Goal: Transaction & Acquisition: Book appointment/travel/reservation

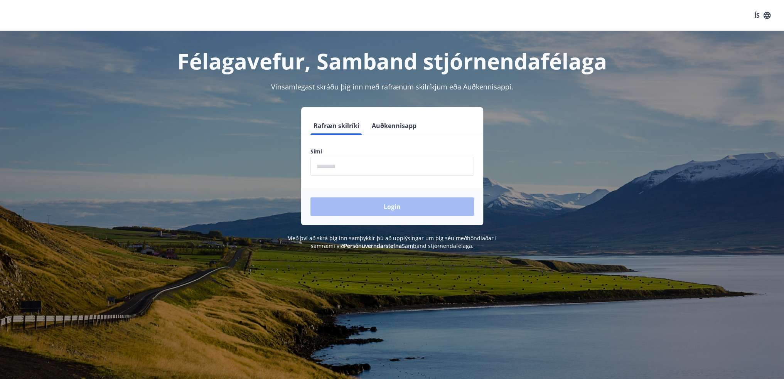
click at [387, 169] on input "phone" at bounding box center [392, 166] width 164 height 19
type input "********"
click at [310, 197] on button "Login" at bounding box center [392, 206] width 164 height 19
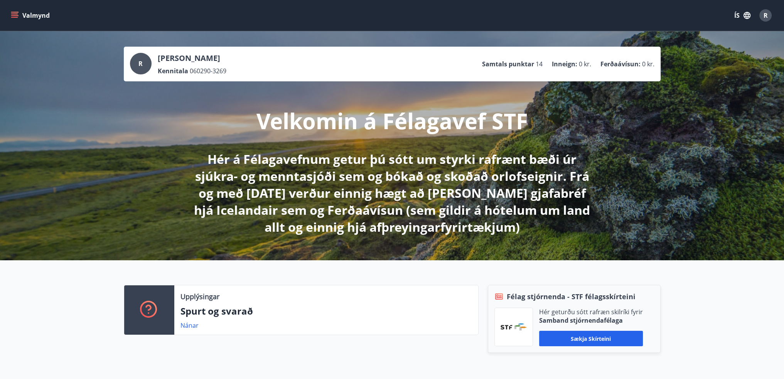
click at [19, 17] on button "Valmynd" at bounding box center [31, 15] width 44 height 14
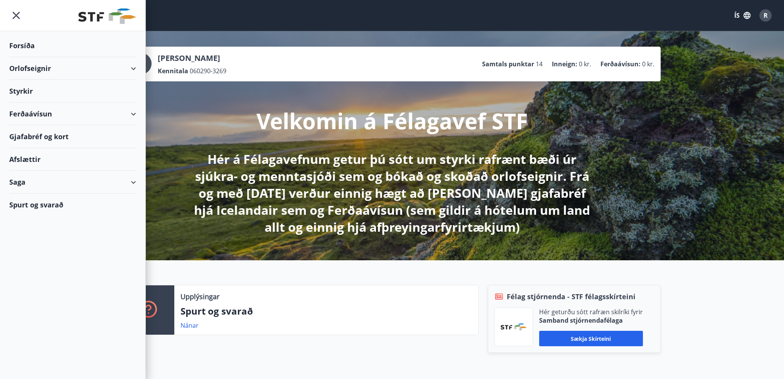
click at [132, 71] on div "Orlofseignir" at bounding box center [72, 68] width 127 height 23
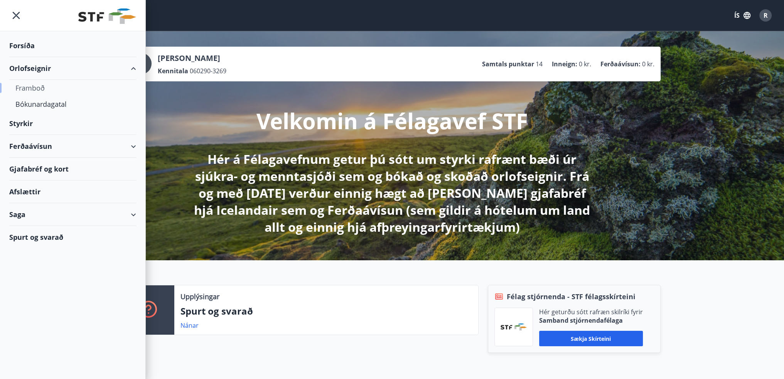
click at [41, 89] on div "Framboð" at bounding box center [72, 88] width 115 height 16
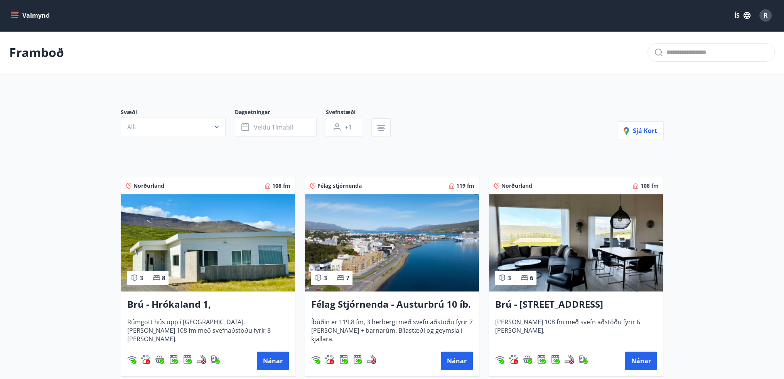
click at [211, 127] on button "Allt" at bounding box center [173, 127] width 105 height 19
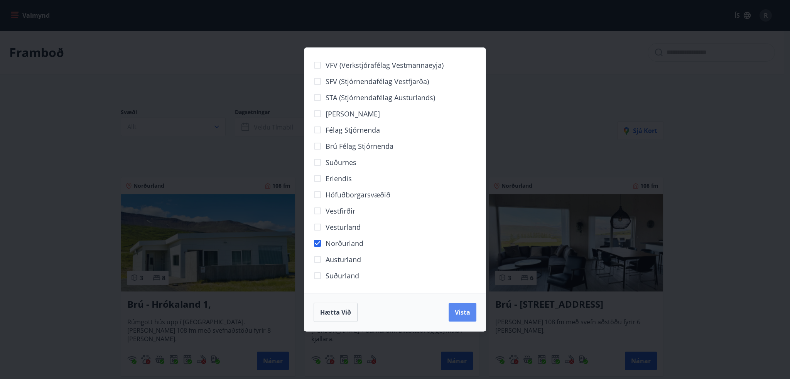
click at [459, 314] on span "Vista" at bounding box center [462, 312] width 15 height 8
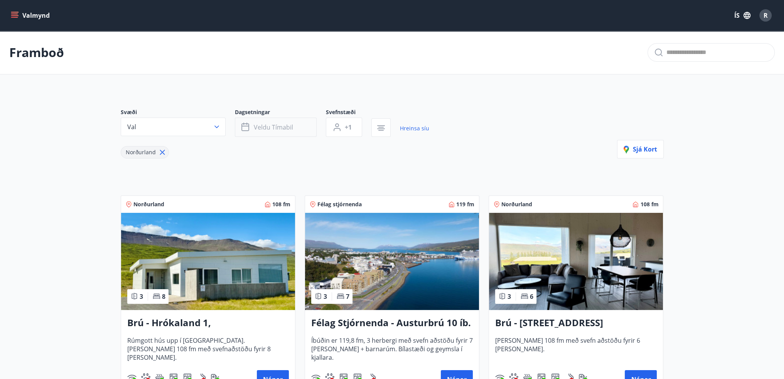
click at [286, 126] on span "Veldu tímabil" at bounding box center [273, 127] width 39 height 8
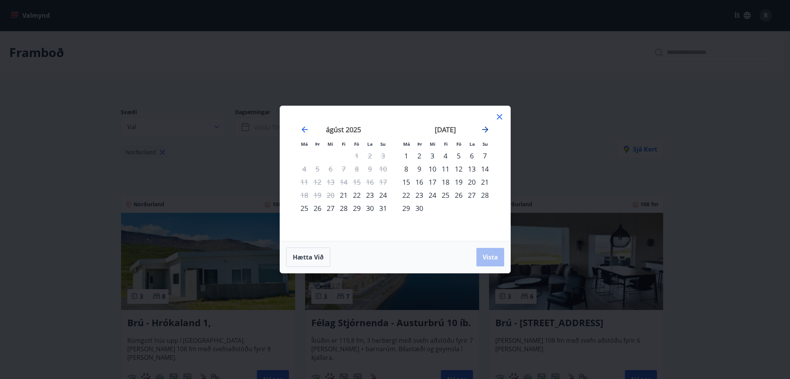
click at [483, 132] on icon "Move forward to switch to the next month." at bounding box center [485, 129] width 9 height 9
click at [433, 155] on div "1" at bounding box center [432, 155] width 13 height 13
click at [462, 157] on div "3" at bounding box center [458, 155] width 13 height 13
click at [490, 255] on span "Vista" at bounding box center [489, 257] width 15 height 8
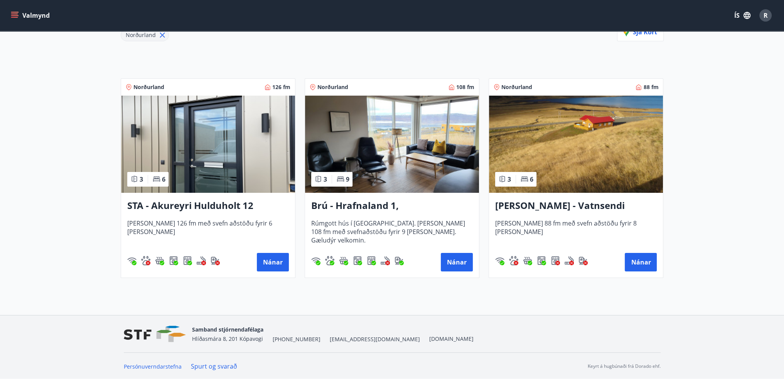
scroll to position [117, 0]
click at [405, 210] on h3 "Brú - Hrafnaland 1, Akureyri (gæludýr velkomin)" at bounding box center [392, 206] width 162 height 14
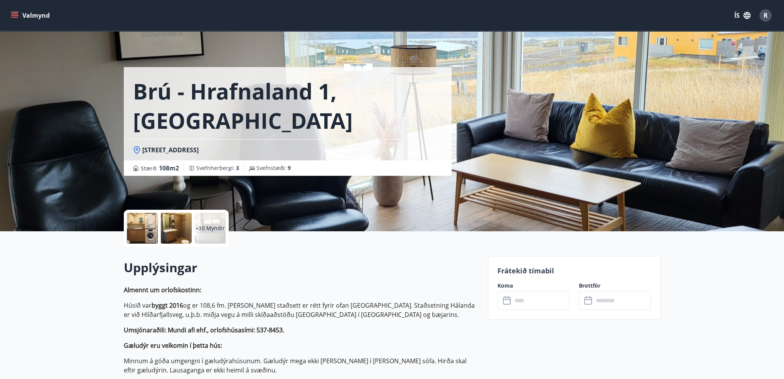
click at [188, 226] on div at bounding box center [176, 228] width 31 height 31
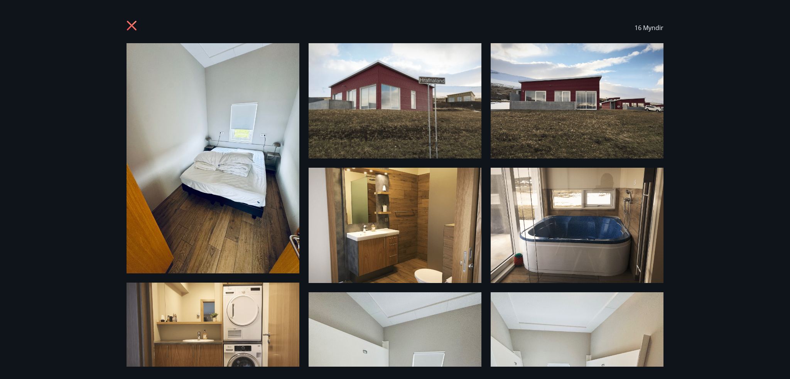
click at [129, 30] on icon at bounding box center [132, 26] width 12 height 12
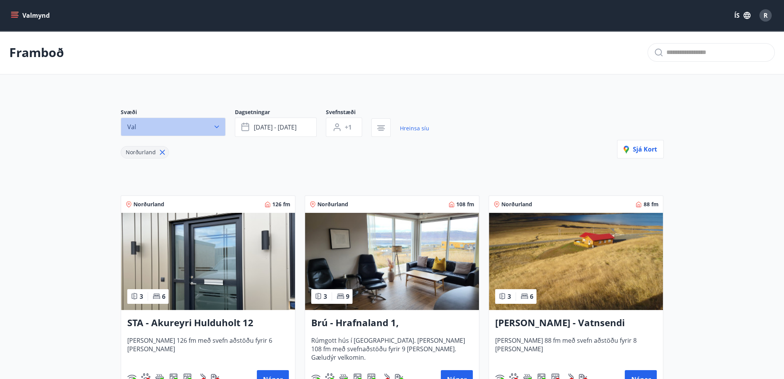
click at [220, 126] on icon "button" at bounding box center [217, 127] width 8 height 8
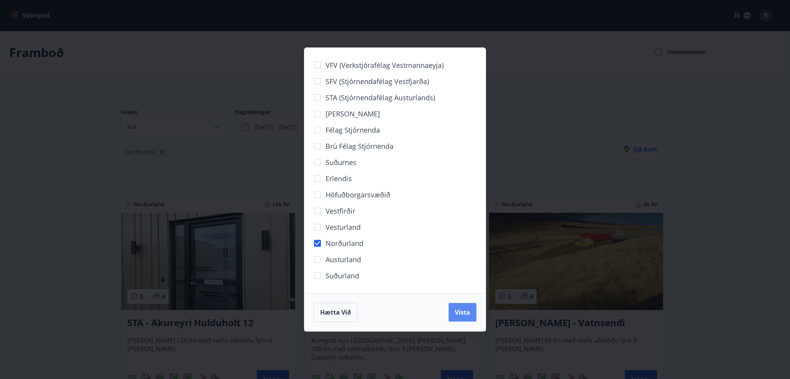
click at [452, 308] on button "Vista" at bounding box center [463, 312] width 28 height 19
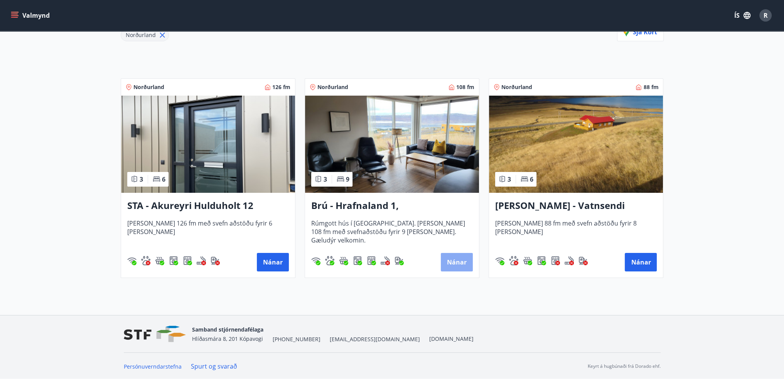
click at [446, 264] on button "Nánar" at bounding box center [457, 262] width 32 height 19
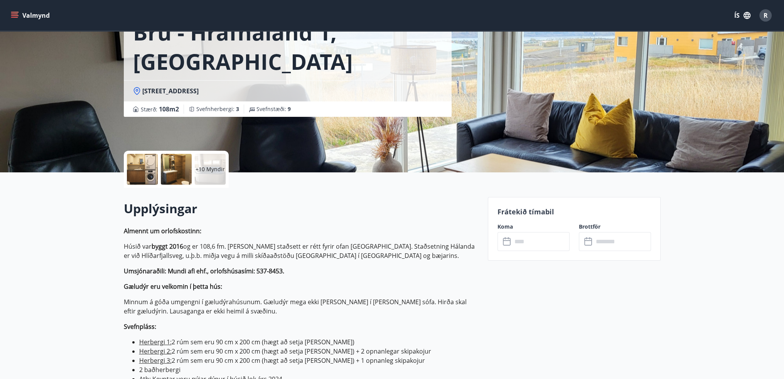
scroll to position [154, 0]
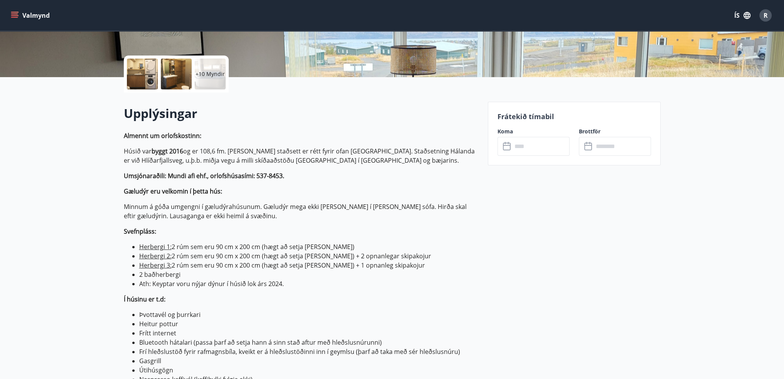
click at [518, 144] on input "text" at bounding box center [540, 146] width 57 height 19
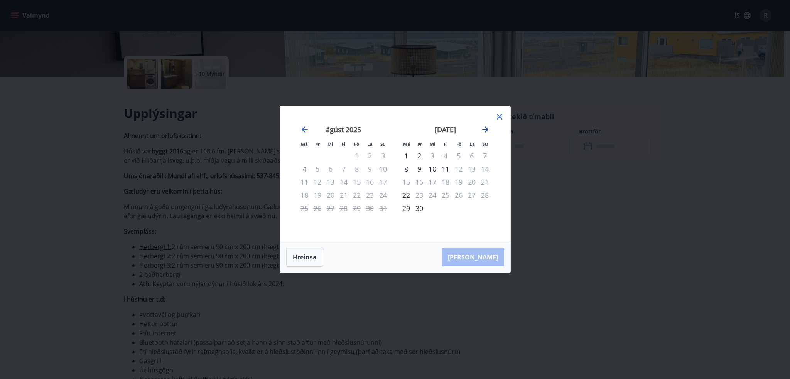
click at [485, 131] on icon "Move forward to switch to the next month." at bounding box center [485, 129] width 9 height 9
click at [435, 158] on div "1" at bounding box center [432, 155] width 13 height 13
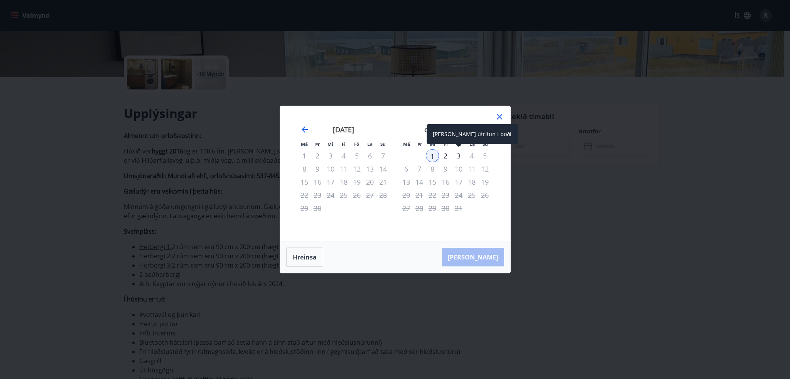
click at [454, 155] on div "3" at bounding box center [458, 155] width 13 height 13
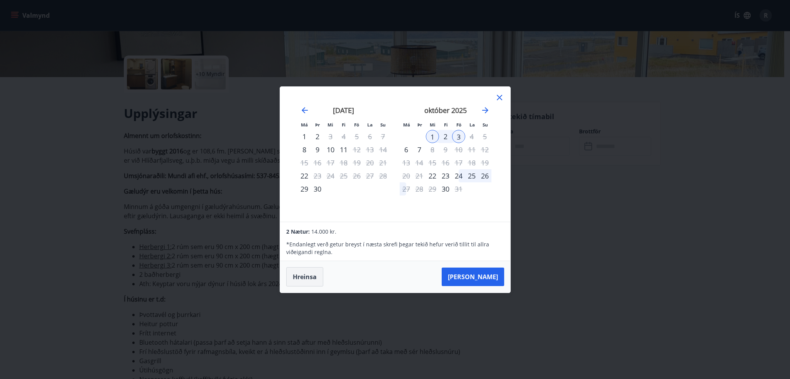
click at [315, 282] on button "Hreinsa" at bounding box center [304, 276] width 37 height 19
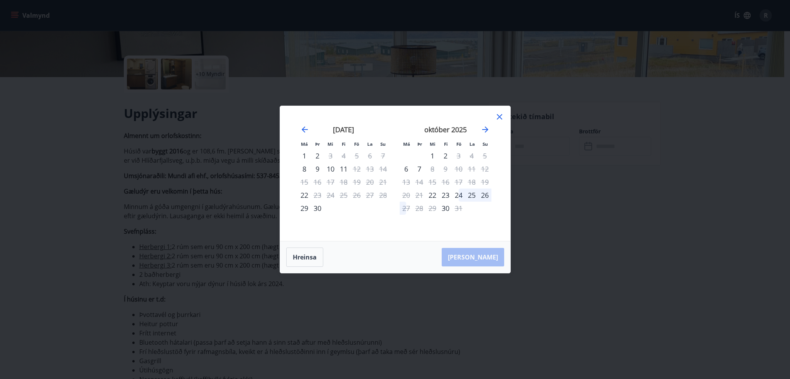
click at [500, 114] on icon at bounding box center [499, 116] width 9 height 9
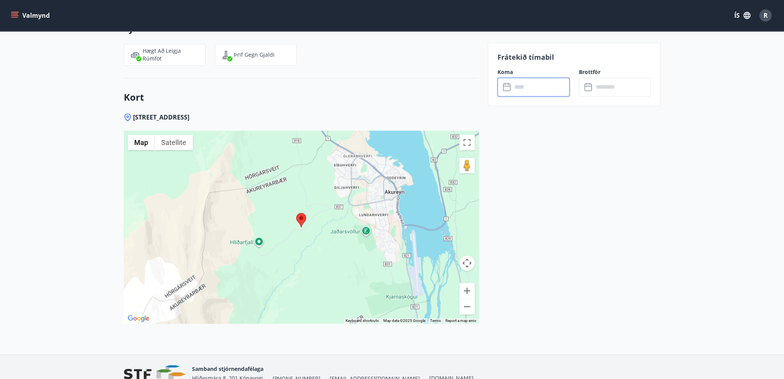
scroll to position [1465, 0]
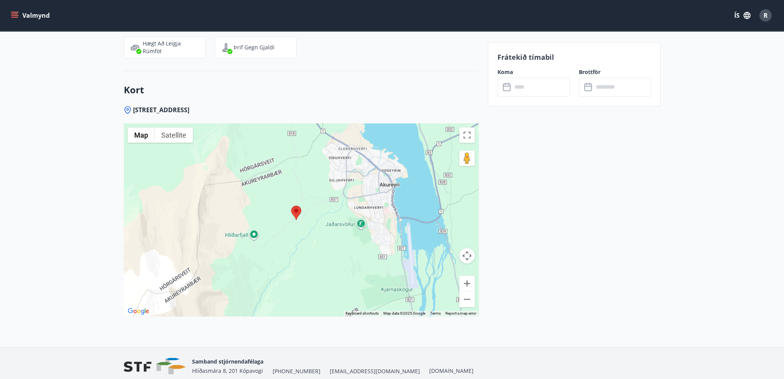
drag, startPoint x: 332, startPoint y: 212, endPoint x: 324, endPoint y: 212, distance: 8.1
click at [324, 212] on div at bounding box center [301, 219] width 355 height 193
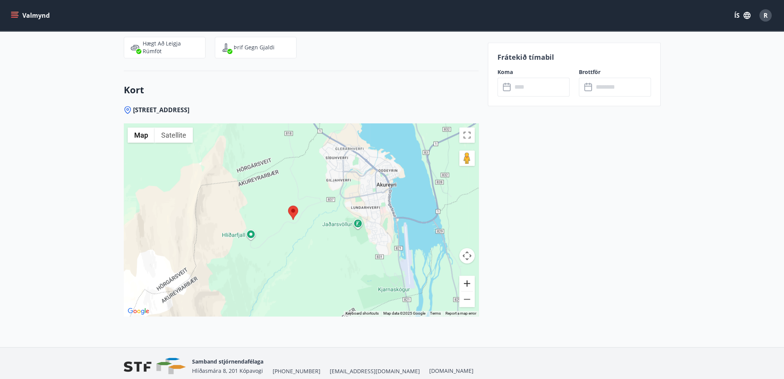
click at [466, 280] on button "Zoom in" at bounding box center [466, 283] width 15 height 15
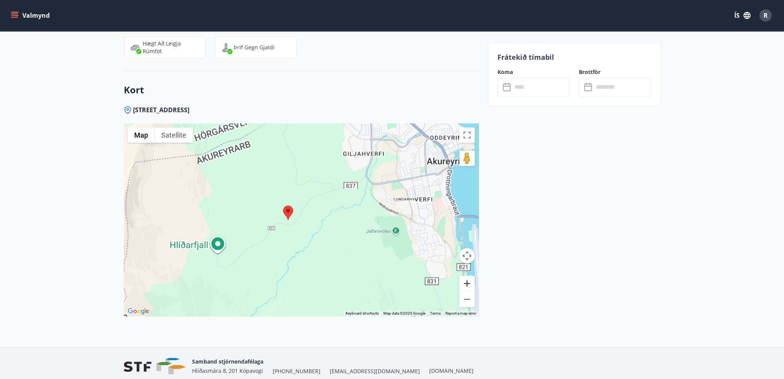
click at [466, 280] on button "Zoom in" at bounding box center [466, 283] width 15 height 15
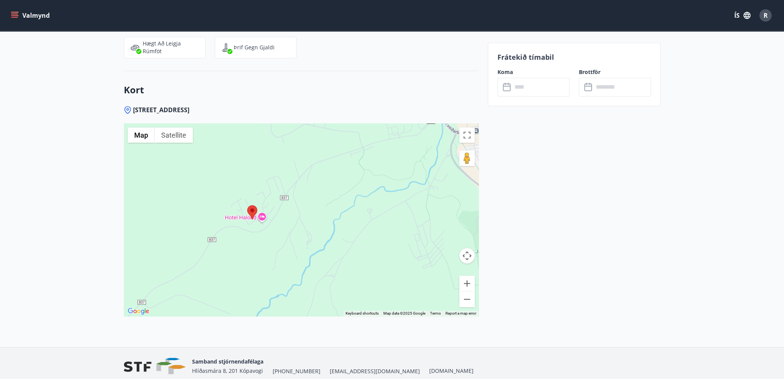
drag, startPoint x: 375, startPoint y: 233, endPoint x: 313, endPoint y: 231, distance: 61.7
click at [315, 231] on div at bounding box center [301, 219] width 355 height 193
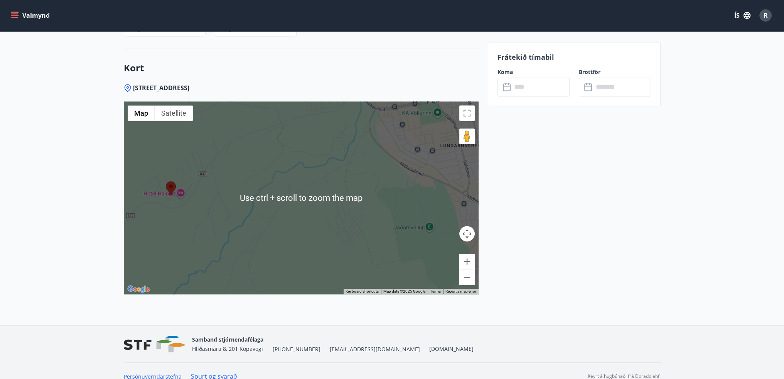
scroll to position [1498, 0]
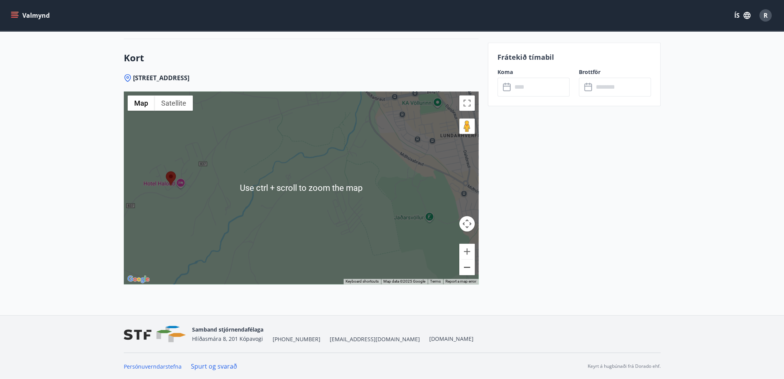
click at [468, 271] on button "Zoom out" at bounding box center [466, 267] width 15 height 15
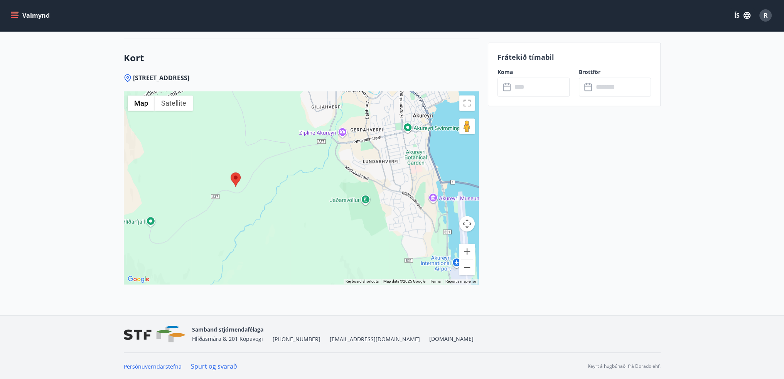
click at [468, 271] on button "Zoom out" at bounding box center [466, 267] width 15 height 15
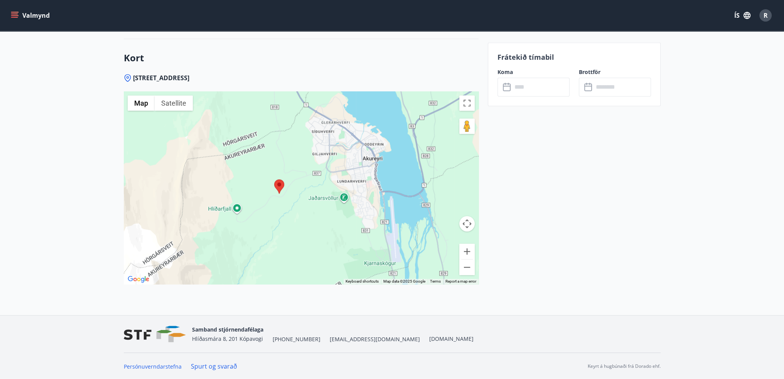
drag, startPoint x: 334, startPoint y: 197, endPoint x: 347, endPoint y: 206, distance: 16.4
click at [347, 206] on div at bounding box center [301, 187] width 355 height 193
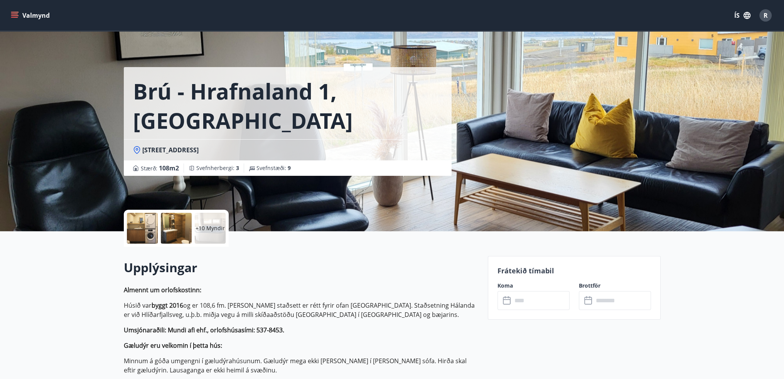
scroll to position [116, 0]
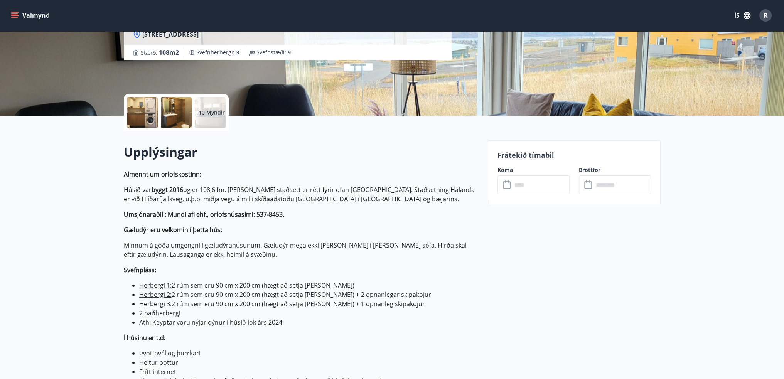
click at [538, 183] on input "text" at bounding box center [540, 184] width 57 height 19
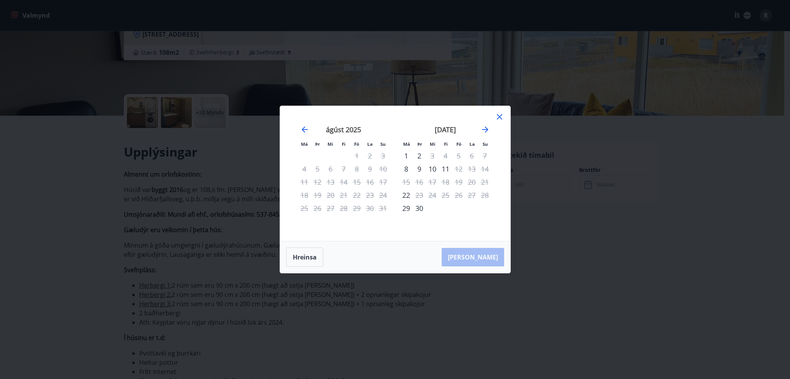
click at [490, 131] on div "september 2025" at bounding box center [446, 132] width 92 height 34
click at [487, 129] on icon "Move forward to switch to the next month." at bounding box center [485, 129] width 9 height 9
click at [433, 156] on div "1" at bounding box center [432, 155] width 13 height 13
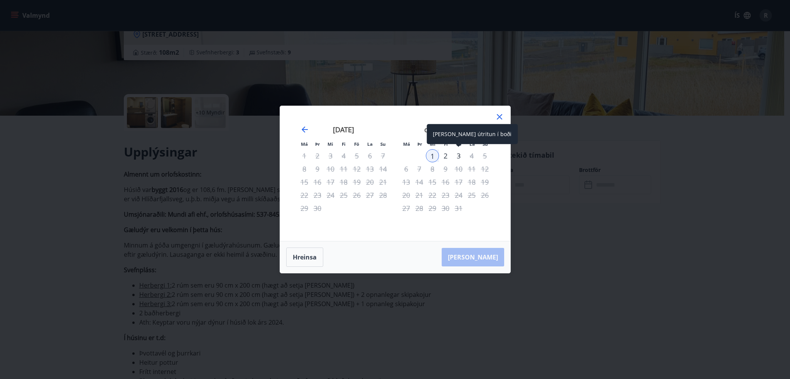
click at [457, 155] on div "3" at bounding box center [458, 155] width 13 height 13
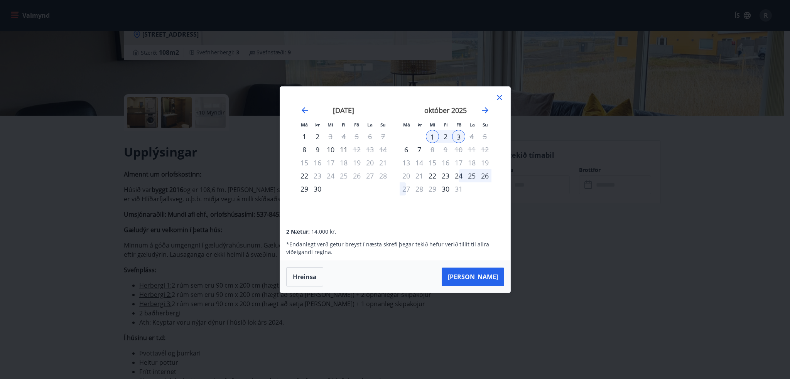
click at [319, 189] on div "30" at bounding box center [317, 188] width 13 height 13
click at [445, 138] on div "2" at bounding box center [445, 136] width 13 height 13
click at [458, 138] on div "3" at bounding box center [458, 136] width 13 height 13
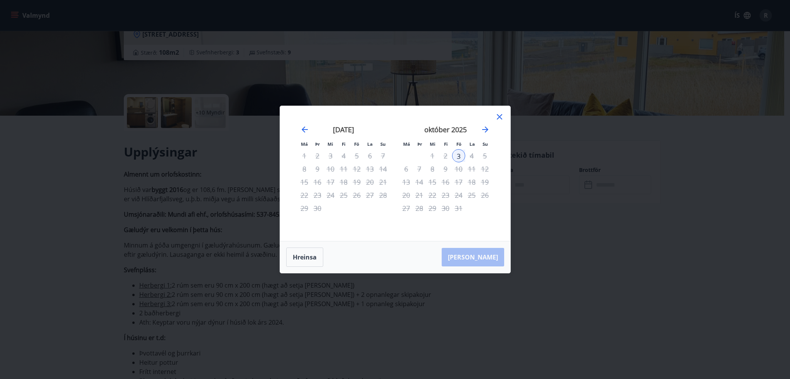
click at [498, 118] on icon at bounding box center [499, 116] width 5 height 5
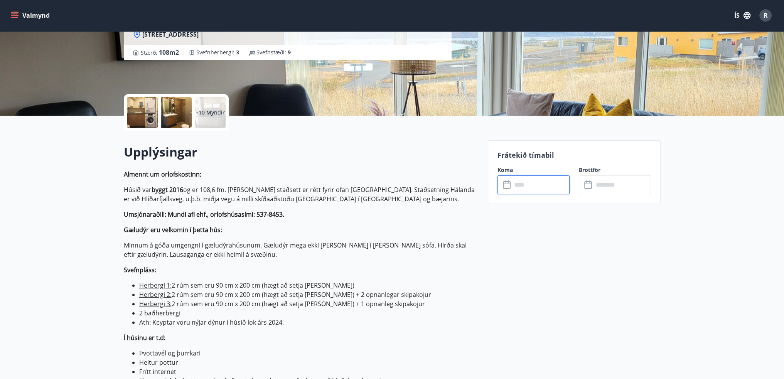
click at [531, 182] on input "text" at bounding box center [540, 184] width 57 height 19
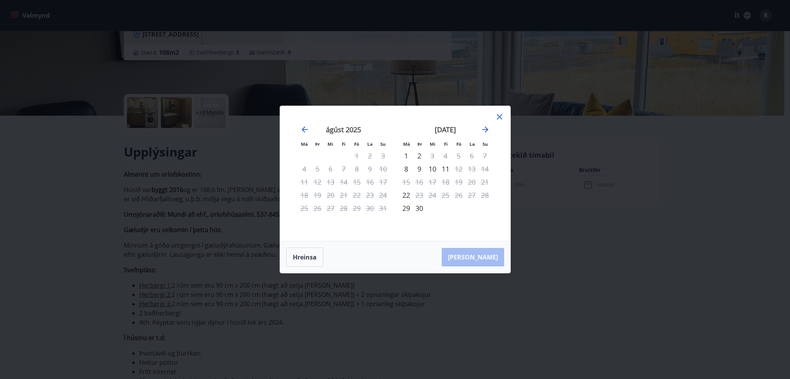
click at [418, 209] on div "30" at bounding box center [419, 208] width 13 height 13
click at [488, 129] on icon "Move forward to switch to the next month." at bounding box center [485, 129] width 9 height 9
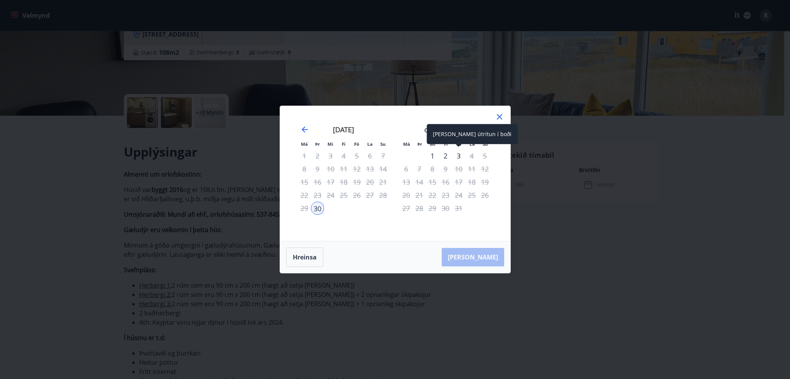
click at [460, 156] on div "3" at bounding box center [458, 155] width 13 height 13
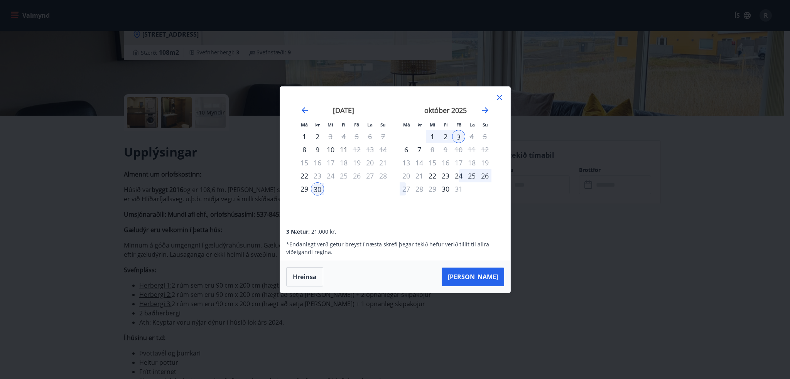
click at [497, 100] on icon at bounding box center [499, 97] width 9 height 9
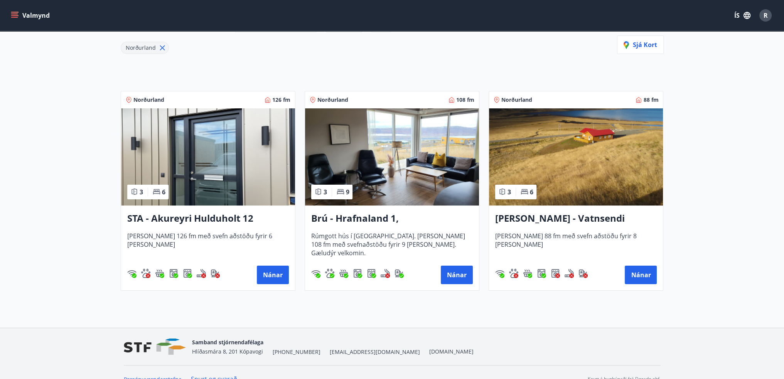
scroll to position [116, 0]
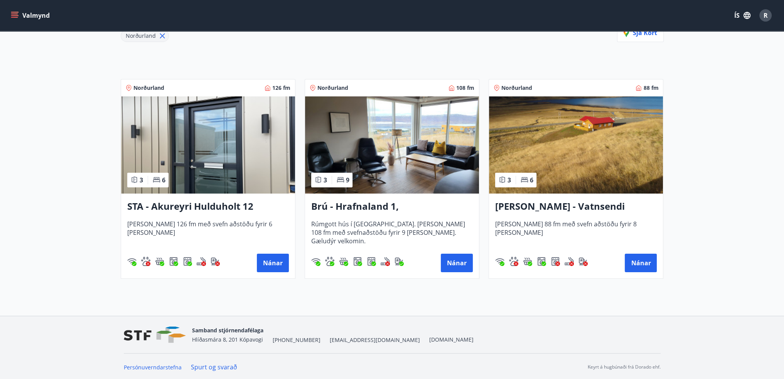
click at [386, 210] on h3 "Brú - Hrafnaland 1, Akureyri (gæludýr velkomin)" at bounding box center [392, 207] width 162 height 14
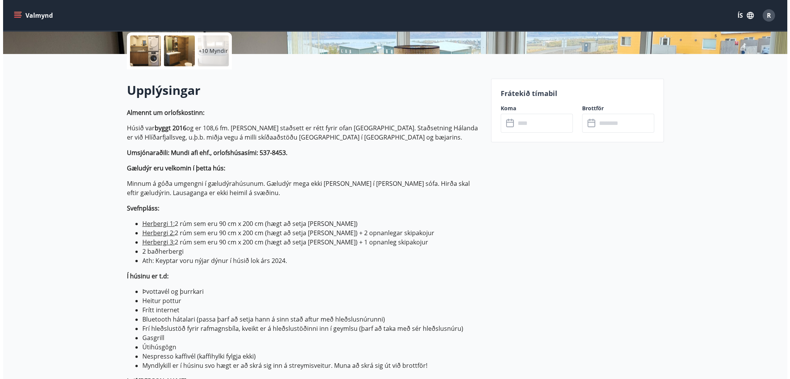
scroll to position [77, 0]
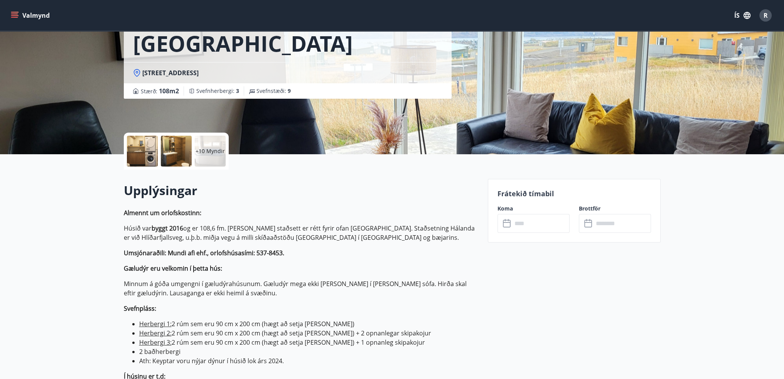
click at [149, 151] on div at bounding box center [142, 151] width 31 height 31
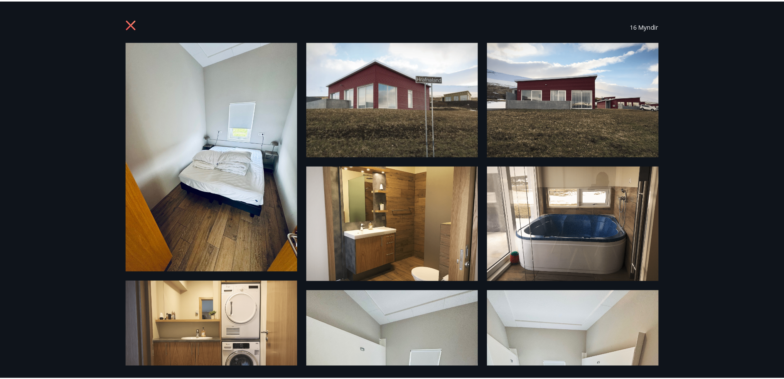
scroll to position [0, 0]
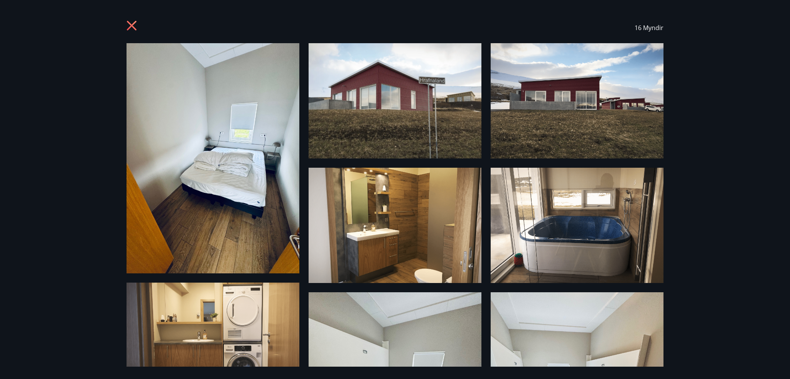
click at [132, 27] on icon at bounding box center [132, 26] width 10 height 10
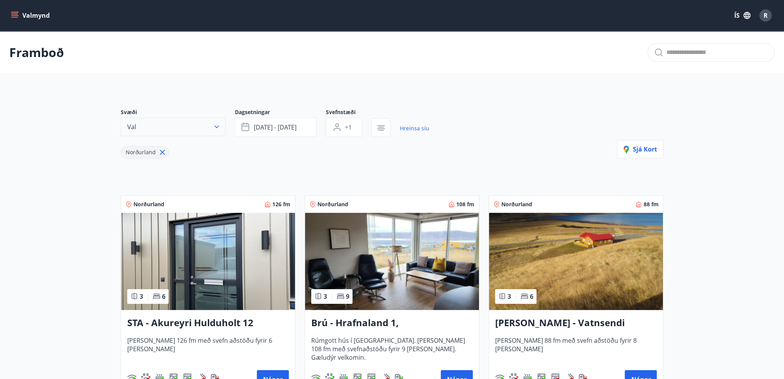
click at [213, 129] on icon "button" at bounding box center [217, 127] width 8 height 8
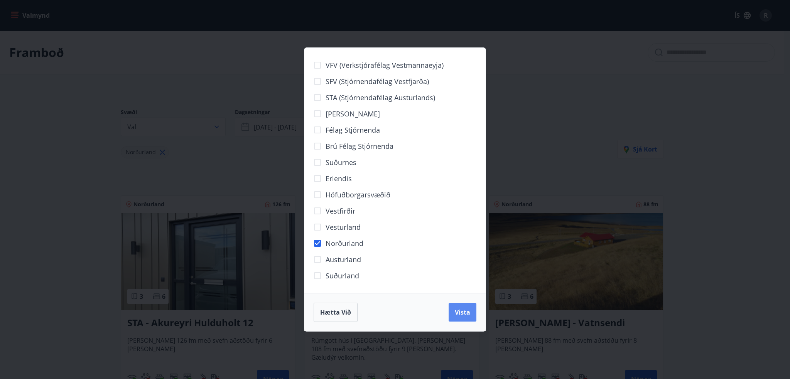
click at [460, 316] on span "Vista" at bounding box center [462, 312] width 15 height 8
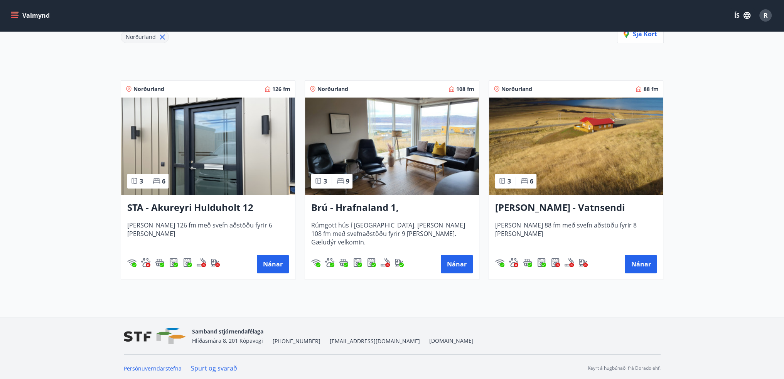
scroll to position [116, 0]
click at [268, 263] on button "Nánar" at bounding box center [273, 264] width 32 height 19
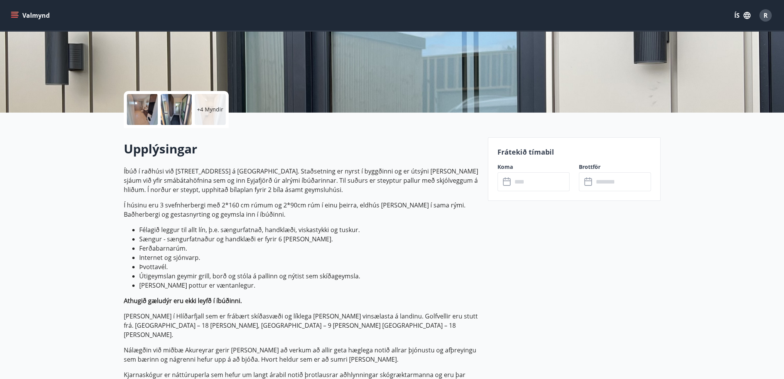
scroll to position [116, 0]
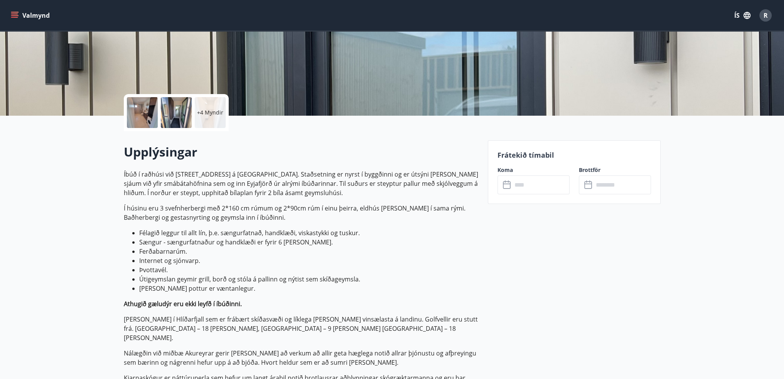
click at [516, 190] on input "text" at bounding box center [540, 184] width 57 height 19
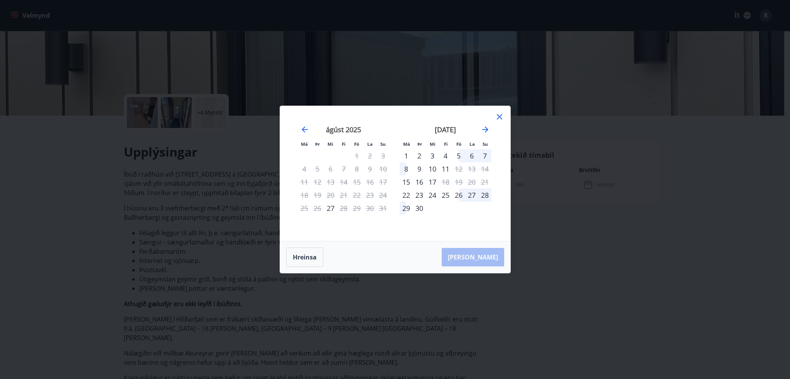
click at [424, 210] on div "30" at bounding box center [419, 208] width 13 height 13
click at [484, 131] on icon "Move forward to switch to the next month." at bounding box center [485, 129] width 9 height 9
click at [455, 157] on div "3" at bounding box center [458, 155] width 13 height 13
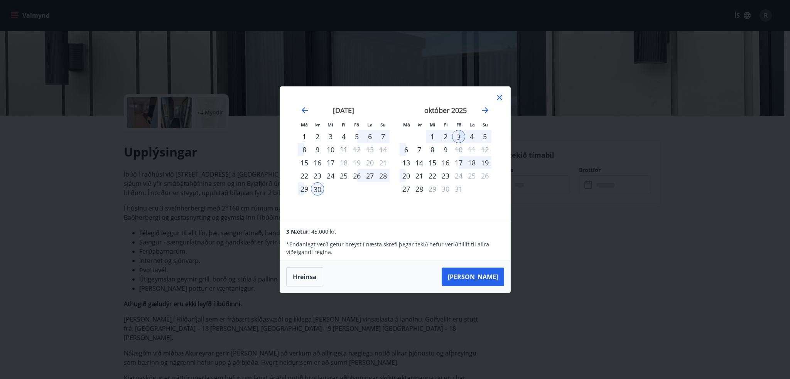
click at [501, 97] on icon at bounding box center [499, 97] width 9 height 9
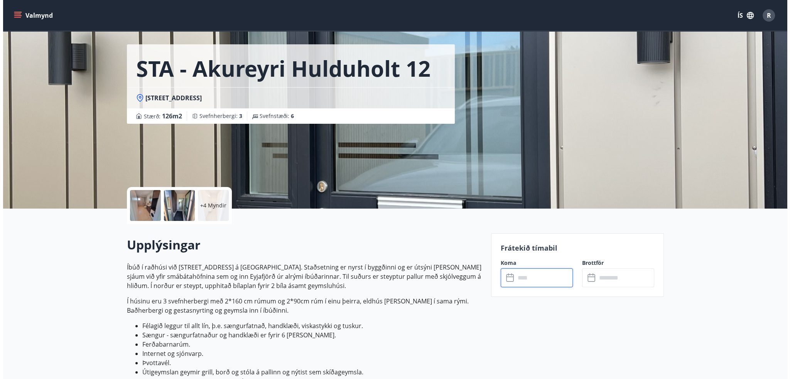
scroll to position [0, 0]
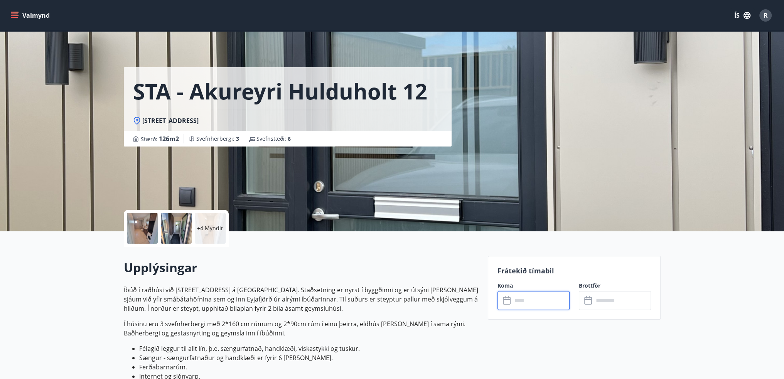
click at [181, 234] on div at bounding box center [176, 228] width 31 height 31
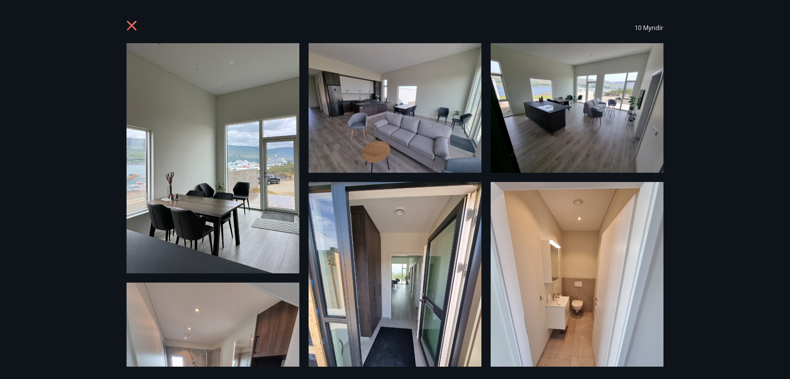
click at [127, 23] on icon at bounding box center [132, 26] width 12 height 12
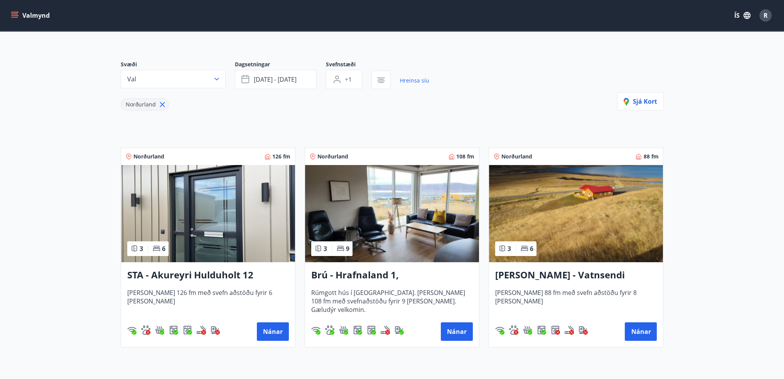
scroll to position [117, 0]
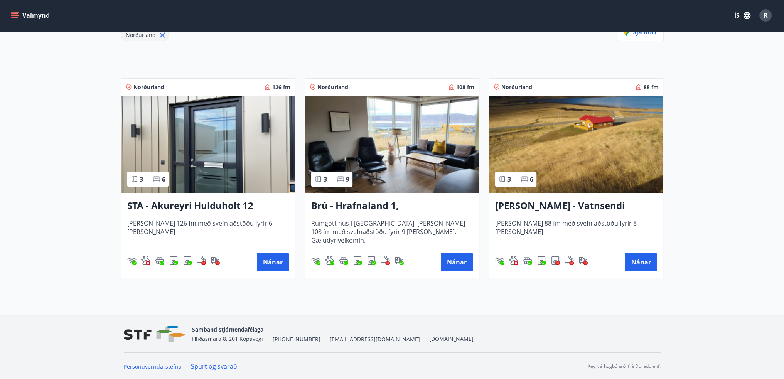
click at [383, 212] on h3 "Brú - Hrafnaland 1, Akureyri (gæludýr velkomin)" at bounding box center [392, 206] width 162 height 14
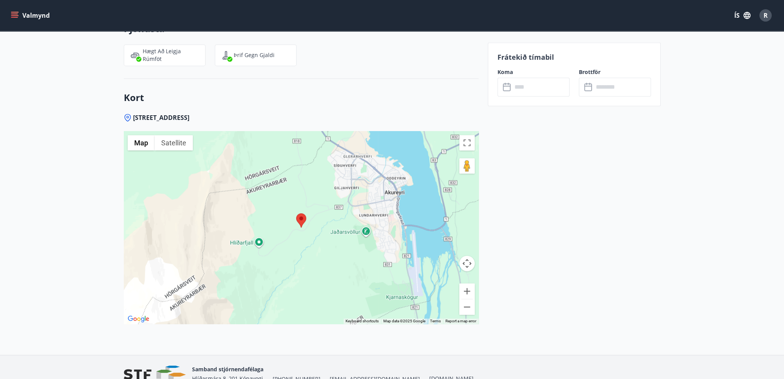
scroll to position [1498, 0]
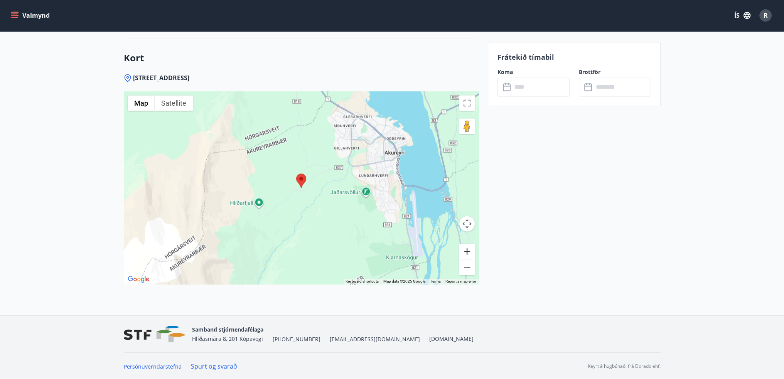
click at [467, 253] on button "Zoom in" at bounding box center [466, 251] width 15 height 15
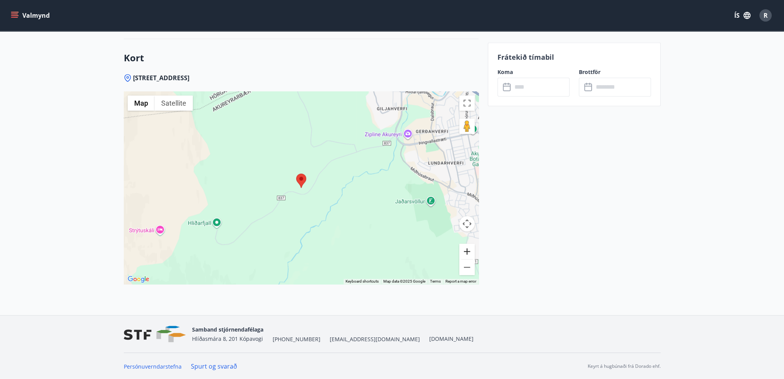
click at [467, 253] on button "Zoom in" at bounding box center [466, 251] width 15 height 15
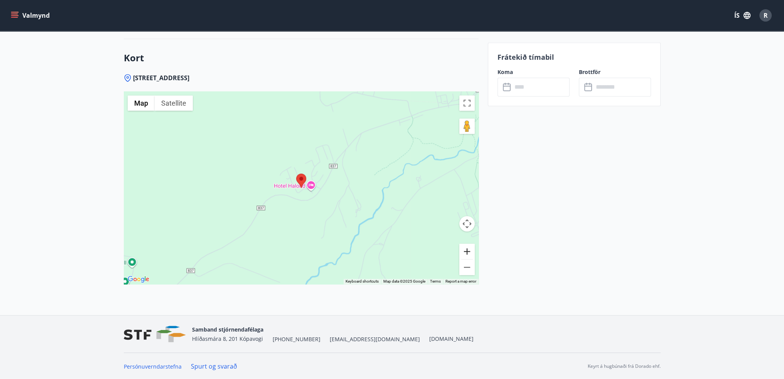
click at [467, 253] on button "Zoom in" at bounding box center [466, 251] width 15 height 15
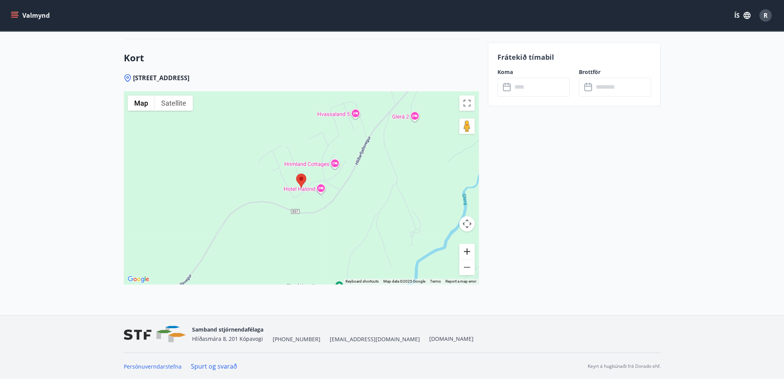
click at [467, 253] on button "Zoom in" at bounding box center [466, 251] width 15 height 15
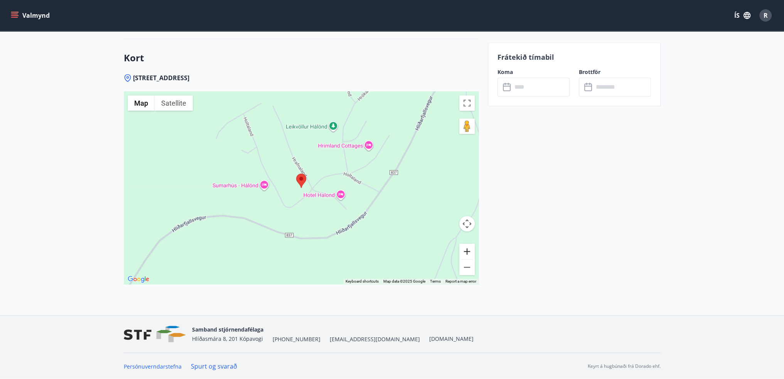
click at [467, 253] on button "Zoom in" at bounding box center [466, 251] width 15 height 15
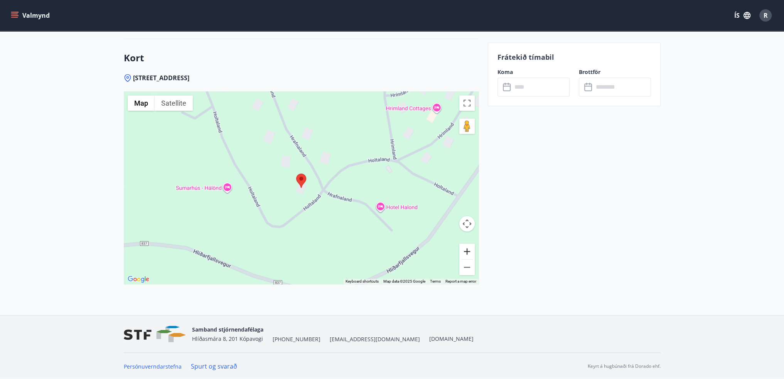
click at [467, 253] on button "Zoom in" at bounding box center [466, 251] width 15 height 15
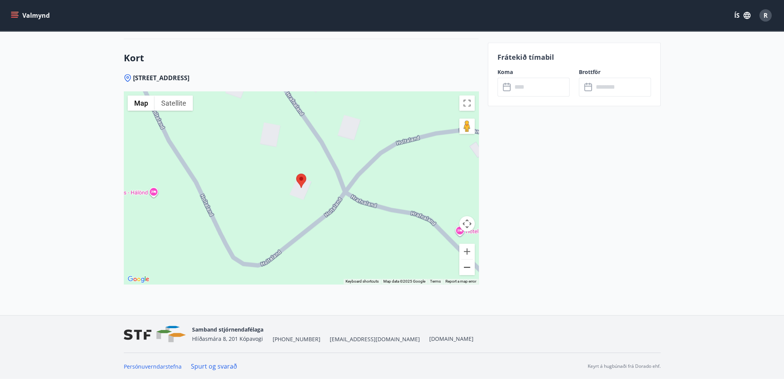
click at [462, 265] on button "Zoom out" at bounding box center [466, 267] width 15 height 15
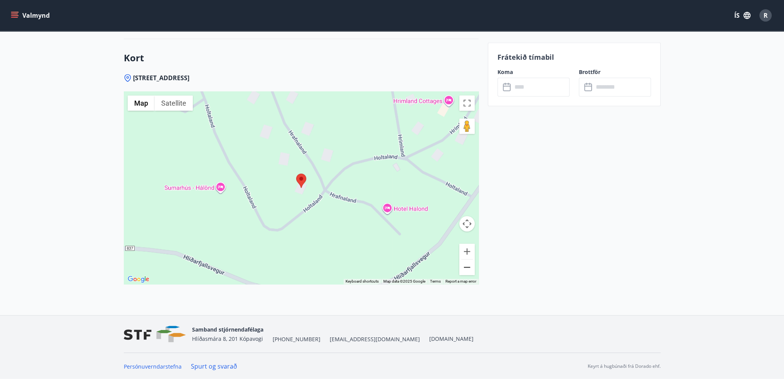
click at [462, 265] on button "Zoom out" at bounding box center [466, 267] width 15 height 15
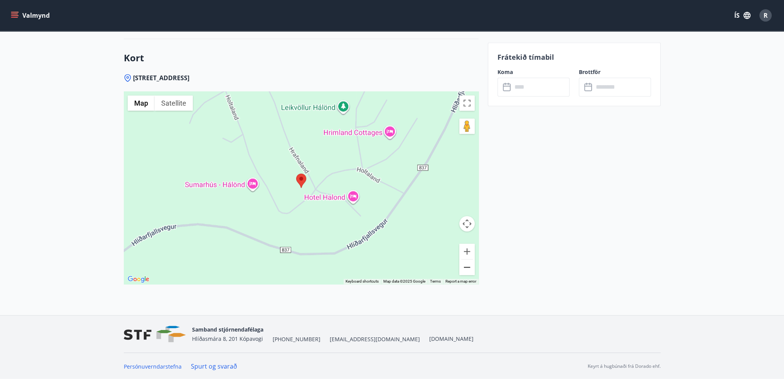
click at [462, 265] on button "Zoom out" at bounding box center [466, 267] width 15 height 15
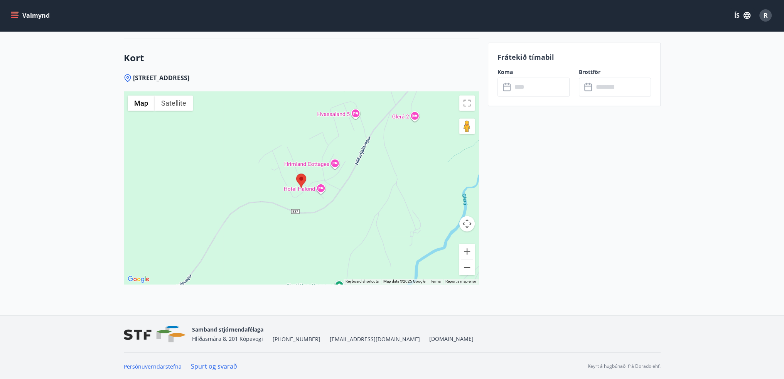
click at [462, 265] on button "Zoom out" at bounding box center [466, 267] width 15 height 15
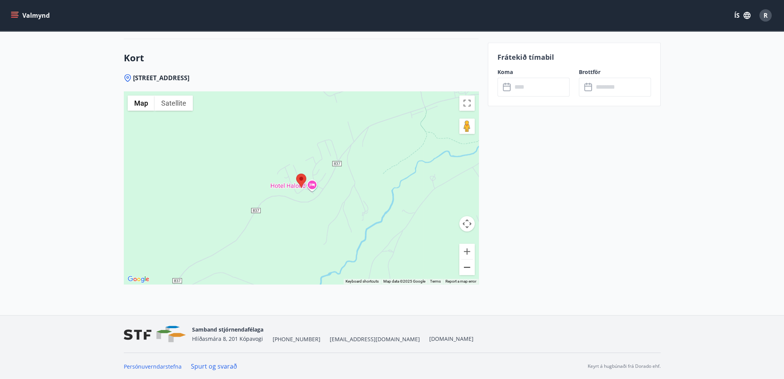
click at [462, 265] on button "Zoom out" at bounding box center [466, 267] width 15 height 15
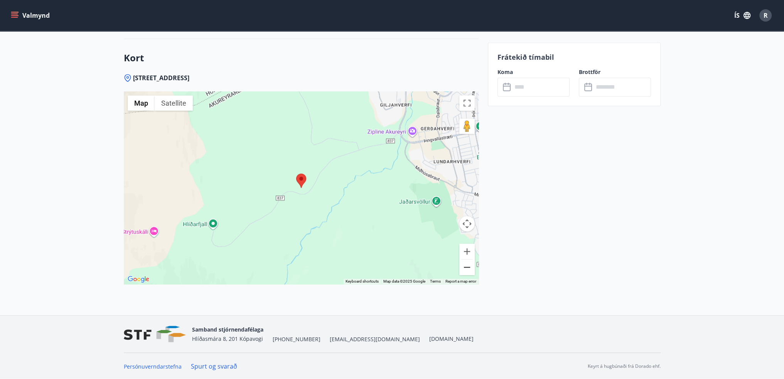
click at [462, 265] on button "Zoom out" at bounding box center [466, 267] width 15 height 15
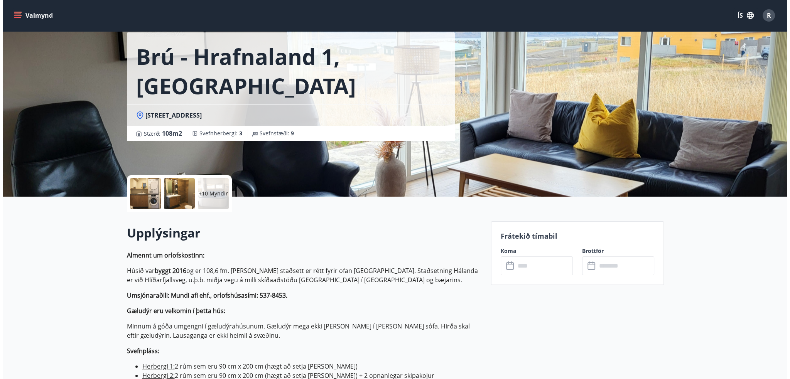
scroll to position [32, 0]
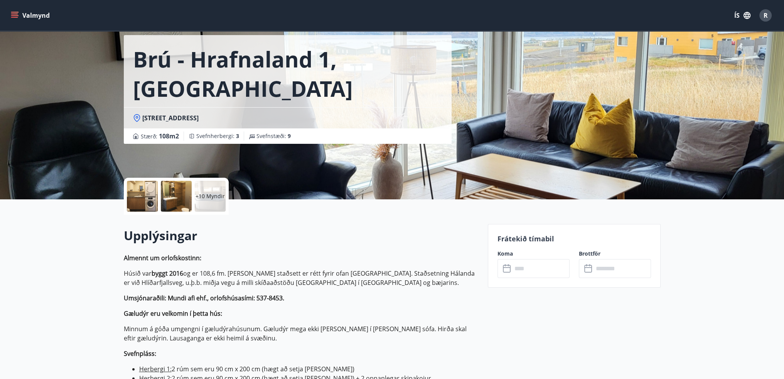
click at [214, 199] on p "+10 Myndir" at bounding box center [210, 196] width 29 height 8
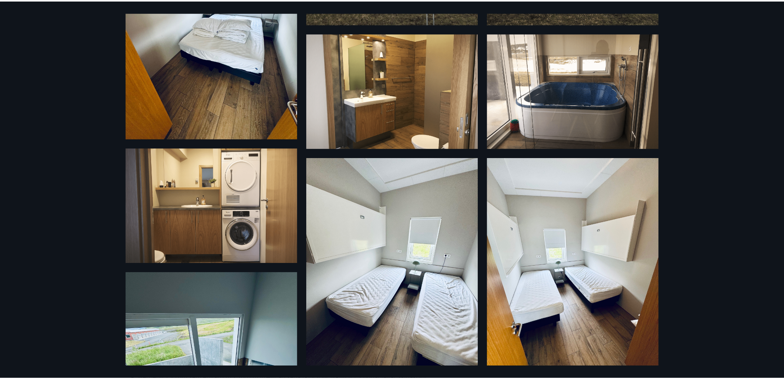
scroll to position [0, 0]
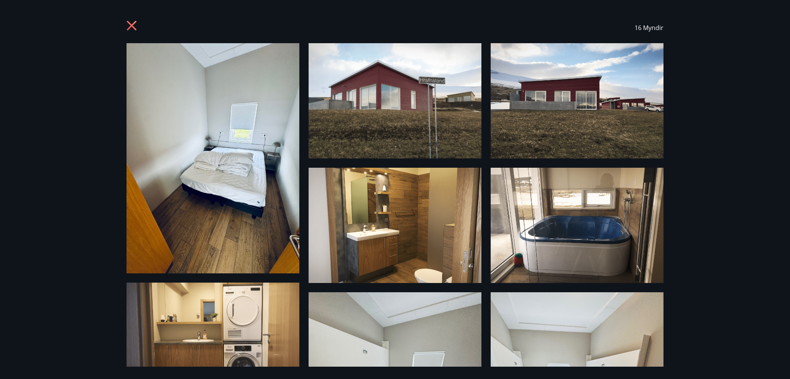
click at [137, 24] on icon at bounding box center [132, 26] width 12 height 12
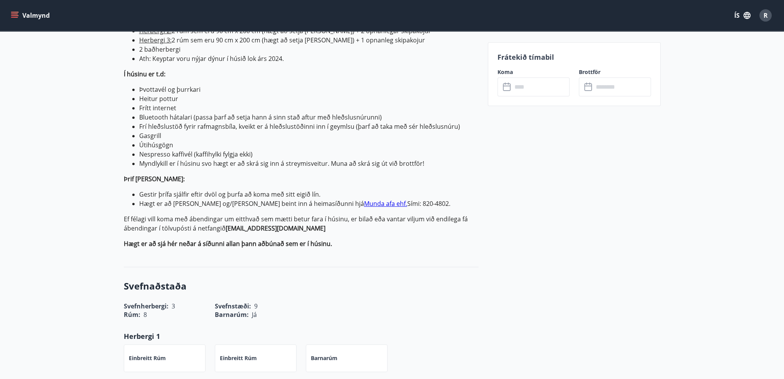
scroll to position [379, 0]
drag, startPoint x: 337, startPoint y: 247, endPoint x: 123, endPoint y: 233, distance: 214.1
click at [124, 233] on p "Almennt um orlofskostinn: Húsið var byggt 2016 og er 108,6 fm. Húsið er staðset…" at bounding box center [301, 77] width 355 height 342
drag, startPoint x: 368, startPoint y: 221, endPoint x: 130, endPoint y: 216, distance: 238.0
click at [130, 216] on p "Ef félagi vill koma með ábendingar um eitthvað sem mætti betur fara í húsinu, e…" at bounding box center [301, 224] width 355 height 19
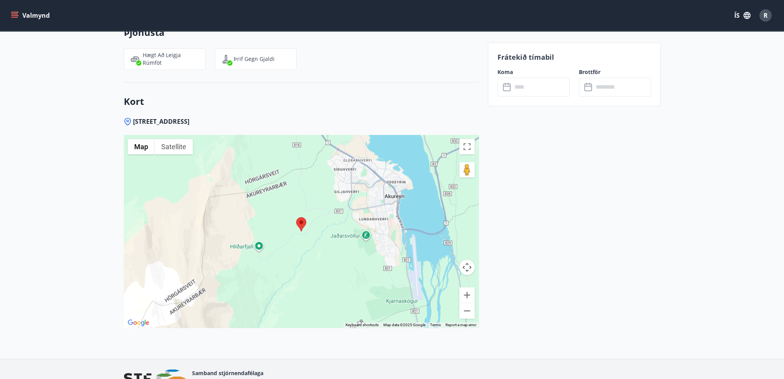
scroll to position [1498, 0]
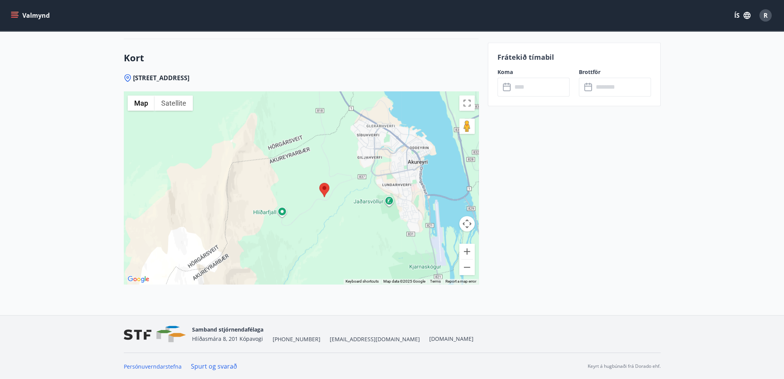
drag, startPoint x: 263, startPoint y: 212, endPoint x: 290, endPoint y: 223, distance: 29.6
click at [290, 223] on div at bounding box center [301, 187] width 355 height 193
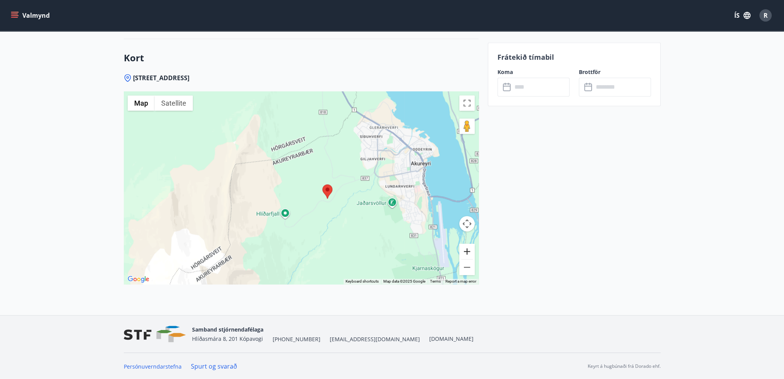
click at [463, 251] on button "Zoom in" at bounding box center [466, 251] width 15 height 15
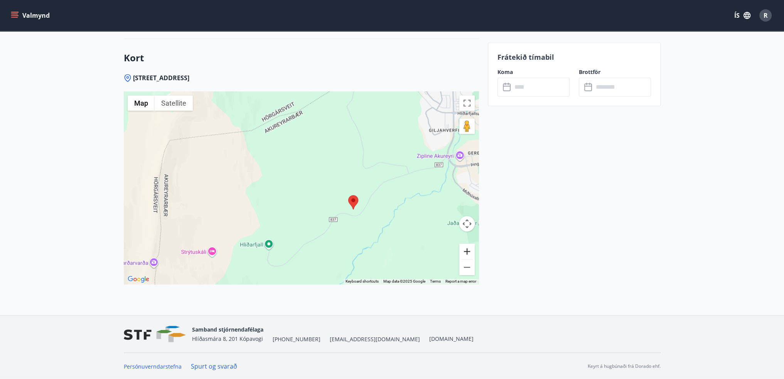
click at [463, 251] on button "Zoom in" at bounding box center [466, 251] width 15 height 15
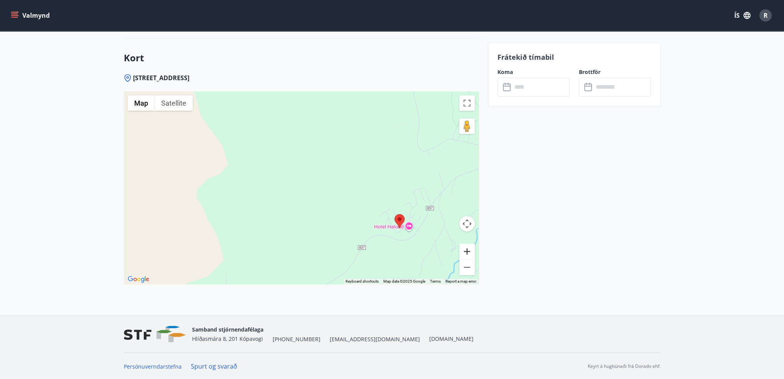
click at [463, 251] on button "Zoom in" at bounding box center [466, 251] width 15 height 15
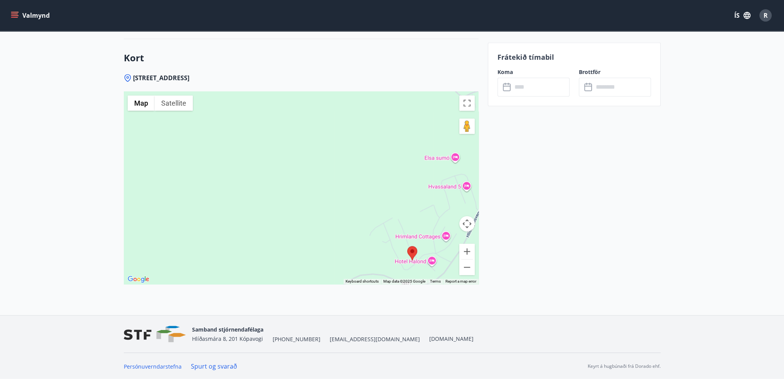
drag, startPoint x: 374, startPoint y: 236, endPoint x: 272, endPoint y: 221, distance: 104.1
click at [273, 221] on div at bounding box center [301, 187] width 355 height 193
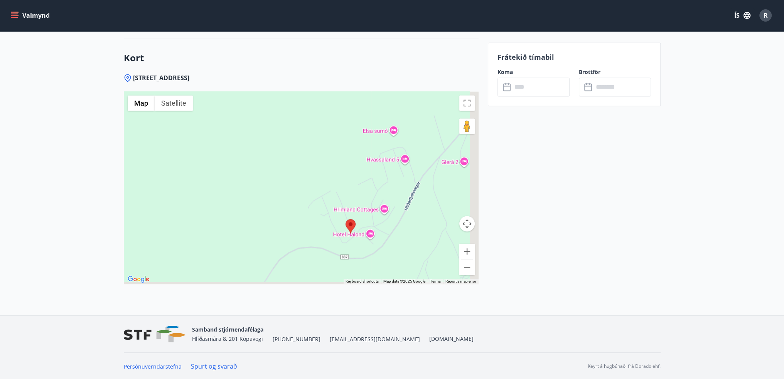
drag, startPoint x: 317, startPoint y: 225, endPoint x: 284, endPoint y: 200, distance: 41.3
click at [270, 192] on div at bounding box center [301, 187] width 355 height 193
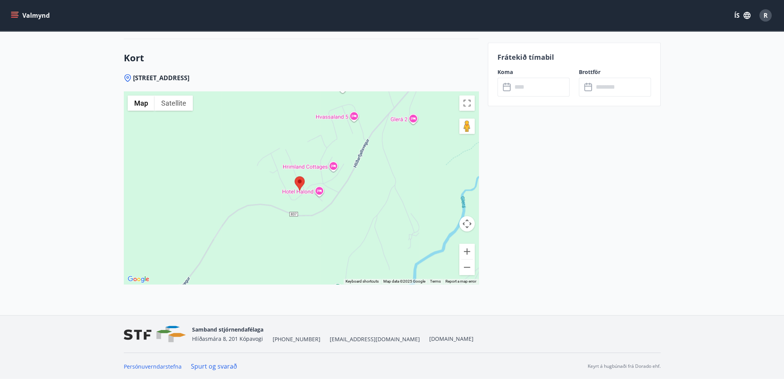
drag, startPoint x: 321, startPoint y: 211, endPoint x: 288, endPoint y: 192, distance: 38.4
click at [288, 192] on div at bounding box center [301, 187] width 355 height 193
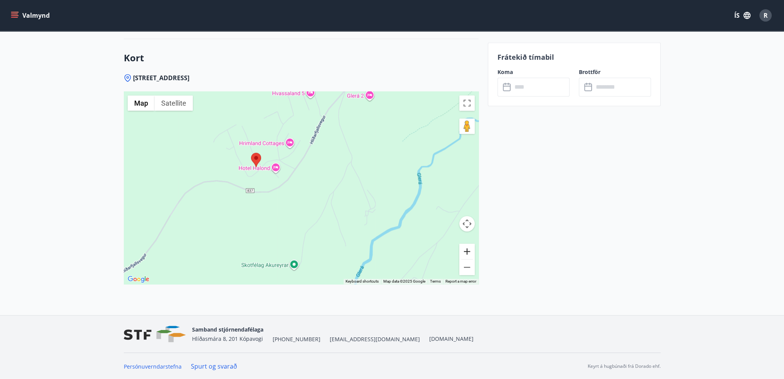
click at [464, 250] on button "Zoom in" at bounding box center [466, 251] width 15 height 15
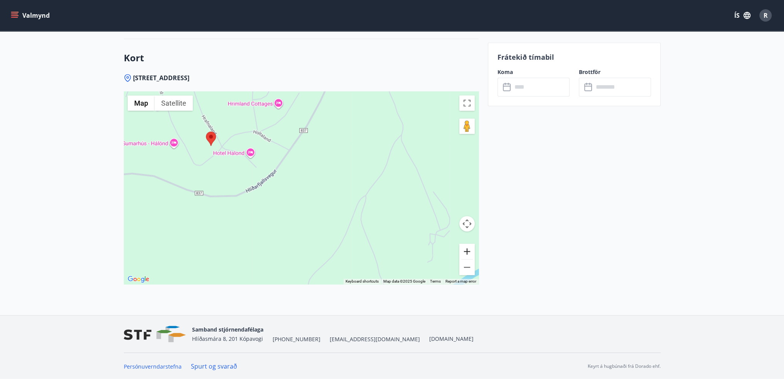
click at [464, 250] on button "Zoom in" at bounding box center [466, 251] width 15 height 15
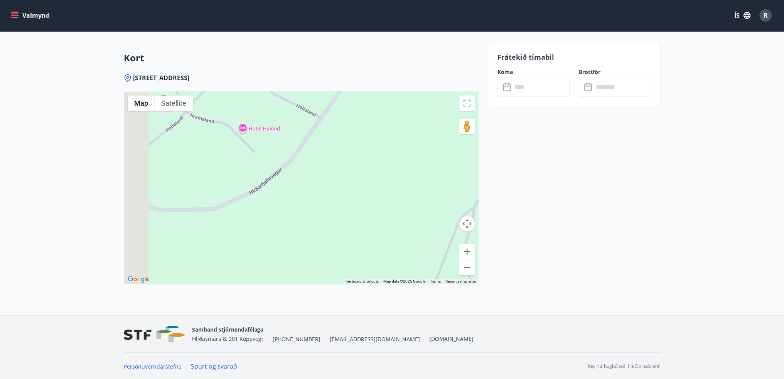
drag, startPoint x: 238, startPoint y: 201, endPoint x: 316, endPoint y: 211, distance: 79.2
click at [316, 211] on div at bounding box center [301, 187] width 355 height 193
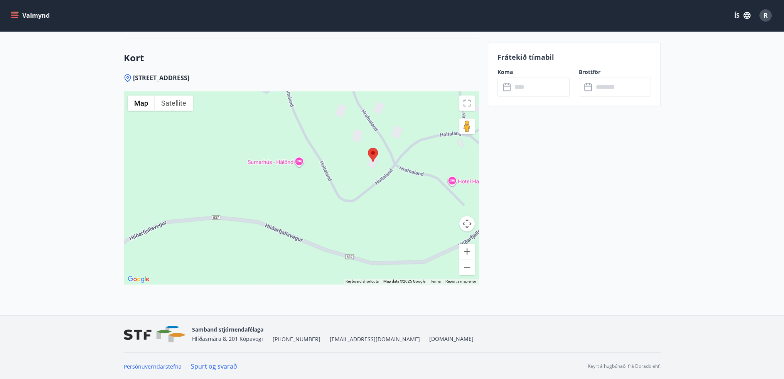
drag, startPoint x: 316, startPoint y: 174, endPoint x: 269, endPoint y: 198, distance: 53.0
click at [269, 198] on div at bounding box center [301, 187] width 355 height 193
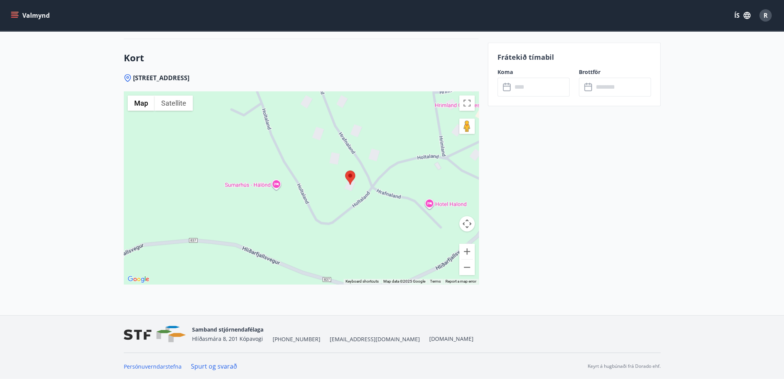
drag, startPoint x: 307, startPoint y: 192, endPoint x: 300, endPoint y: 213, distance: 22.1
click at [300, 213] on div at bounding box center [301, 187] width 355 height 193
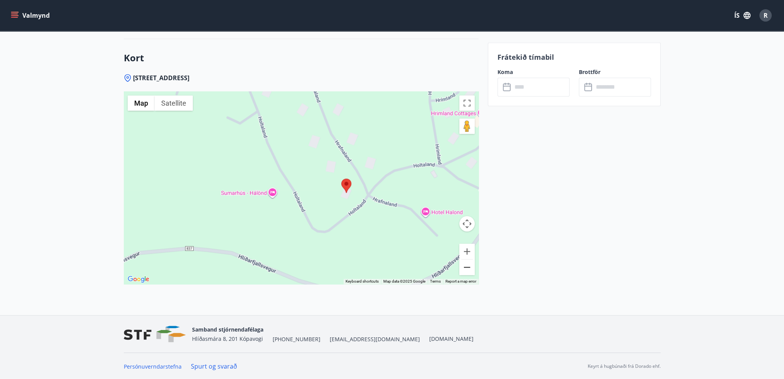
click at [467, 268] on button "Zoom out" at bounding box center [466, 267] width 15 height 15
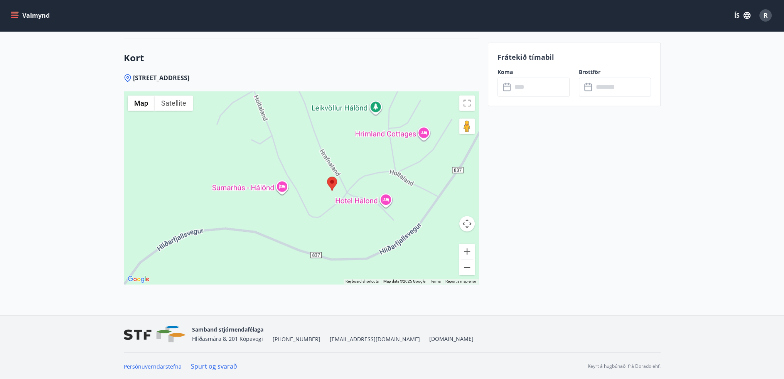
click at [467, 268] on button "Zoom out" at bounding box center [466, 267] width 15 height 15
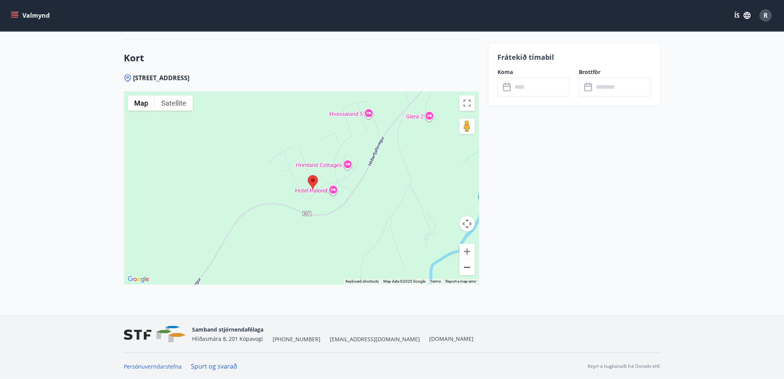
click at [467, 268] on button "Zoom out" at bounding box center [466, 267] width 15 height 15
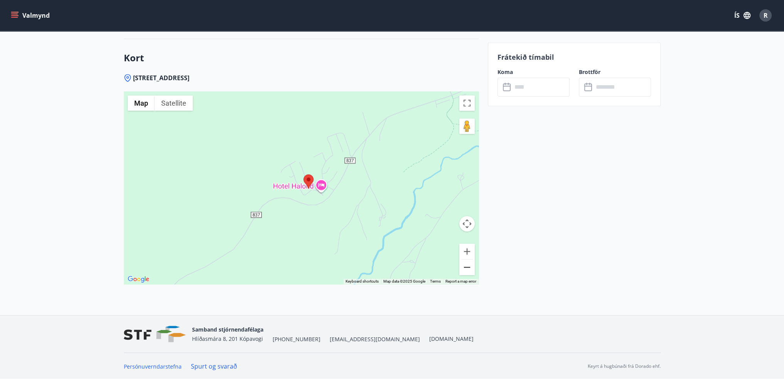
click at [467, 268] on button "Zoom out" at bounding box center [466, 267] width 15 height 15
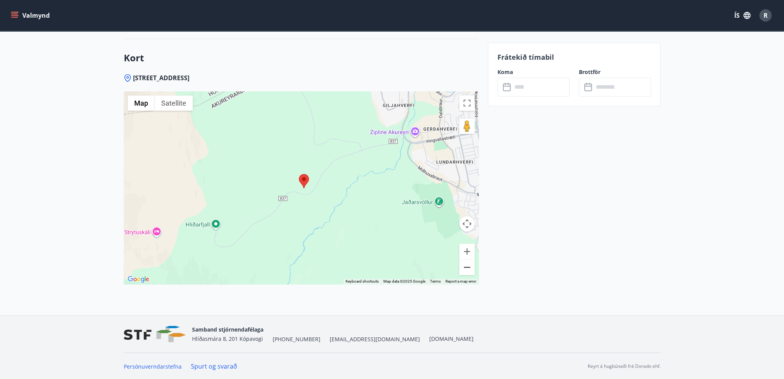
click at [467, 268] on button "Zoom out" at bounding box center [466, 267] width 15 height 15
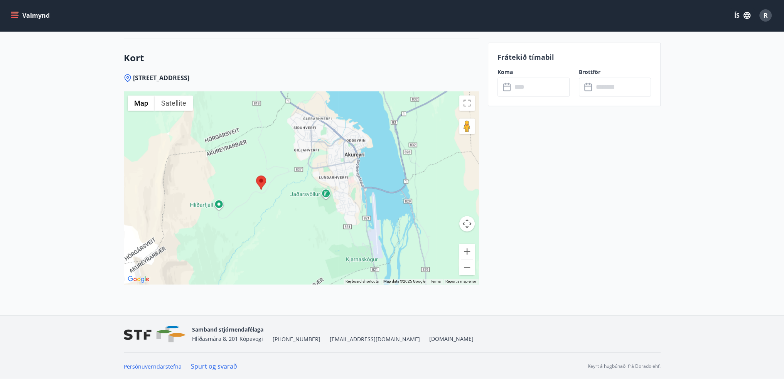
drag, startPoint x: 340, startPoint y: 196, endPoint x: 278, endPoint y: 203, distance: 62.2
click at [279, 203] on div at bounding box center [301, 187] width 355 height 193
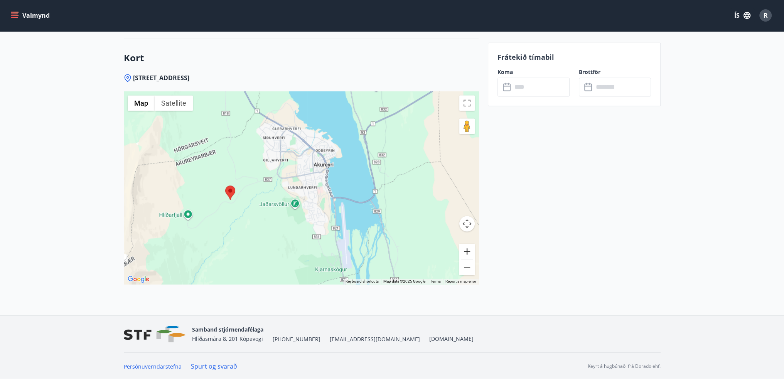
click at [464, 249] on button "Zoom in" at bounding box center [466, 251] width 15 height 15
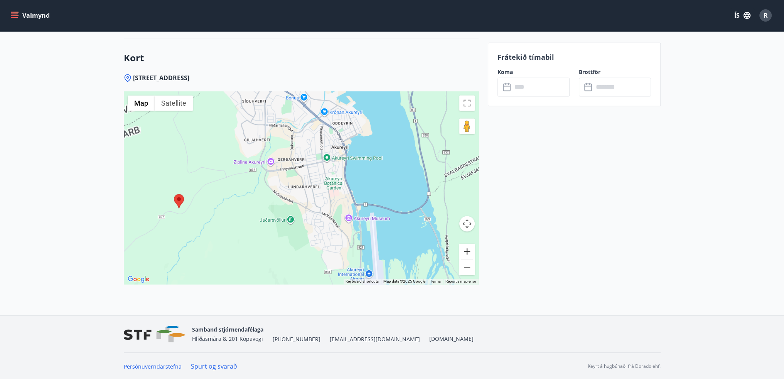
click at [464, 249] on button "Zoom in" at bounding box center [466, 251] width 15 height 15
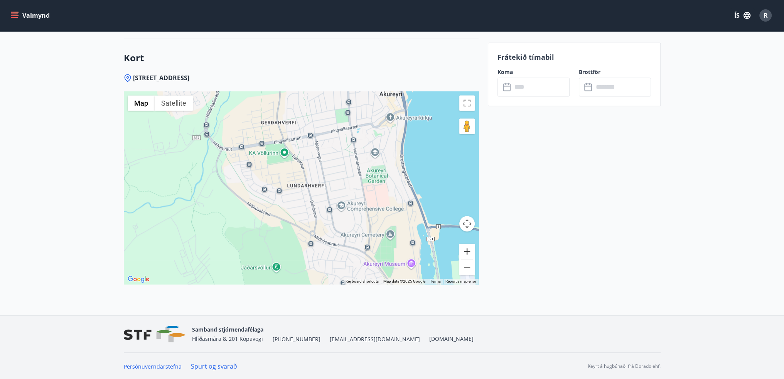
click at [464, 249] on button "Zoom in" at bounding box center [466, 251] width 15 height 15
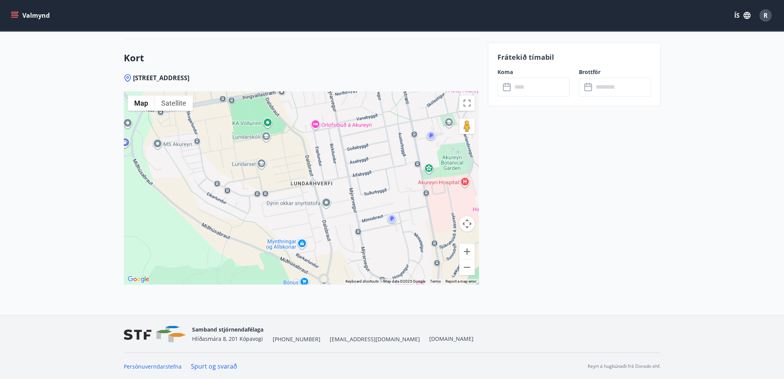
drag, startPoint x: 299, startPoint y: 199, endPoint x: 282, endPoint y: 212, distance: 21.4
click at [283, 212] on div at bounding box center [301, 187] width 355 height 193
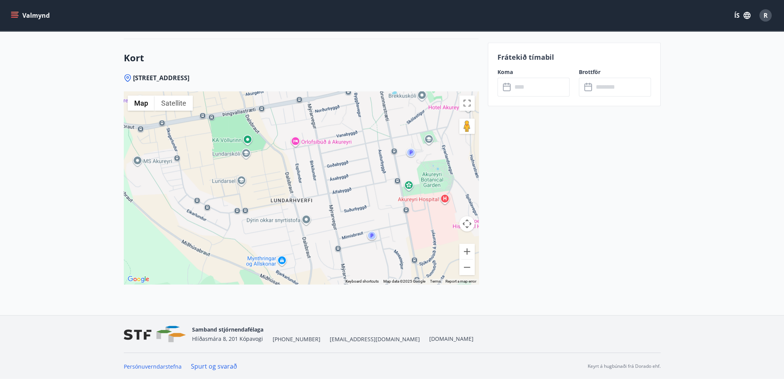
drag, startPoint x: 310, startPoint y: 185, endPoint x: 248, endPoint y: 250, distance: 88.9
click at [248, 250] on div at bounding box center [301, 187] width 355 height 193
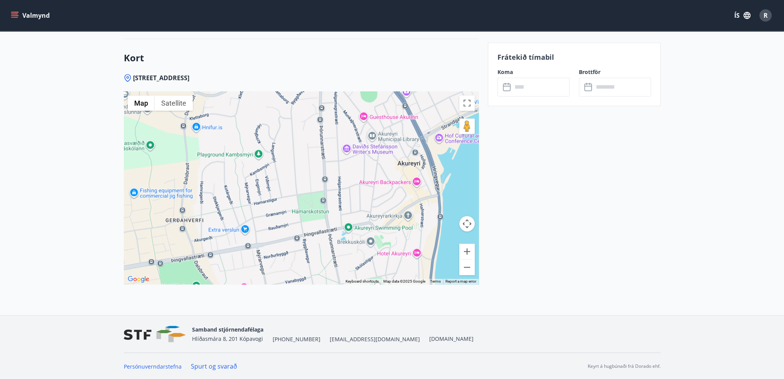
drag, startPoint x: 237, startPoint y: 226, endPoint x: 310, endPoint y: 247, distance: 75.8
click at [310, 247] on div at bounding box center [301, 187] width 355 height 193
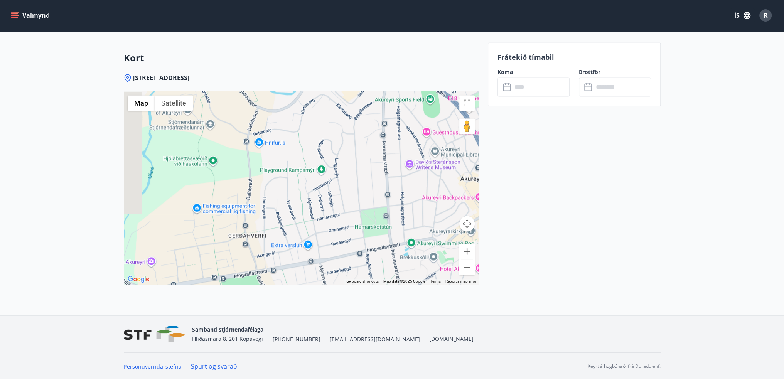
drag, startPoint x: 280, startPoint y: 226, endPoint x: 358, endPoint y: 245, distance: 79.4
click at [359, 245] on div at bounding box center [301, 187] width 355 height 193
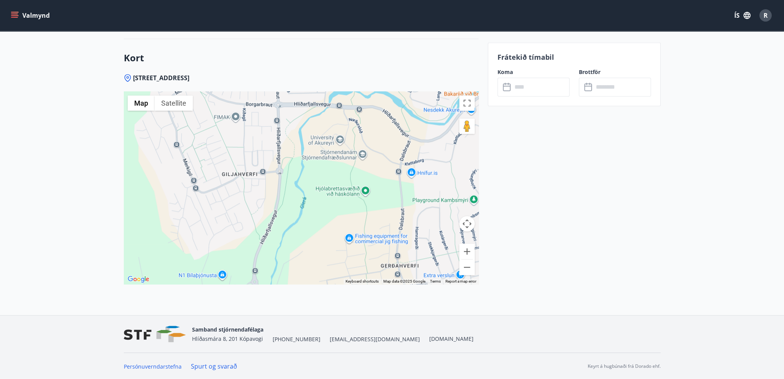
drag, startPoint x: 254, startPoint y: 219, endPoint x: 292, endPoint y: 224, distance: 38.0
click at [292, 224] on div at bounding box center [301, 187] width 355 height 193
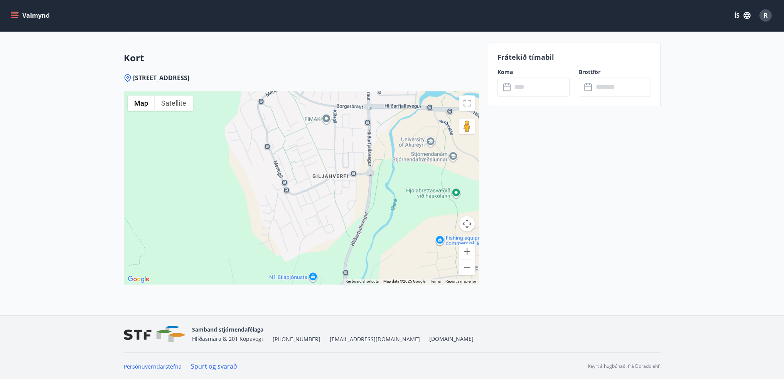
drag, startPoint x: 262, startPoint y: 215, endPoint x: 347, endPoint y: 215, distance: 85.2
click at [347, 215] on div at bounding box center [301, 187] width 355 height 193
drag, startPoint x: 289, startPoint y: 225, endPoint x: 233, endPoint y: 284, distance: 81.8
click at [236, 287] on div "Hrafnaland 1 - 600 Akureyri ← Move left → Move right ↑ Move up ↓ Move down + Zo…" at bounding box center [301, 194] width 355 height 241
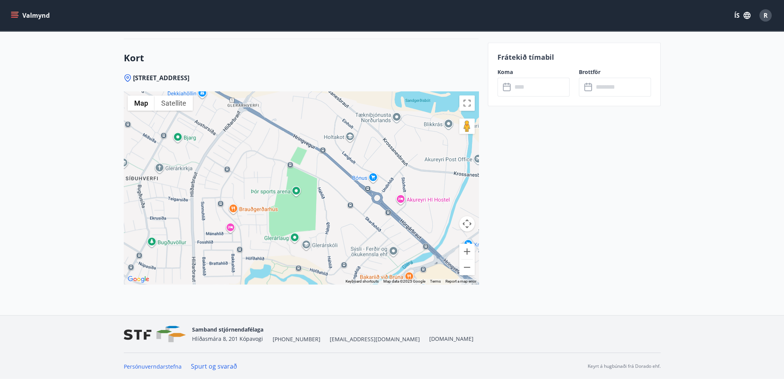
drag, startPoint x: 254, startPoint y: 228, endPoint x: 251, endPoint y: 265, distance: 37.2
click at [251, 265] on div at bounding box center [301, 187] width 355 height 193
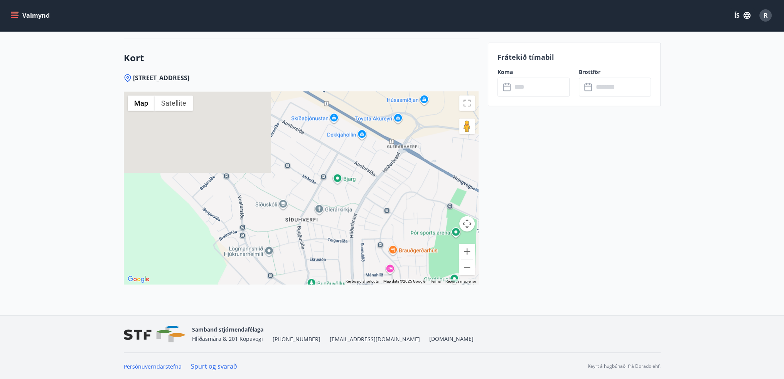
drag, startPoint x: 253, startPoint y: 243, endPoint x: 425, endPoint y: 243, distance: 171.6
click at [425, 243] on div at bounding box center [301, 187] width 355 height 193
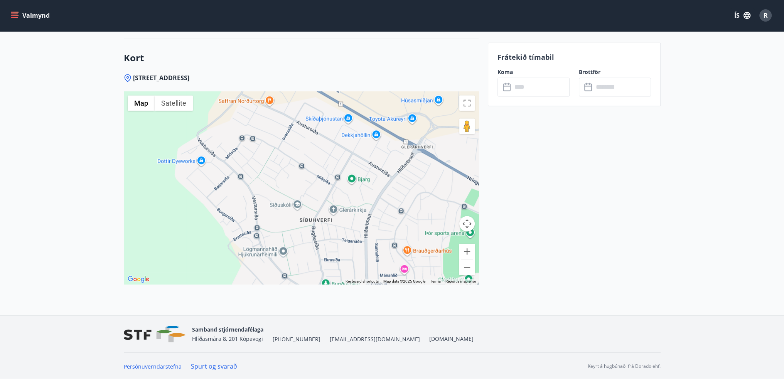
drag, startPoint x: 339, startPoint y: 212, endPoint x: 334, endPoint y: 226, distance: 14.7
click at [334, 226] on div at bounding box center [301, 187] width 355 height 193
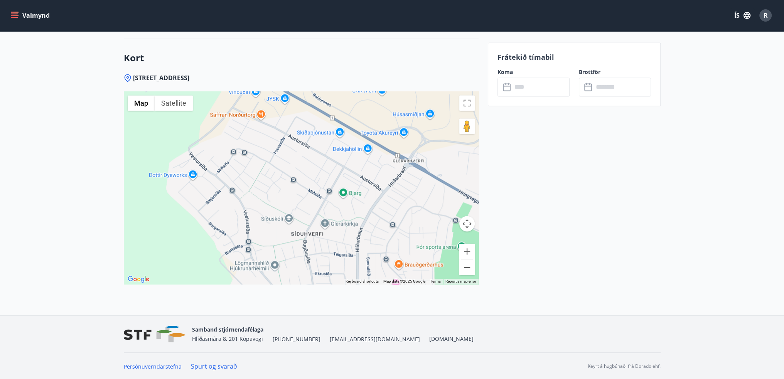
click at [463, 271] on button "Zoom out" at bounding box center [466, 267] width 15 height 15
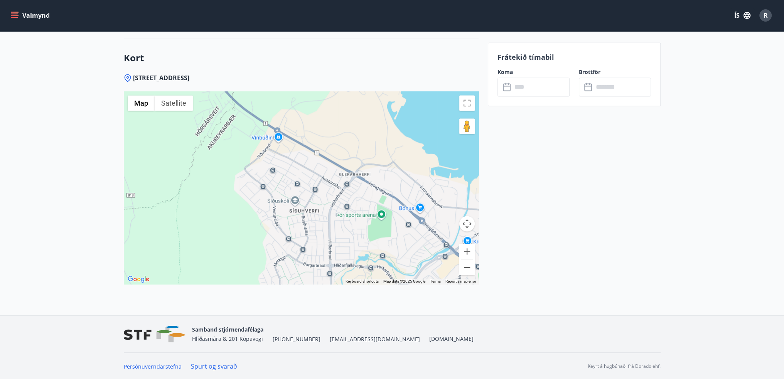
click at [463, 271] on button "Zoom out" at bounding box center [466, 267] width 15 height 15
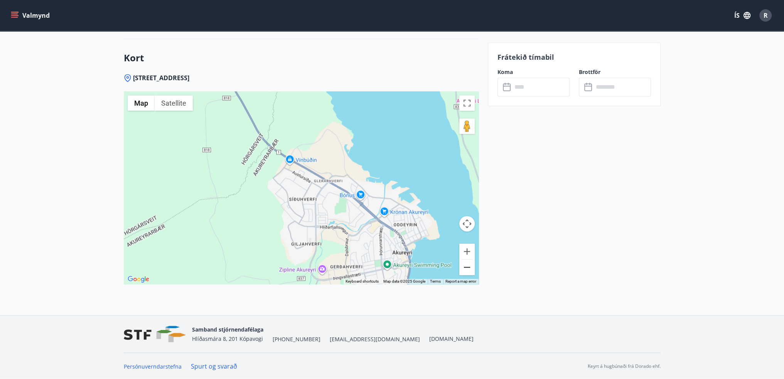
click at [463, 271] on button "Zoom out" at bounding box center [466, 267] width 15 height 15
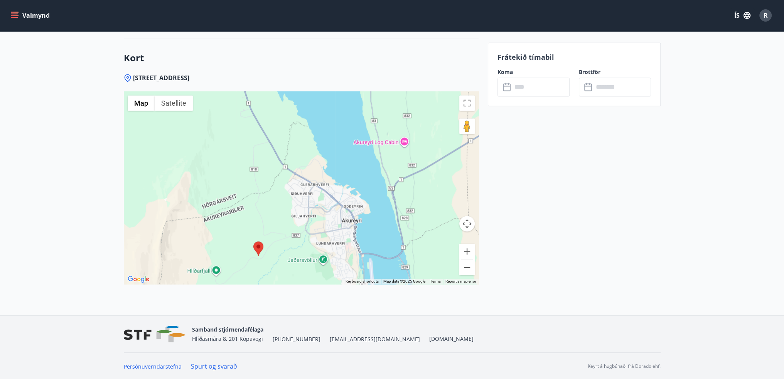
click at [463, 271] on button "Zoom out" at bounding box center [466, 267] width 15 height 15
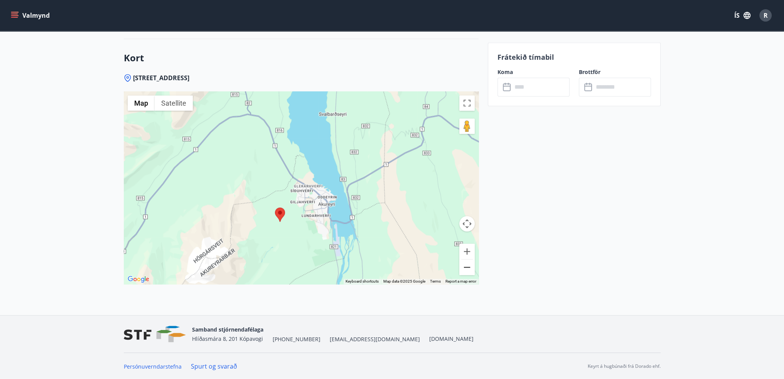
click at [463, 271] on button "Zoom out" at bounding box center [466, 267] width 15 height 15
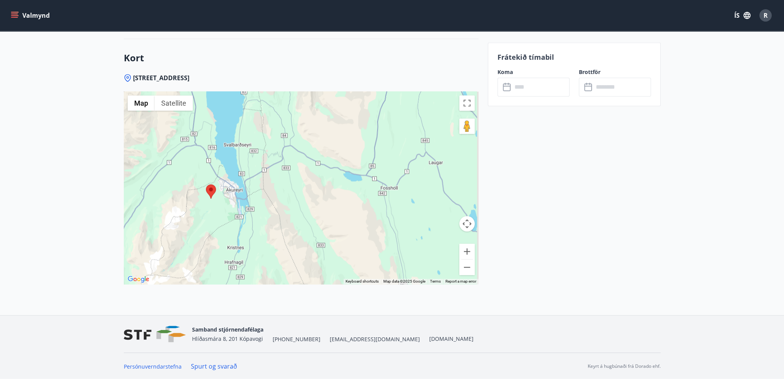
drag, startPoint x: 384, startPoint y: 254, endPoint x: 304, endPoint y: 248, distance: 80.8
click at [304, 248] on div at bounding box center [301, 187] width 355 height 193
click at [464, 250] on button "Zoom in" at bounding box center [466, 251] width 15 height 15
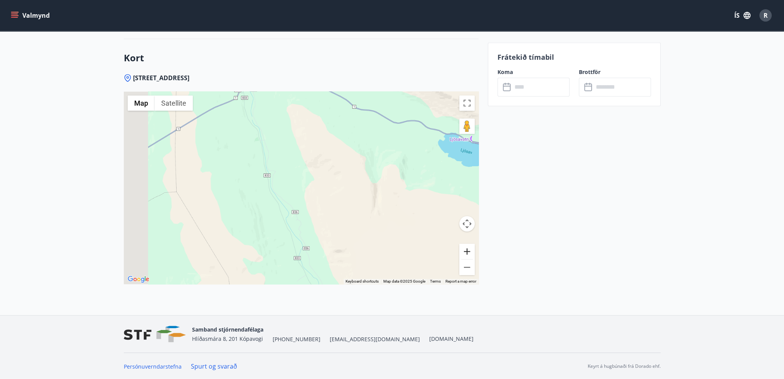
click at [464, 250] on button "Zoom in" at bounding box center [466, 251] width 15 height 15
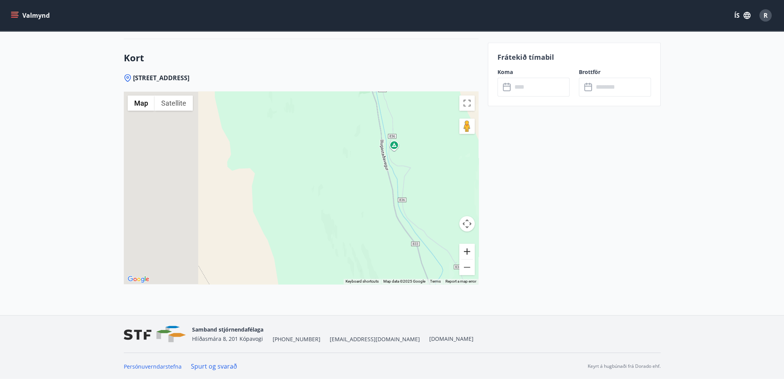
drag, startPoint x: 438, startPoint y: 248, endPoint x: 464, endPoint y: 251, distance: 26.0
click at [461, 251] on div "Use ctrl + scroll to zoom the map Map Terrain Satellite Labels Keyboard shortcu…" at bounding box center [301, 187] width 355 height 193
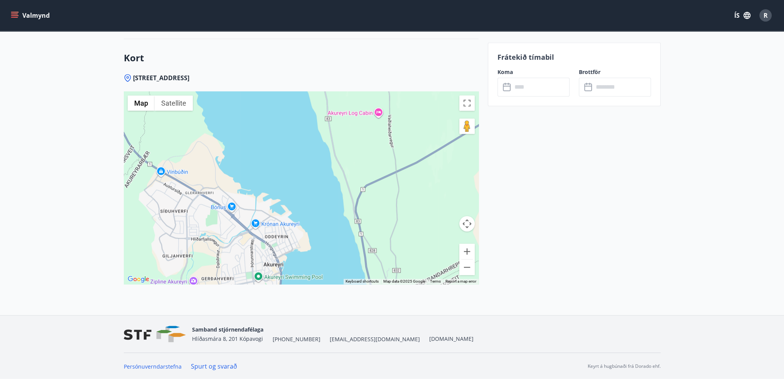
drag, startPoint x: 338, startPoint y: 233, endPoint x: 401, endPoint y: 234, distance: 62.9
click at [401, 234] on div at bounding box center [301, 187] width 355 height 193
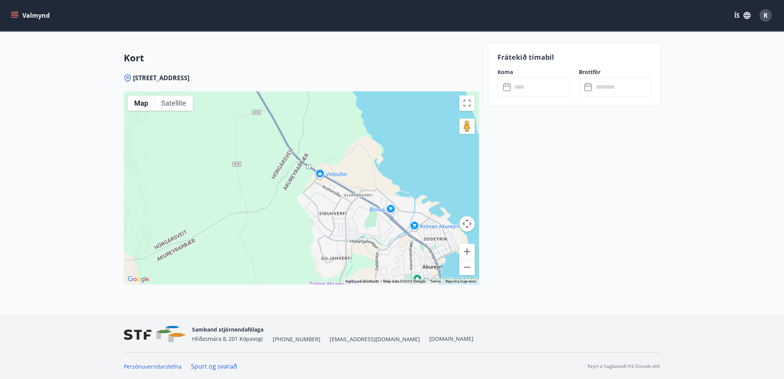
drag, startPoint x: 389, startPoint y: 241, endPoint x: 396, endPoint y: 182, distance: 59.1
click at [396, 180] on div at bounding box center [301, 187] width 355 height 193
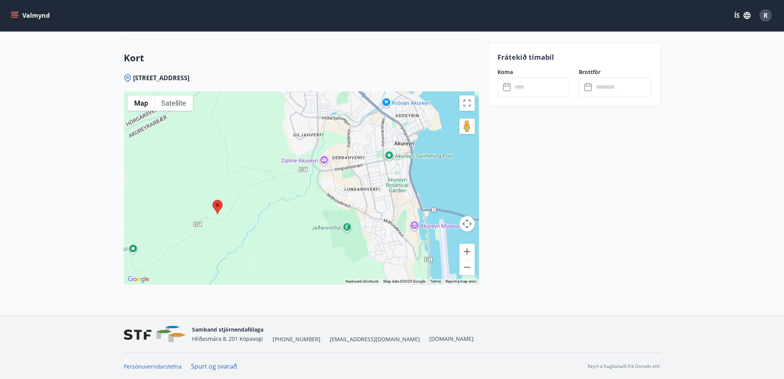
drag, startPoint x: 393, startPoint y: 221, endPoint x: 350, endPoint y: 206, distance: 45.7
click at [350, 206] on div at bounding box center [301, 187] width 355 height 193
click at [469, 252] on button "Zoom in" at bounding box center [466, 251] width 15 height 15
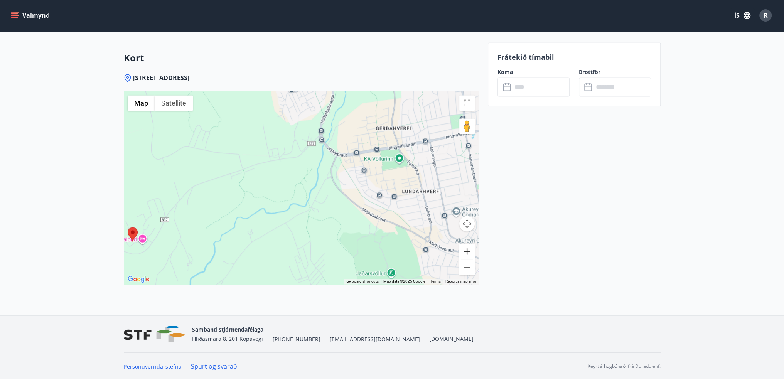
click at [469, 252] on button "Zoom in" at bounding box center [466, 251] width 15 height 15
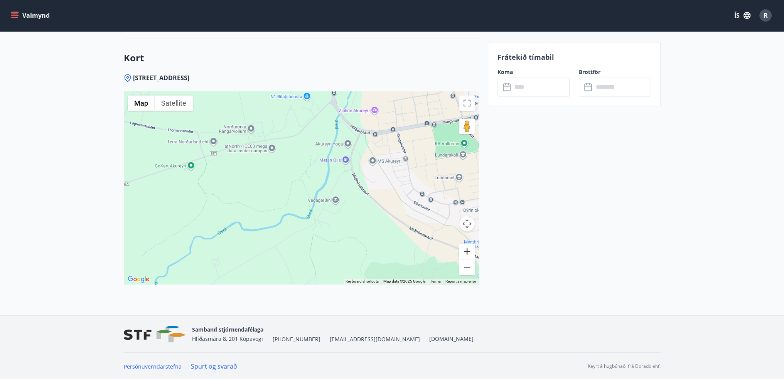
click at [469, 252] on button "Zoom in" at bounding box center [466, 251] width 15 height 15
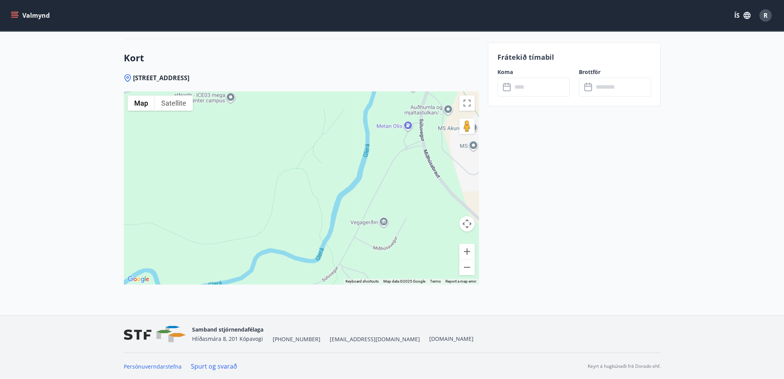
drag, startPoint x: 208, startPoint y: 214, endPoint x: 394, endPoint y: 235, distance: 186.7
click at [391, 235] on div at bounding box center [301, 187] width 355 height 193
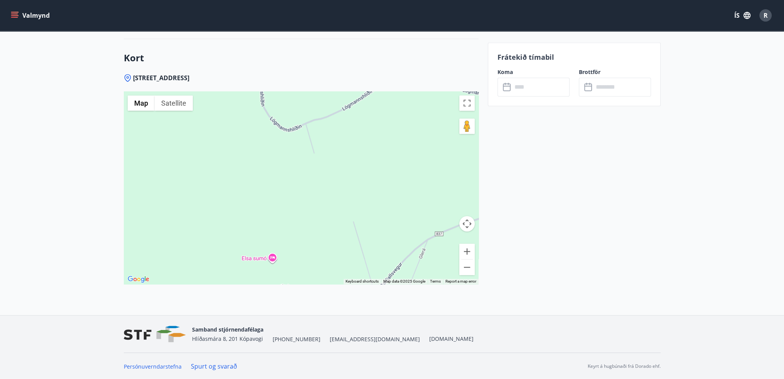
drag, startPoint x: 336, startPoint y: 235, endPoint x: 375, endPoint y: 180, distance: 67.4
click at [374, 180] on div at bounding box center [301, 187] width 355 height 193
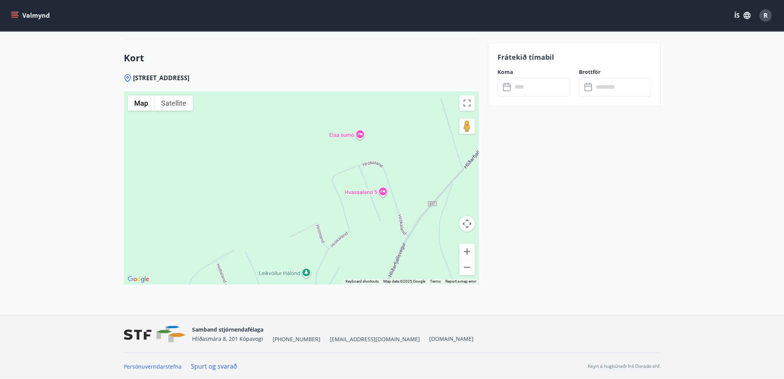
drag, startPoint x: 350, startPoint y: 236, endPoint x: 352, endPoint y: 186, distance: 50.2
click at [355, 176] on div at bounding box center [301, 187] width 355 height 193
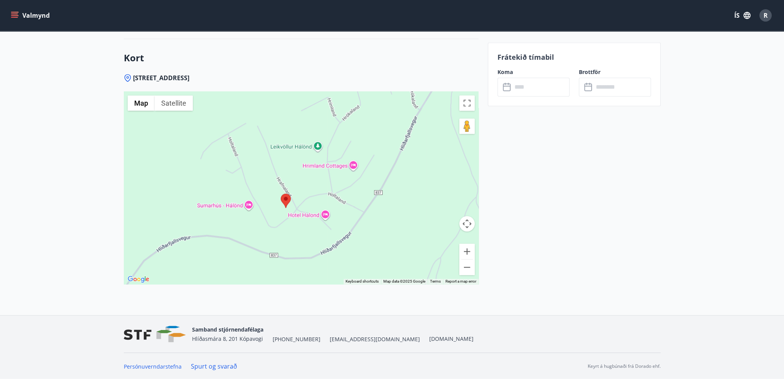
drag, startPoint x: 337, startPoint y: 230, endPoint x: 350, endPoint y: 181, distance: 51.0
click at [350, 181] on div at bounding box center [301, 187] width 355 height 193
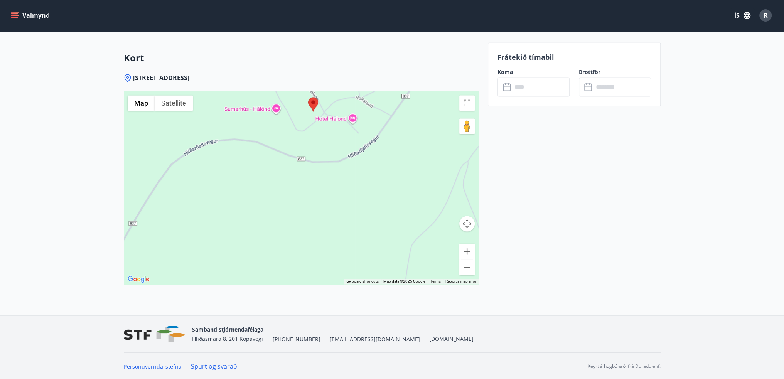
drag, startPoint x: 350, startPoint y: 182, endPoint x: 337, endPoint y: 219, distance: 38.7
click at [337, 219] on div at bounding box center [301, 187] width 355 height 193
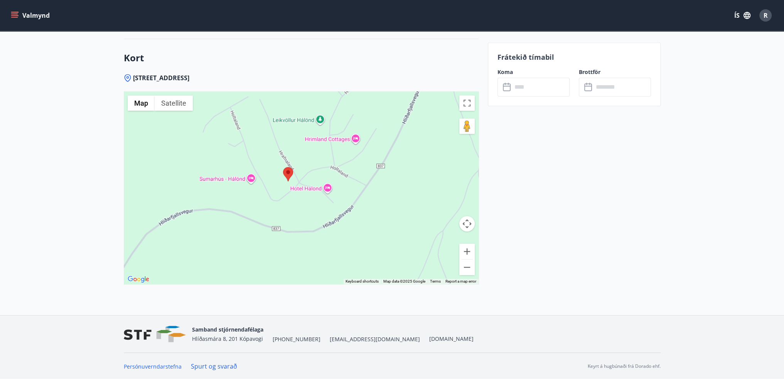
drag
click at [334, 224] on div at bounding box center [301, 187] width 355 height 193
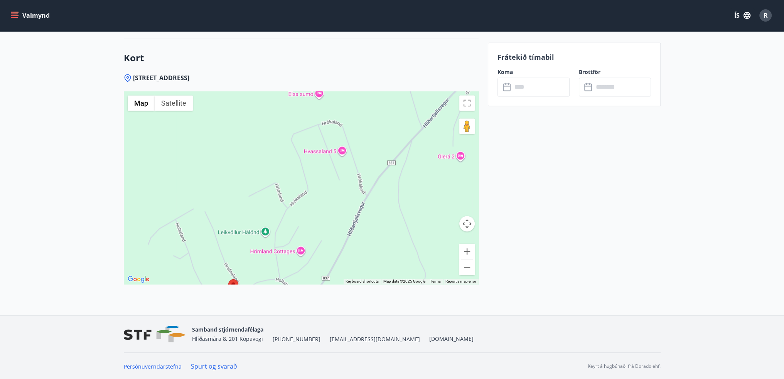
click at [340, 225] on div at bounding box center [301, 187] width 355 height 193
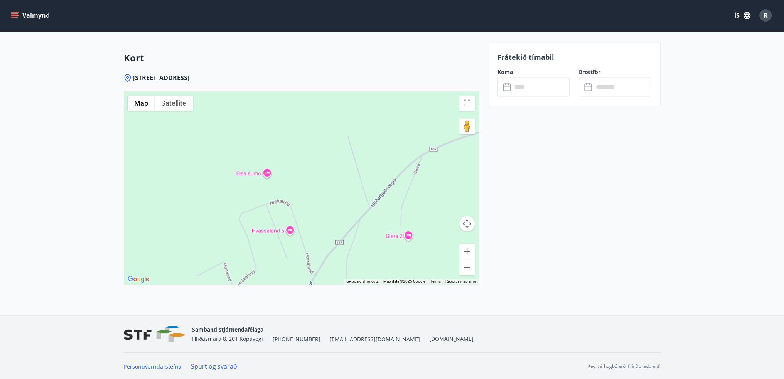
click at [292, 201] on div at bounding box center [301, 187] width 355 height 193
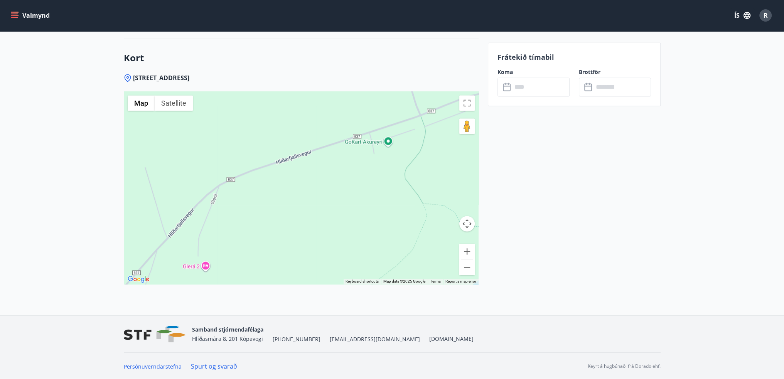
click at [341, 196] on div at bounding box center [301, 187] width 355 height 193
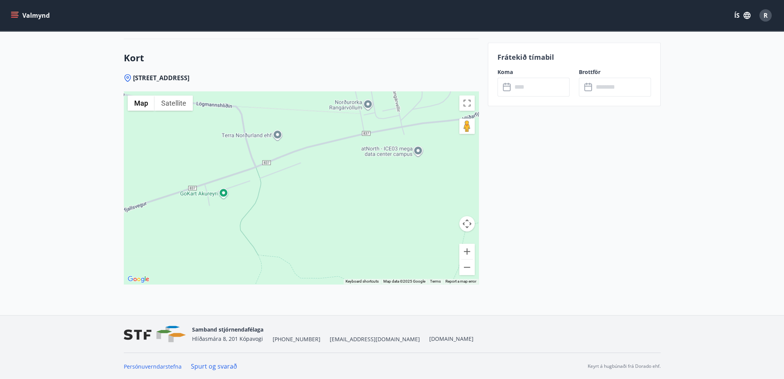
click at [347, 191] on div at bounding box center [301, 187] width 355 height 193
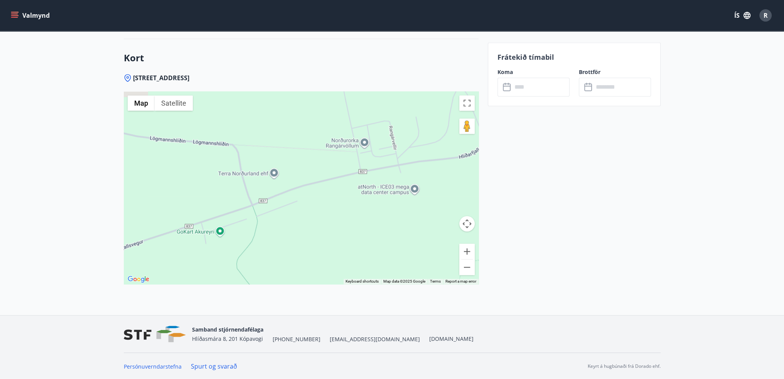
click at [454, 168] on div at bounding box center [301, 187] width 355 height 193
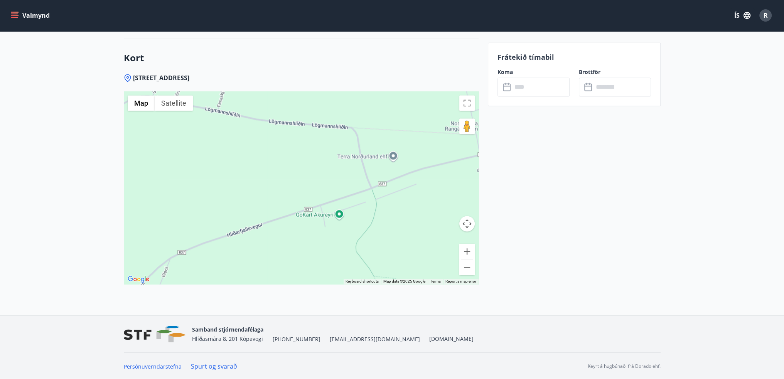
click at [395, 194] on div at bounding box center [301, 187] width 355 height 193
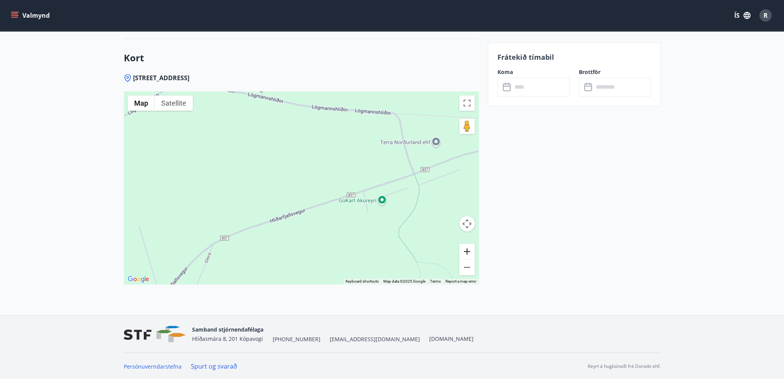
click at [465, 250] on button "Zoom in" at bounding box center [466, 251] width 15 height 15
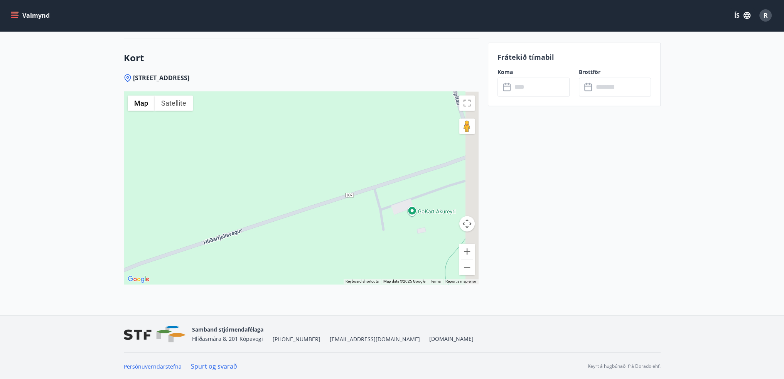
click at [305, 220] on div at bounding box center [301, 187] width 355 height 193
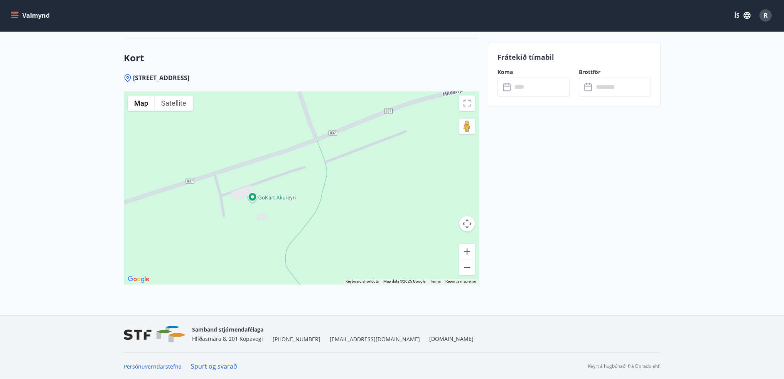
click at [466, 265] on button "Zoom out" at bounding box center [466, 267] width 15 height 15
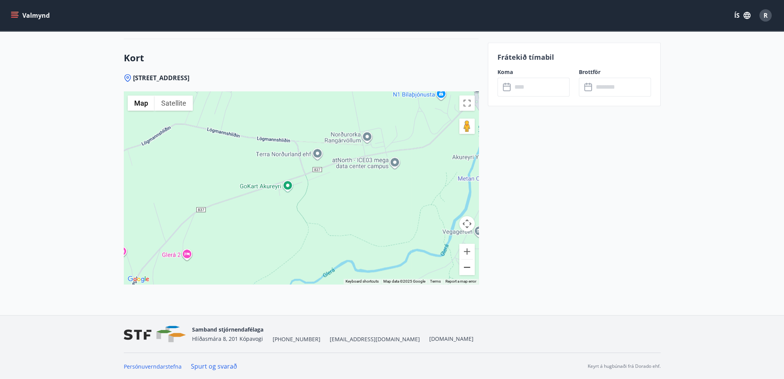
click at [466, 265] on button "Zoom out" at bounding box center [466, 267] width 15 height 15
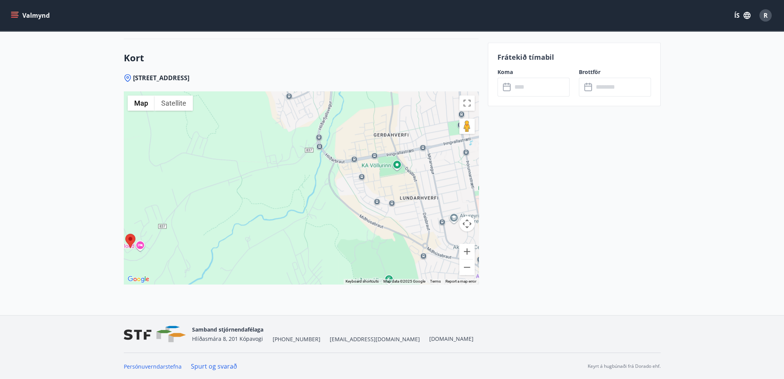
click at [308, 215] on div at bounding box center [301, 187] width 355 height 193
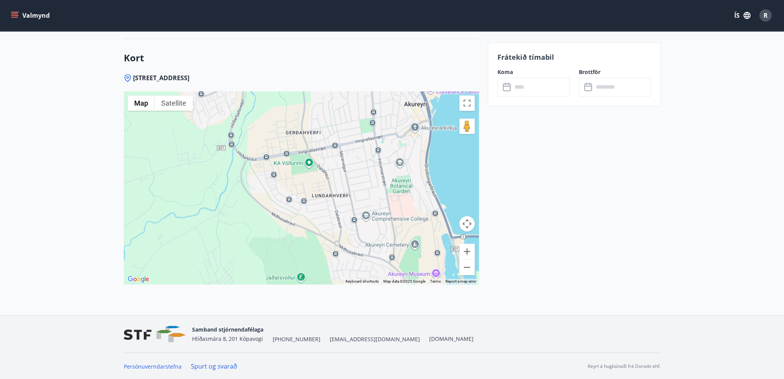
click at [305, 210] on div at bounding box center [301, 187] width 355 height 193
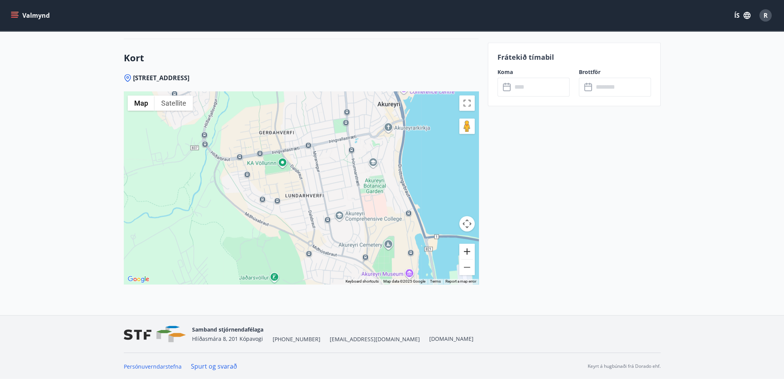
click at [470, 256] on button "Zoom in" at bounding box center [466, 251] width 15 height 15
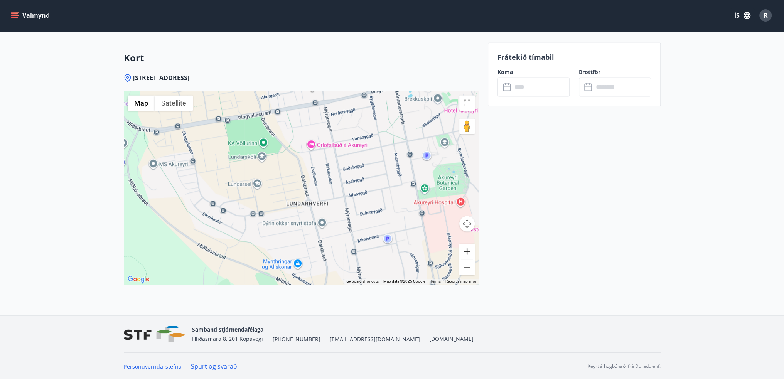
click at [469, 254] on button "Zoom in" at bounding box center [466, 251] width 15 height 15
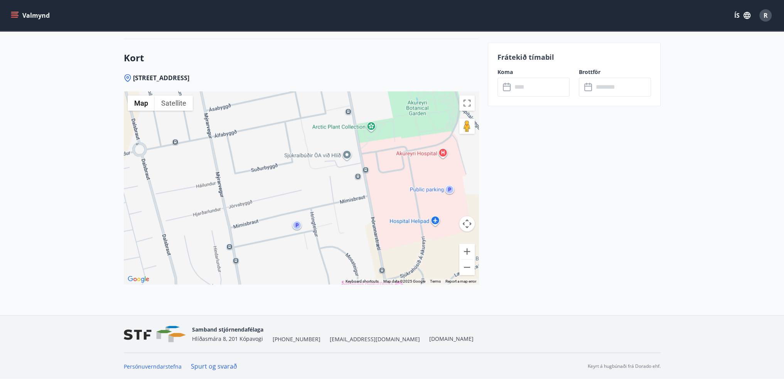
click at [242, 175] on div at bounding box center [301, 187] width 355 height 193
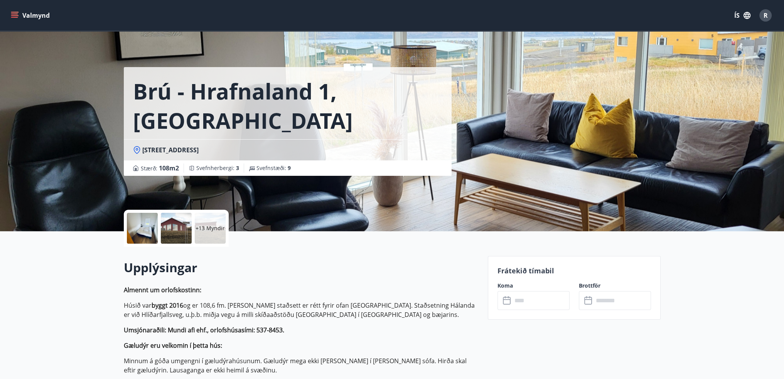
scroll to position [0, 0]
click at [535, 298] on input "text" at bounding box center [540, 300] width 57 height 19
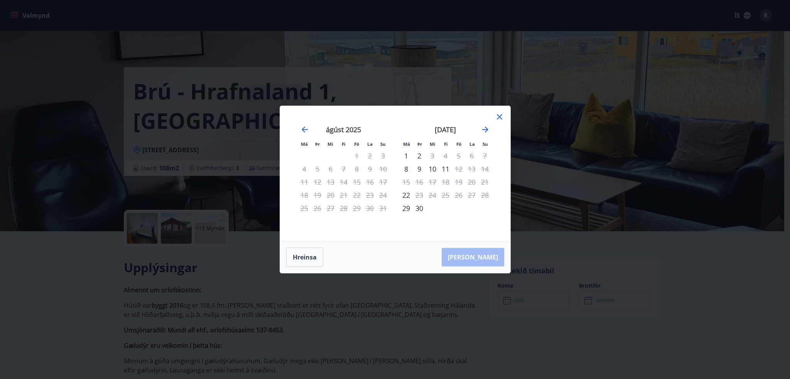
click at [422, 208] on div "30" at bounding box center [419, 208] width 13 height 13
click at [484, 129] on icon "Move forward to switch to the next month." at bounding box center [485, 129] width 9 height 9
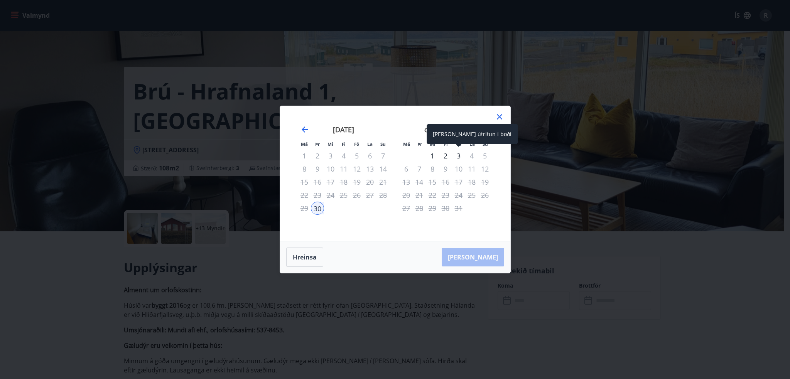
click at [457, 157] on div "3" at bounding box center [458, 155] width 13 height 13
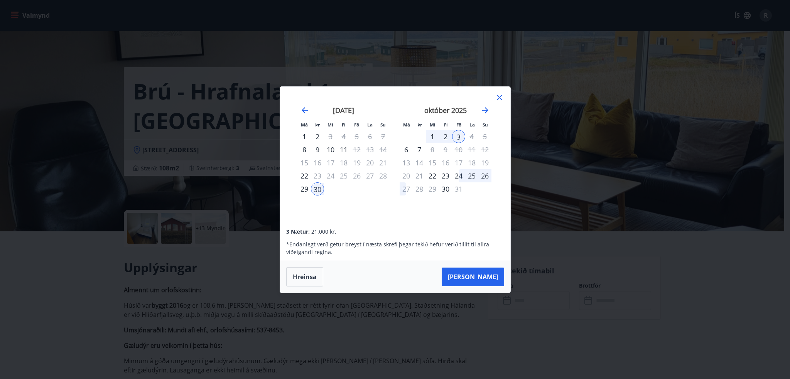
click at [499, 98] on icon at bounding box center [499, 97] width 1 height 1
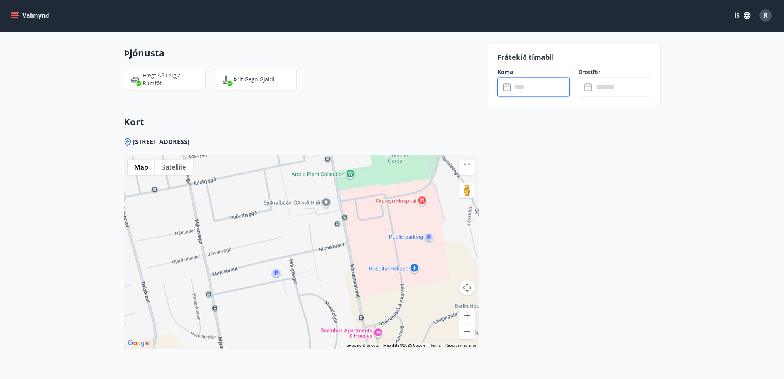
scroll to position [1465, 0]
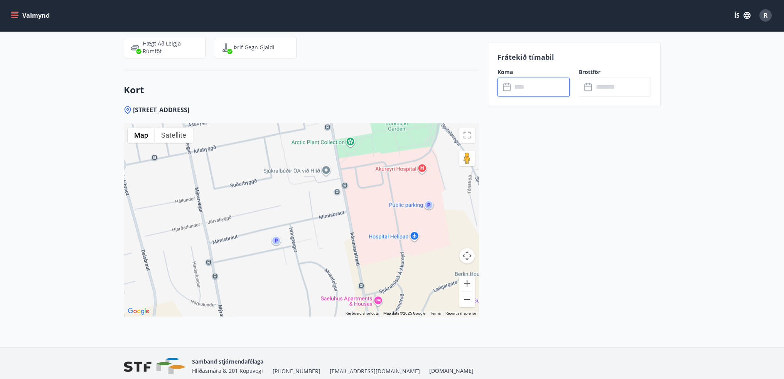
click at [470, 302] on button "Zoom out" at bounding box center [466, 299] width 15 height 15
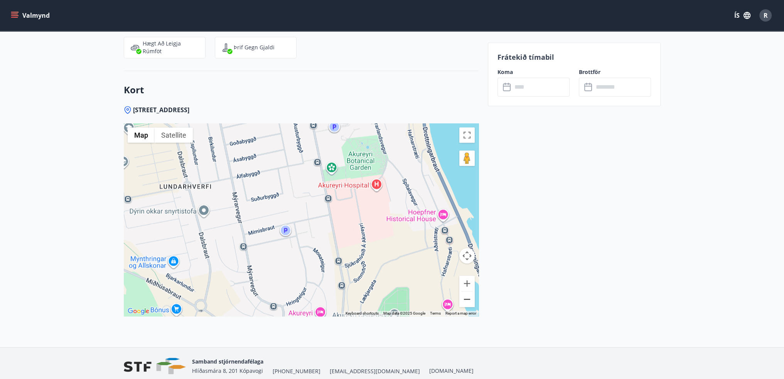
click at [470, 302] on button "Zoom out" at bounding box center [466, 299] width 15 height 15
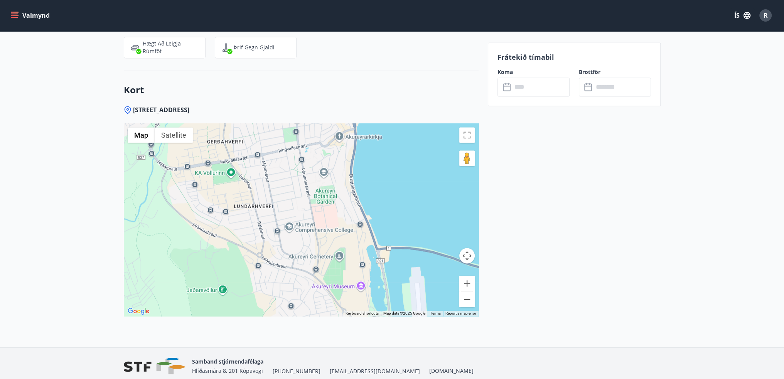
click at [470, 302] on button "Zoom out" at bounding box center [466, 299] width 15 height 15
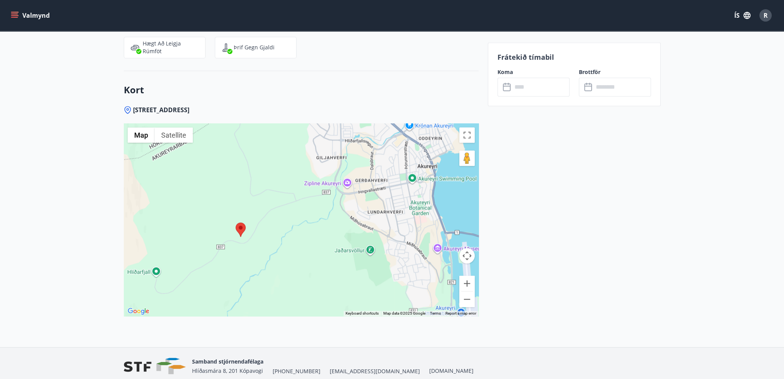
drag, startPoint x: 288, startPoint y: 266, endPoint x: 400, endPoint y: 265, distance: 111.5
click at [400, 265] on div at bounding box center [301, 219] width 355 height 193
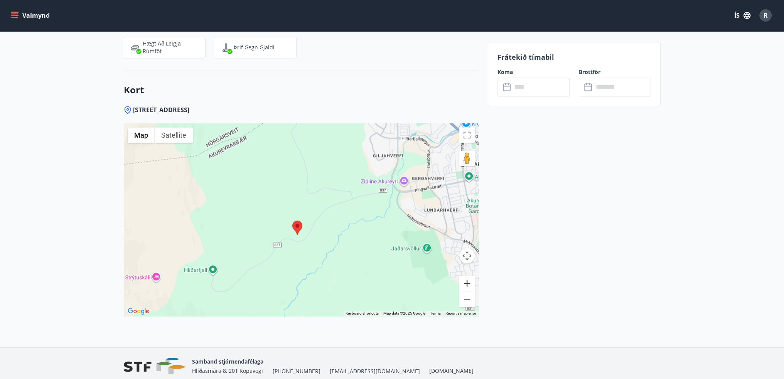
click at [466, 283] on button "Zoom in" at bounding box center [466, 283] width 15 height 15
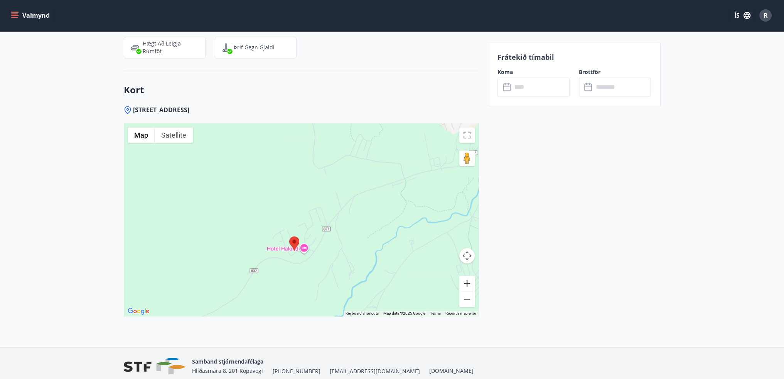
click at [466, 283] on button "Zoom in" at bounding box center [466, 283] width 15 height 15
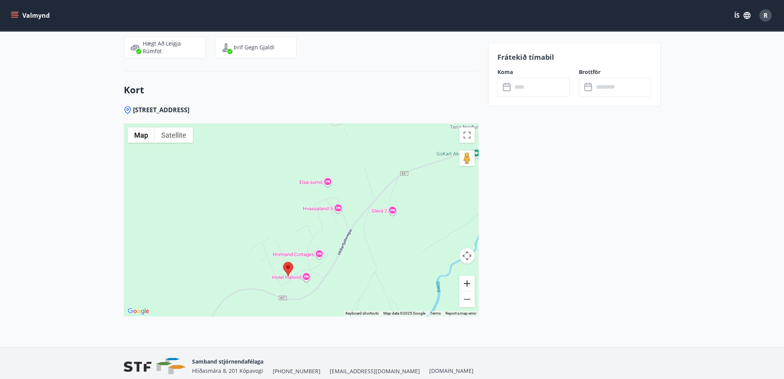
click at [466, 283] on button "Zoom in" at bounding box center [466, 283] width 15 height 15
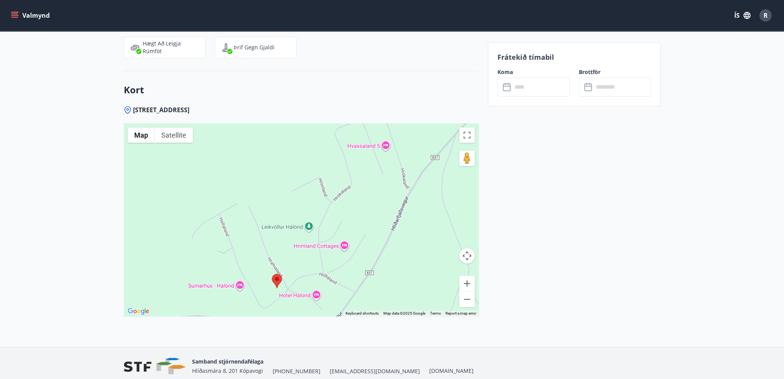
drag, startPoint x: 327, startPoint y: 280, endPoint x: 330, endPoint y: 238, distance: 42.1
click at [333, 218] on div at bounding box center [301, 219] width 355 height 193
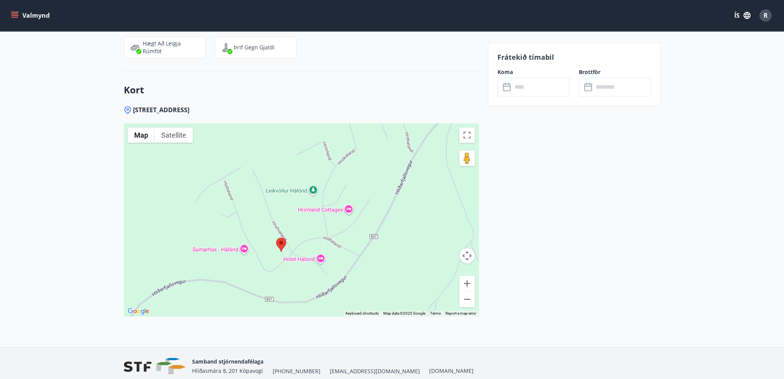
drag, startPoint x: 328, startPoint y: 253, endPoint x: 344, endPoint y: 199, distance: 55.5
click at [344, 192] on div at bounding box center [301, 219] width 355 height 193
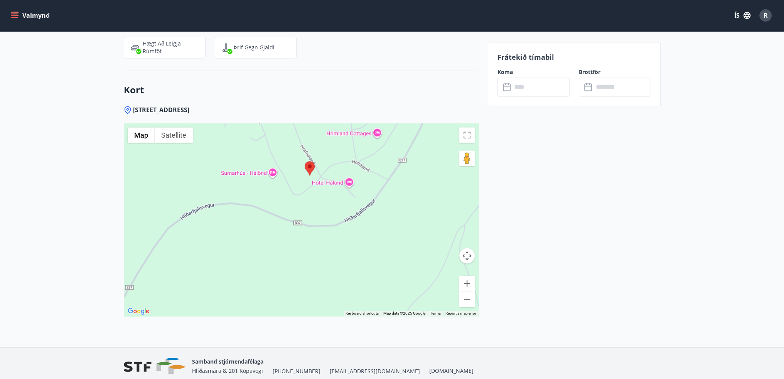
drag, startPoint x: 362, startPoint y: 223, endPoint x: 358, endPoint y: 250, distance: 26.8
click at [358, 250] on div at bounding box center [301, 219] width 355 height 193
click at [463, 284] on button "Zoom in" at bounding box center [466, 283] width 15 height 15
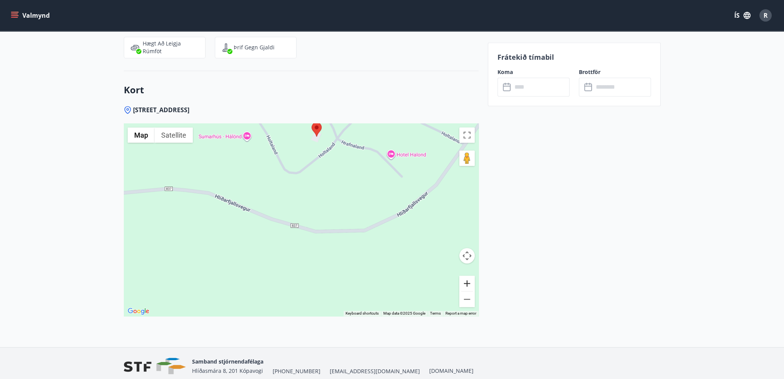
click at [463, 284] on button "Zoom in" at bounding box center [466, 283] width 15 height 15
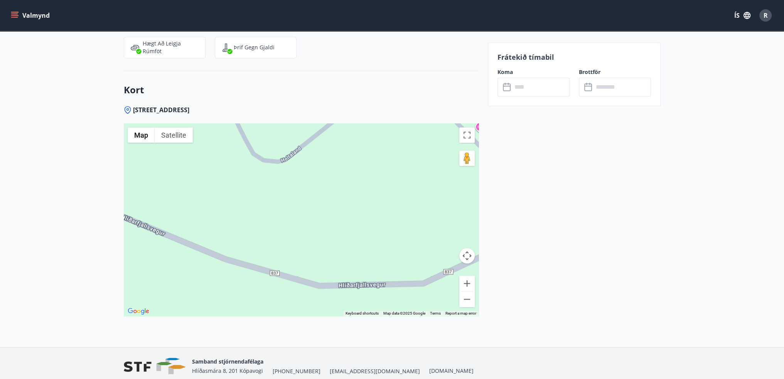
drag, startPoint x: 334, startPoint y: 236, endPoint x: 329, endPoint y: 235, distance: 5.5
click at [331, 244] on div at bounding box center [301, 219] width 355 height 193
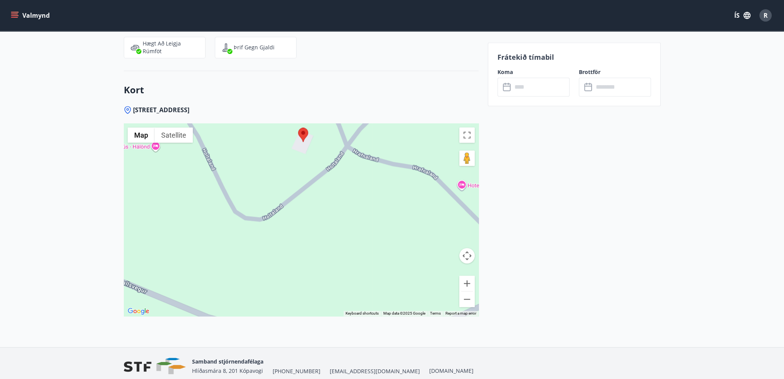
drag, startPoint x: 329, startPoint y: 222, endPoint x: 329, endPoint y: 242, distance: 20.1
click at [329, 242] on div at bounding box center [301, 219] width 355 height 193
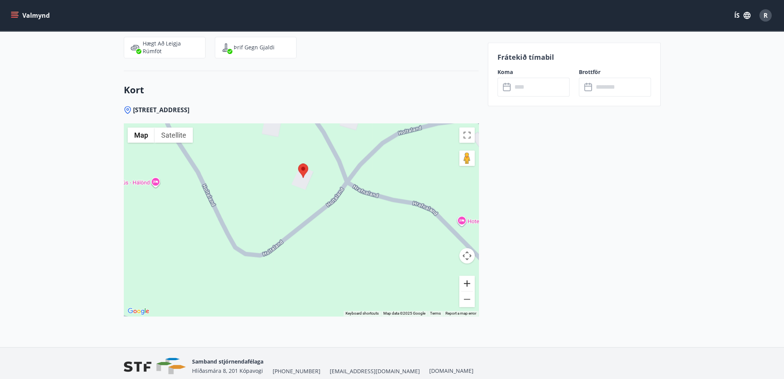
click at [467, 284] on button "Zoom in" at bounding box center [466, 283] width 15 height 15
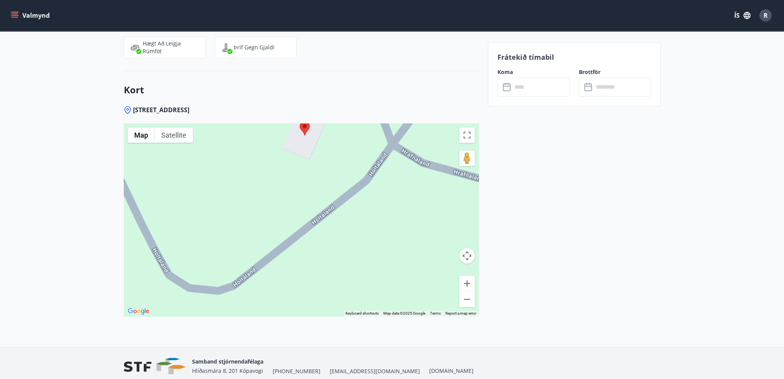
drag, startPoint x: 395, startPoint y: 241, endPoint x: 383, endPoint y: 292, distance: 51.8
click at [383, 292] on div at bounding box center [301, 219] width 355 height 193
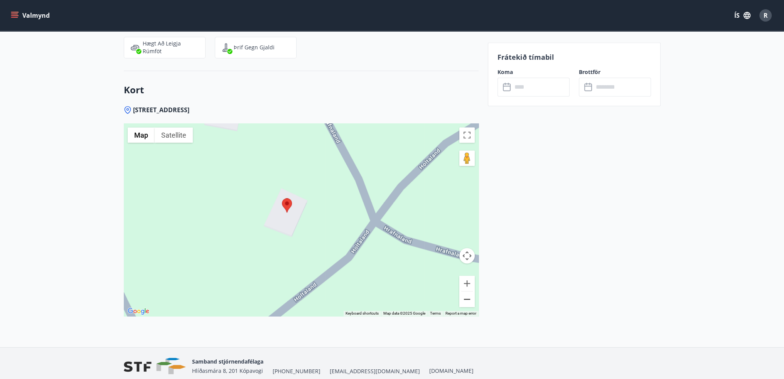
click at [464, 300] on button "Zoom out" at bounding box center [466, 299] width 15 height 15
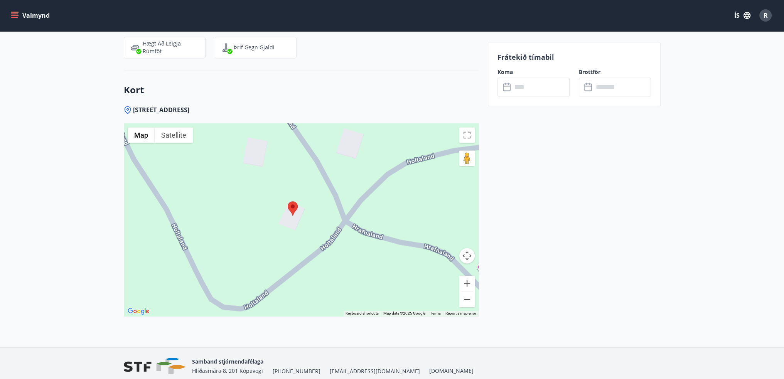
click at [464, 300] on button "Zoom out" at bounding box center [466, 299] width 15 height 15
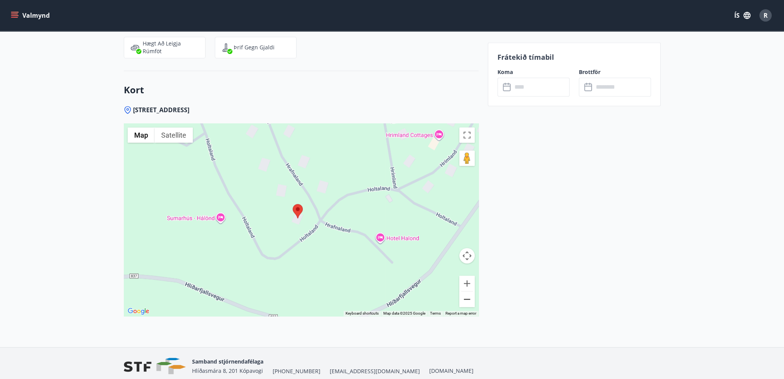
click at [464, 300] on button "Zoom out" at bounding box center [466, 299] width 15 height 15
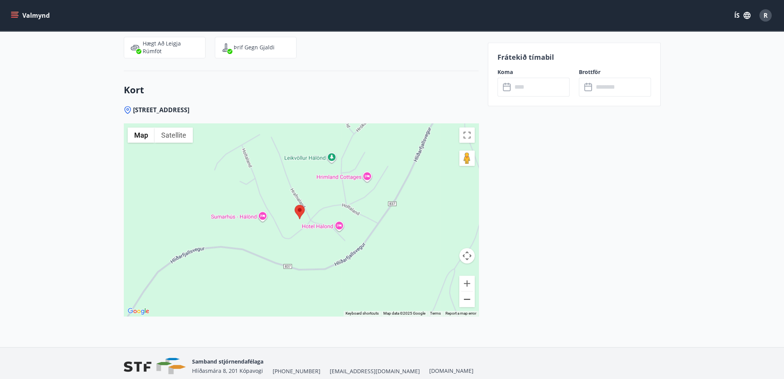
click at [464, 300] on button "Zoom out" at bounding box center [466, 299] width 15 height 15
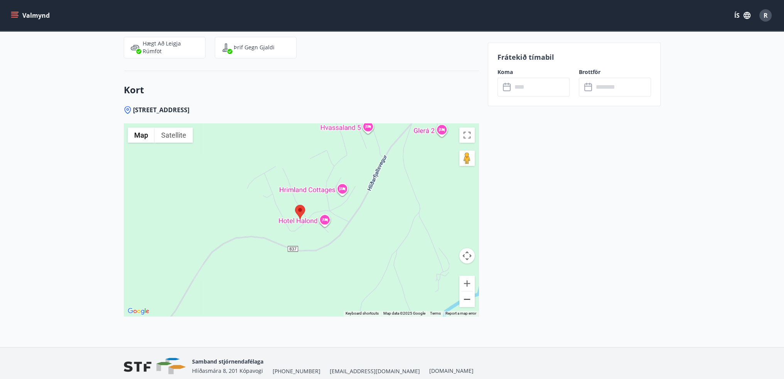
click at [464, 300] on button "Zoom out" at bounding box center [466, 299] width 15 height 15
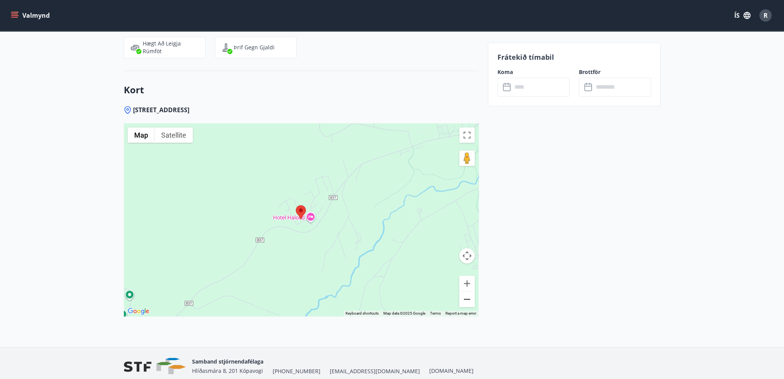
click at [464, 300] on button "Zoom out" at bounding box center [466, 299] width 15 height 15
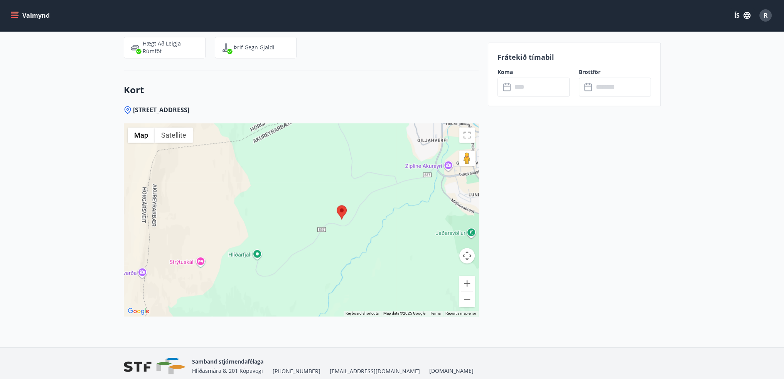
drag, startPoint x: 319, startPoint y: 260, endPoint x: 361, endPoint y: 260, distance: 42.0
click at [361, 260] on div at bounding box center [301, 219] width 355 height 193
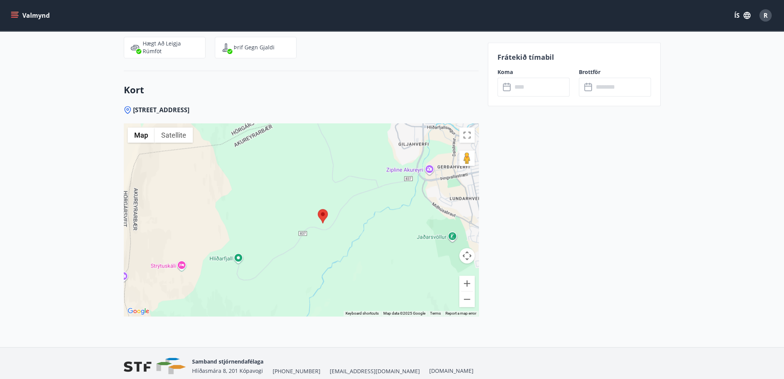
drag, startPoint x: 310, startPoint y: 251, endPoint x: 290, endPoint y: 255, distance: 20.8
click at [290, 255] on div at bounding box center [301, 219] width 355 height 193
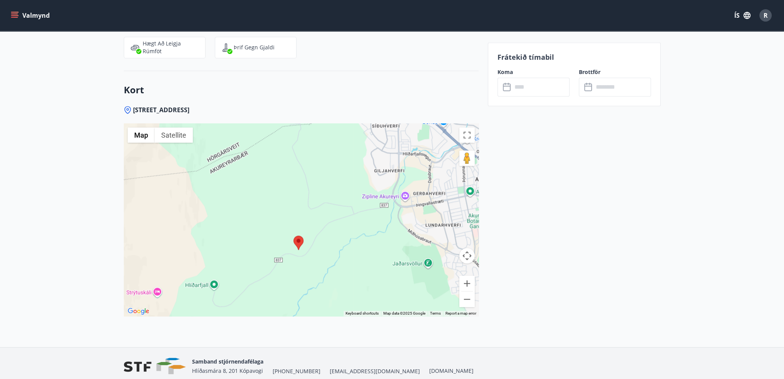
click at [307, 246] on div at bounding box center [301, 219] width 355 height 193
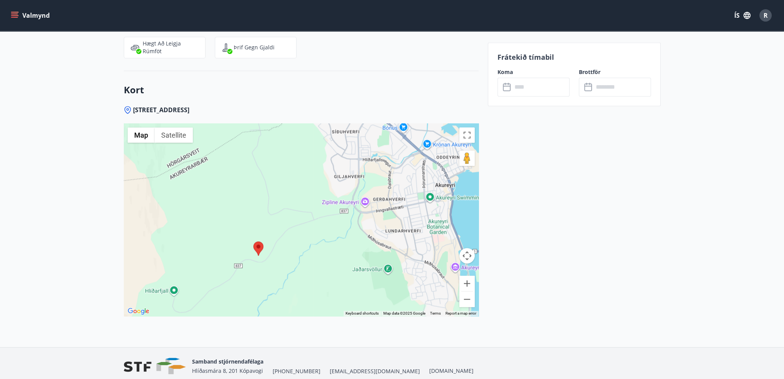
drag, startPoint x: 373, startPoint y: 234, endPoint x: 350, endPoint y: 219, distance: 27.2
click at [350, 219] on div at bounding box center [301, 219] width 355 height 193
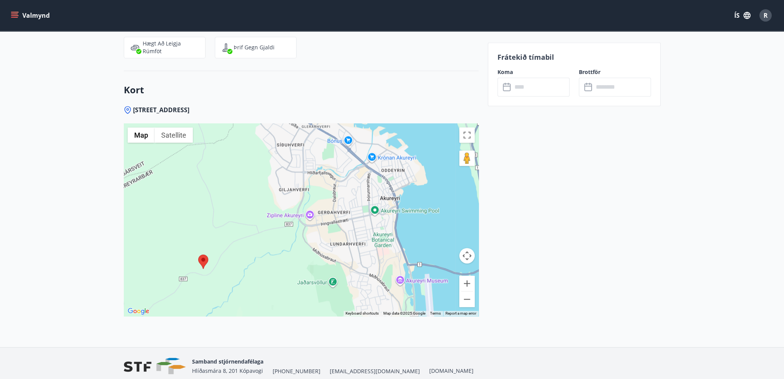
drag, startPoint x: 418, startPoint y: 222, endPoint x: 363, endPoint y: 236, distance: 57.4
click at [363, 236] on div at bounding box center [301, 219] width 355 height 193
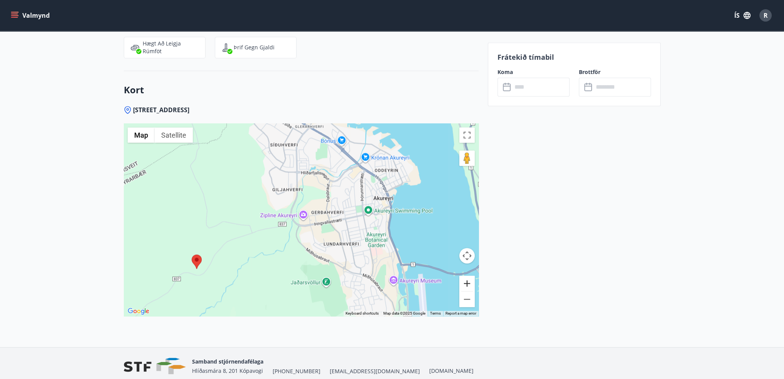
click at [468, 287] on button "Zoom in" at bounding box center [466, 283] width 15 height 15
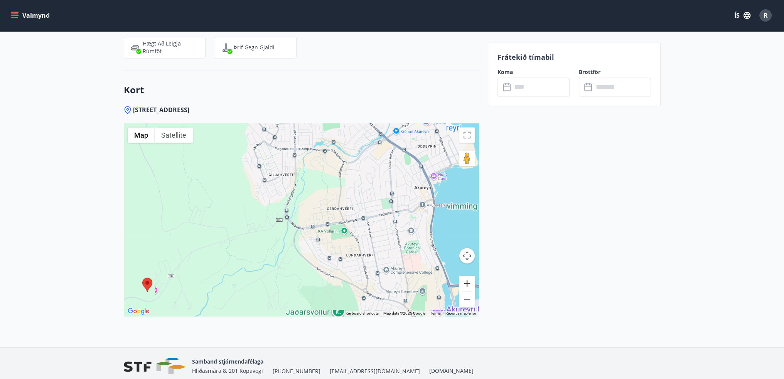
click at [468, 287] on button "Zoom in" at bounding box center [466, 283] width 15 height 15
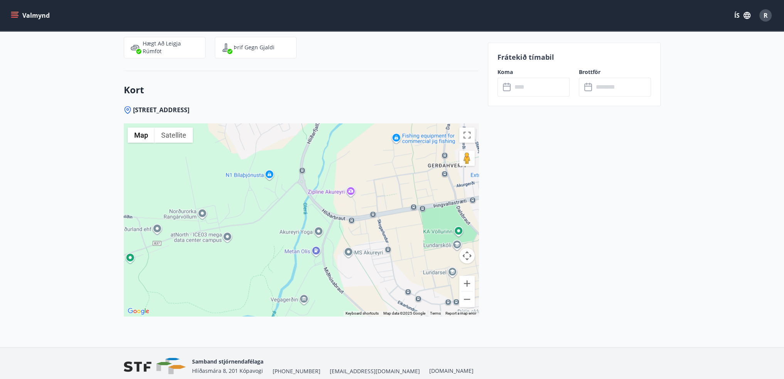
drag, startPoint x: 359, startPoint y: 286, endPoint x: 409, endPoint y: 256, distance: 58.7
click at [408, 256] on div at bounding box center [301, 219] width 355 height 193
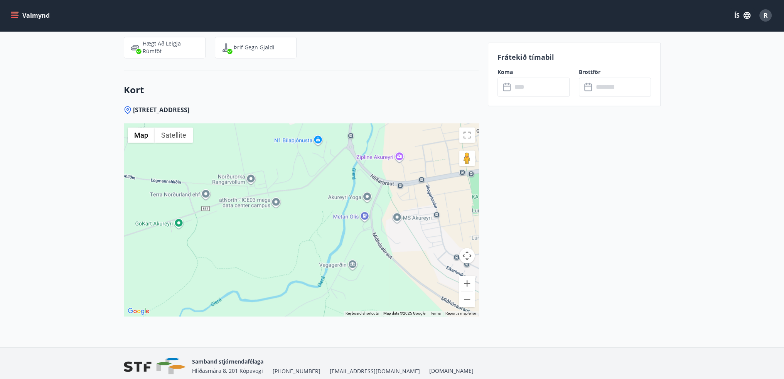
drag, startPoint x: 378, startPoint y: 271, endPoint x: 412, endPoint y: 251, distance: 39.6
click at [410, 251] on div at bounding box center [301, 219] width 355 height 193
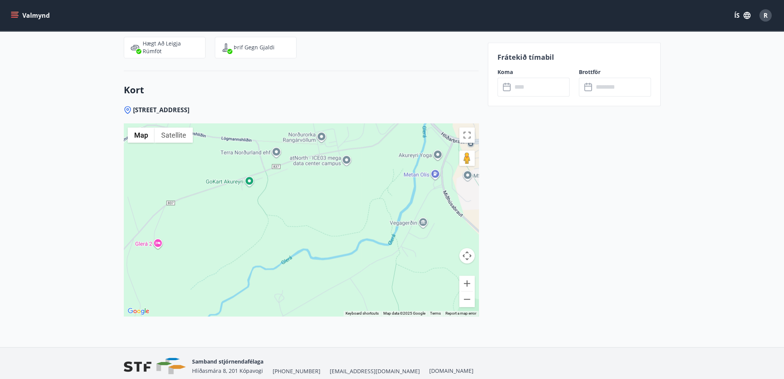
drag, startPoint x: 377, startPoint y: 268, endPoint x: 392, endPoint y: 257, distance: 18.8
click at [392, 257] on div at bounding box center [301, 219] width 355 height 193
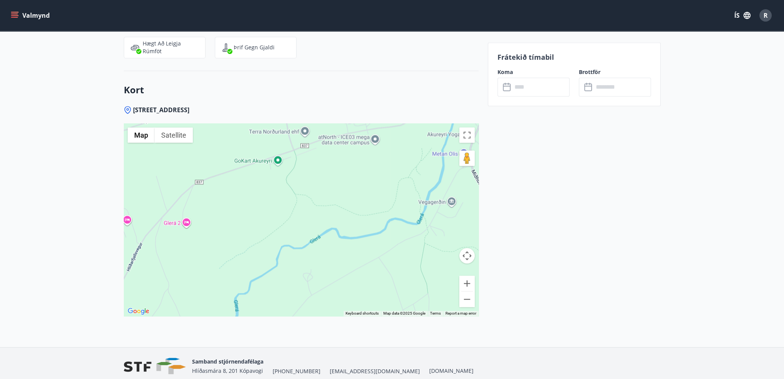
drag, startPoint x: 343, startPoint y: 265, endPoint x: 387, endPoint y: 250, distance: 46.8
click at [386, 250] on div at bounding box center [301, 219] width 355 height 193
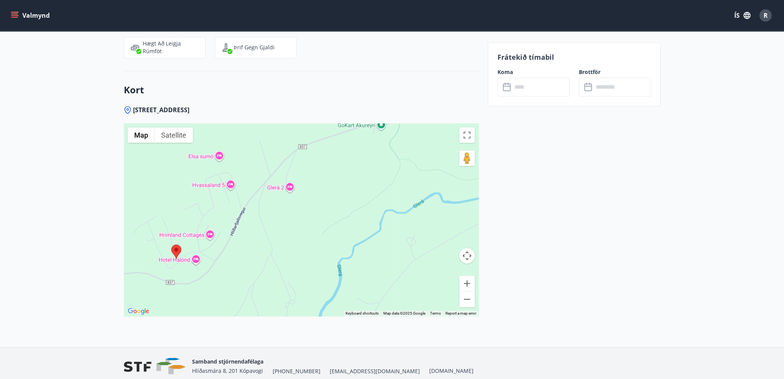
drag, startPoint x: 335, startPoint y: 262, endPoint x: 374, endPoint y: 260, distance: 39.4
click at [374, 260] on div at bounding box center [301, 219] width 355 height 193
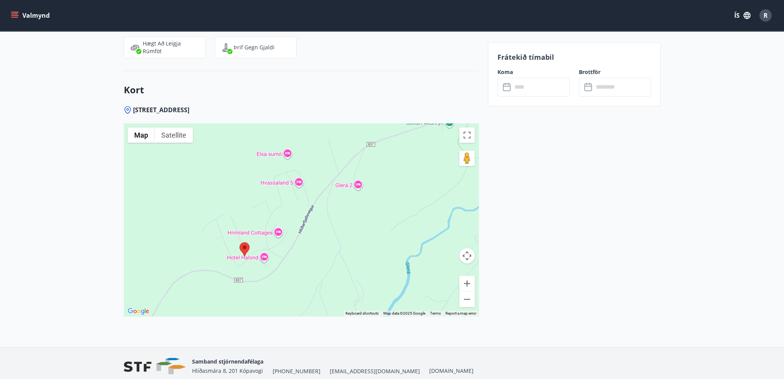
drag, startPoint x: 354, startPoint y: 250, endPoint x: 374, endPoint y: 249, distance: 20.5
click at [373, 249] on div at bounding box center [301, 219] width 355 height 193
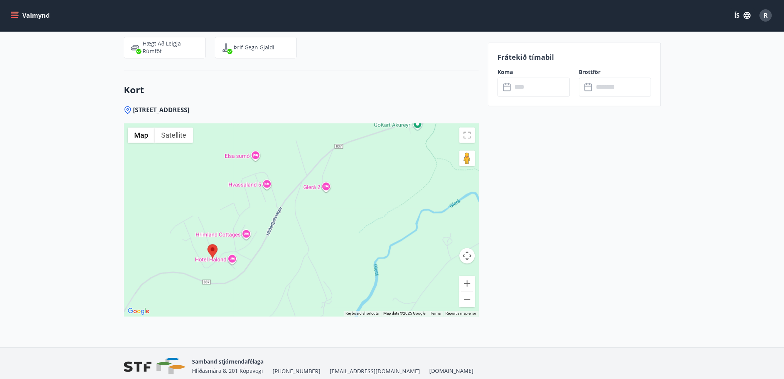
drag, startPoint x: 372, startPoint y: 249, endPoint x: 313, endPoint y: 252, distance: 58.7
click at [313, 252] on div at bounding box center [301, 219] width 355 height 193
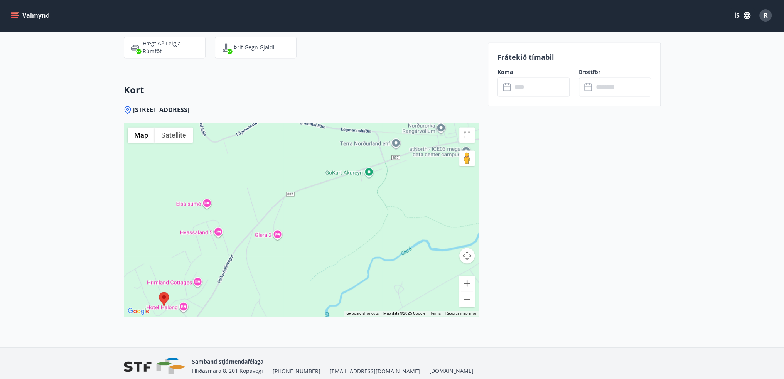
drag, startPoint x: 352, startPoint y: 235, endPoint x: 343, endPoint y: 284, distance: 49.3
click at [343, 284] on div at bounding box center [301, 219] width 355 height 193
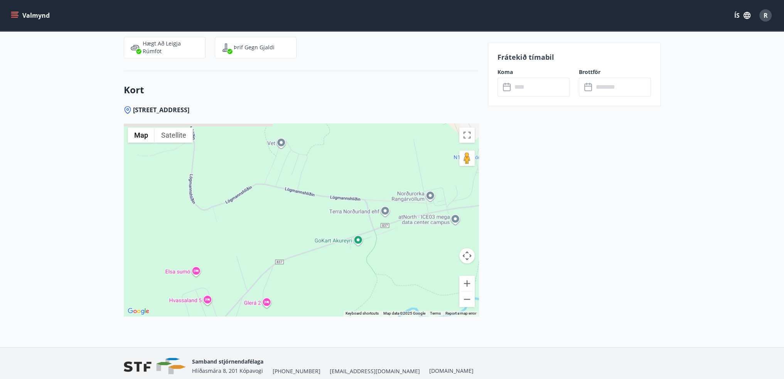
drag, startPoint x: 347, startPoint y: 264, endPoint x: 342, endPoint y: 277, distance: 14.2
click at [342, 277] on div at bounding box center [301, 219] width 355 height 193
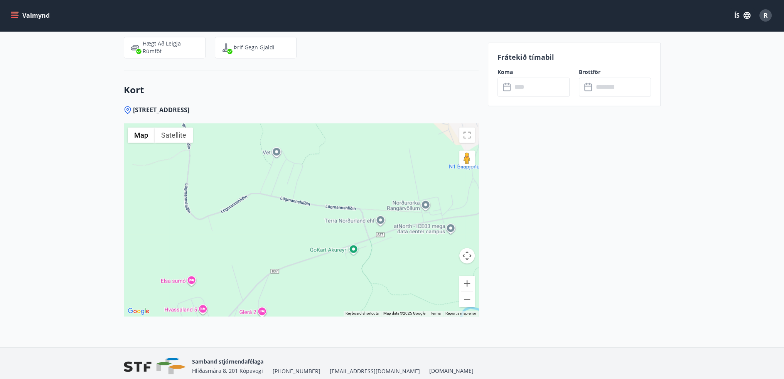
click at [334, 266] on div at bounding box center [301, 219] width 355 height 193
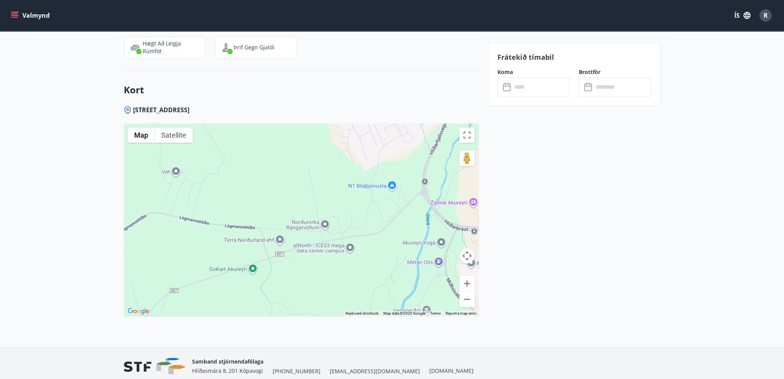
drag, startPoint x: 381, startPoint y: 260, endPoint x: 360, endPoint y: 276, distance: 26.8
click at [360, 276] on div at bounding box center [301, 219] width 355 height 193
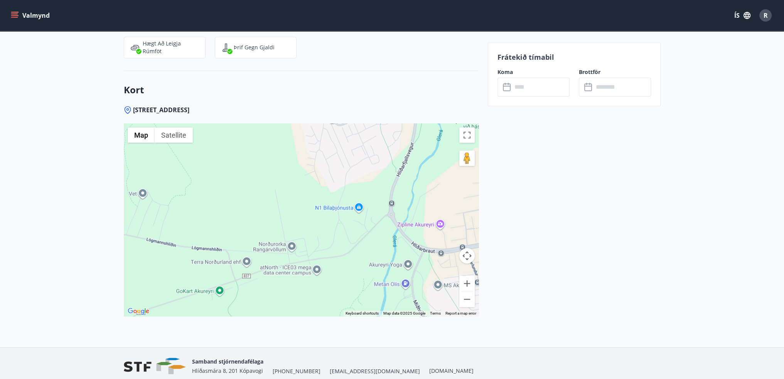
drag, startPoint x: 359, startPoint y: 271, endPoint x: 352, endPoint y: 282, distance: 13.6
click at [352, 282] on div at bounding box center [301, 219] width 355 height 193
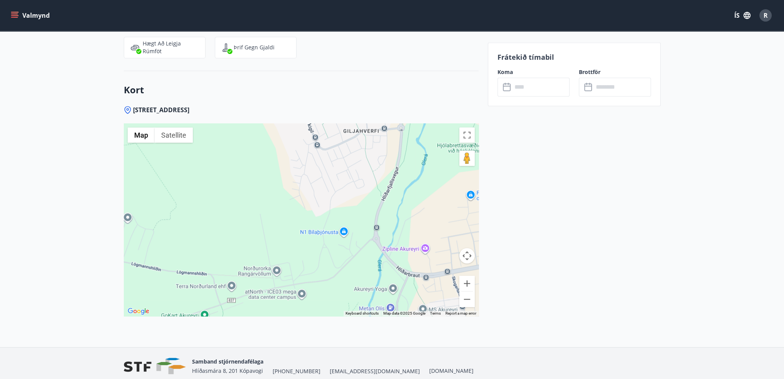
drag, startPoint x: 369, startPoint y: 252, endPoint x: 355, endPoint y: 282, distance: 32.8
click at [355, 282] on div at bounding box center [301, 219] width 355 height 193
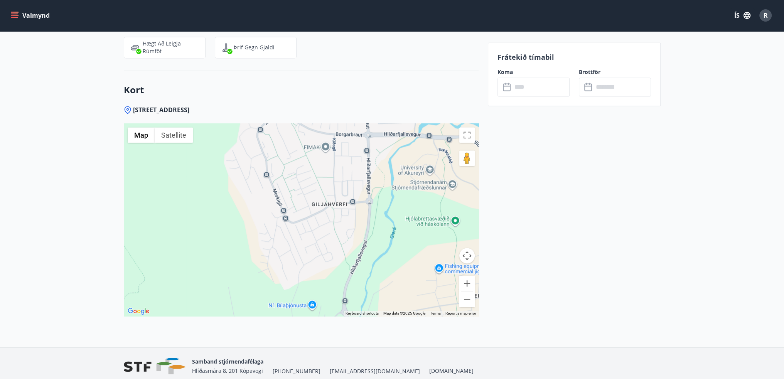
drag, startPoint x: 366, startPoint y: 238, endPoint x: 356, endPoint y: 271, distance: 34.4
click at [356, 271] on div at bounding box center [301, 219] width 355 height 193
click at [466, 285] on button "Zoom in" at bounding box center [466, 283] width 15 height 15
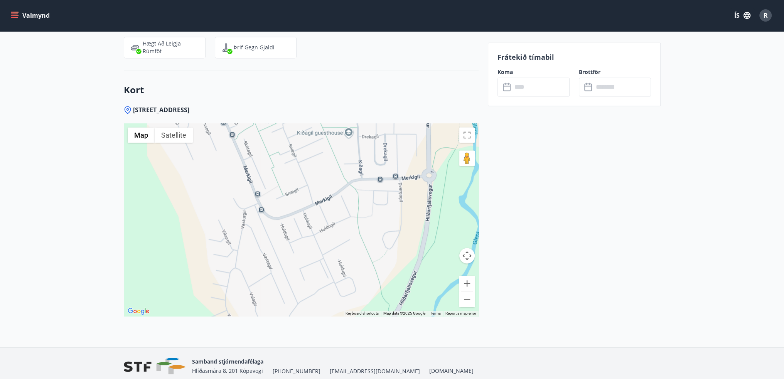
drag, startPoint x: 435, startPoint y: 280, endPoint x: 400, endPoint y: 231, distance: 59.8
click at [400, 232] on div at bounding box center [301, 219] width 355 height 193
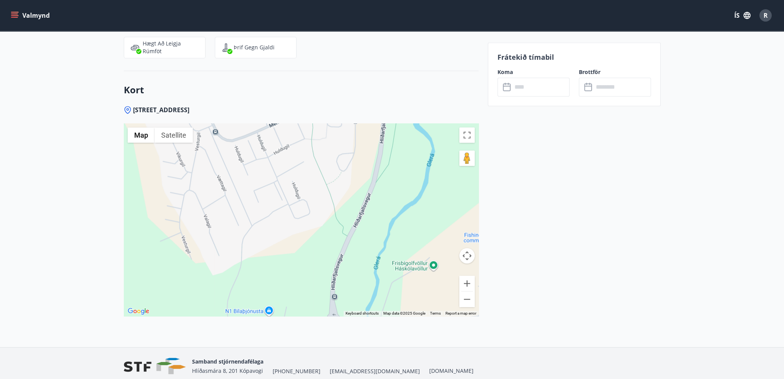
drag, startPoint x: 380, startPoint y: 273, endPoint x: 378, endPoint y: 250, distance: 22.8
click at [378, 252] on div at bounding box center [301, 219] width 355 height 193
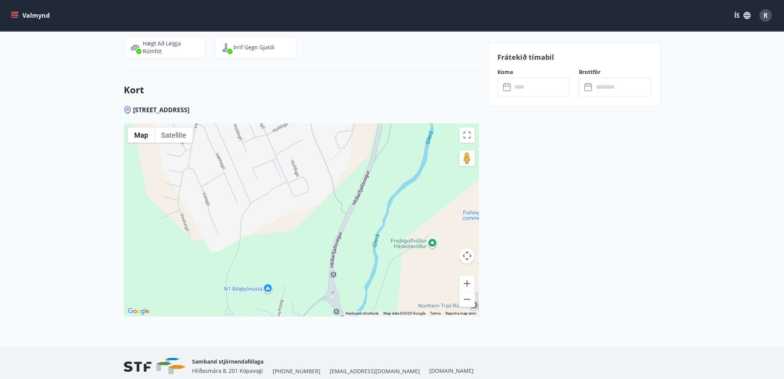
drag, startPoint x: 339, startPoint y: 261, endPoint x: 372, endPoint y: 245, distance: 36.7
click at [372, 245] on div at bounding box center [301, 219] width 355 height 193
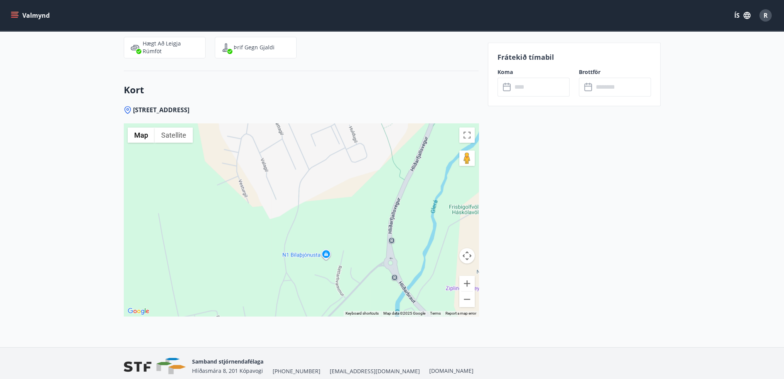
drag, startPoint x: 346, startPoint y: 251, endPoint x: 398, endPoint y: 217, distance: 62.7
click at [392, 220] on div at bounding box center [301, 219] width 355 height 193
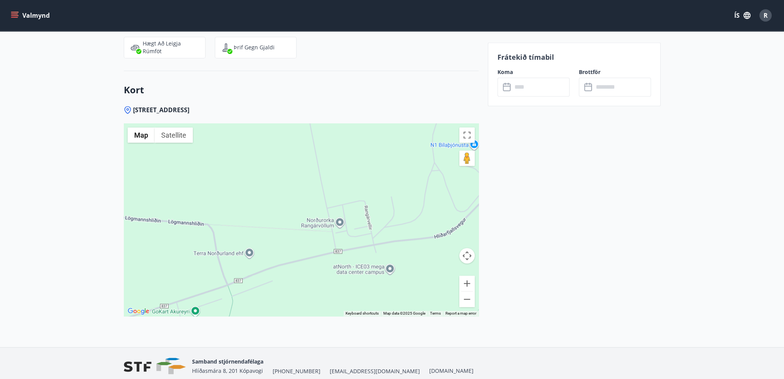
drag, startPoint x: 356, startPoint y: 243, endPoint x: 378, endPoint y: 208, distance: 41.7
click at [378, 208] on div at bounding box center [301, 219] width 355 height 193
drag, startPoint x: 371, startPoint y: 227, endPoint x: 389, endPoint y: 175, distance: 54.8
click at [389, 175] on div at bounding box center [301, 219] width 355 height 193
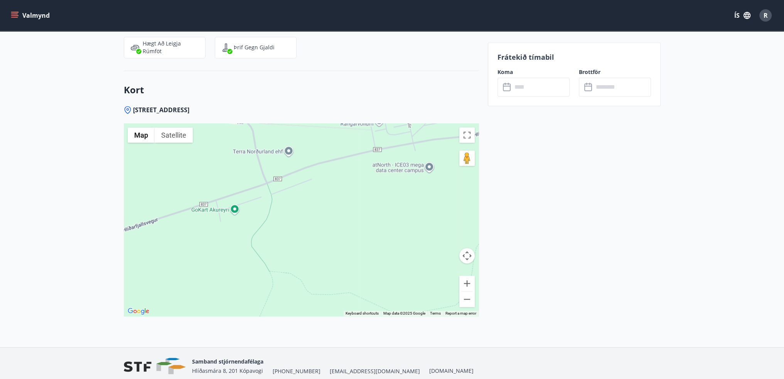
drag, startPoint x: 381, startPoint y: 210, endPoint x: 396, endPoint y: 182, distance: 31.4
click at [397, 175] on div at bounding box center [301, 219] width 355 height 193
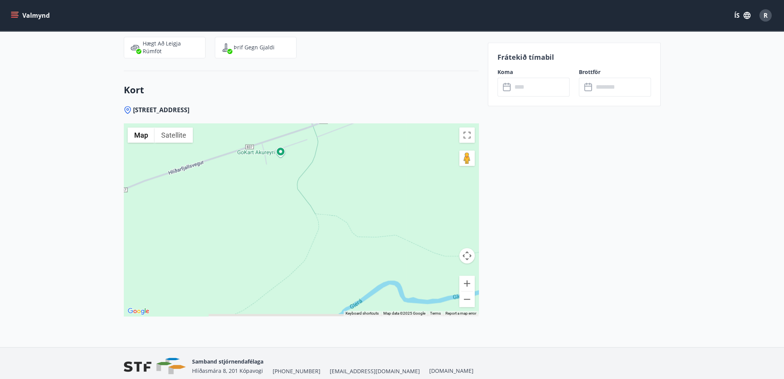
drag, startPoint x: 374, startPoint y: 236, endPoint x: 406, endPoint y: 202, distance: 46.9
click at [406, 202] on div at bounding box center [301, 219] width 355 height 193
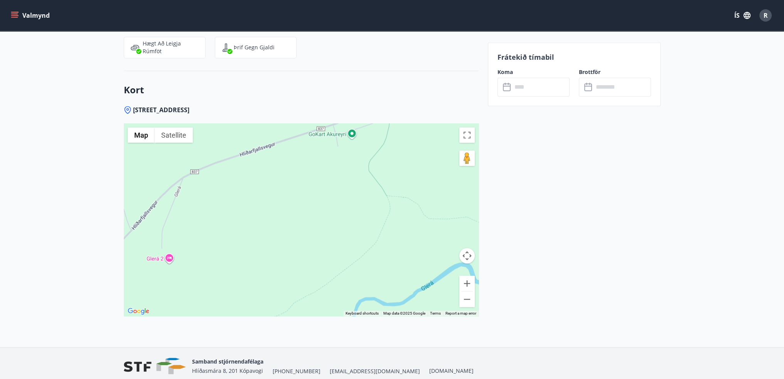
drag, startPoint x: 358, startPoint y: 236, endPoint x: 412, endPoint y: 233, distance: 54.0
click at [412, 233] on div at bounding box center [301, 219] width 355 height 193
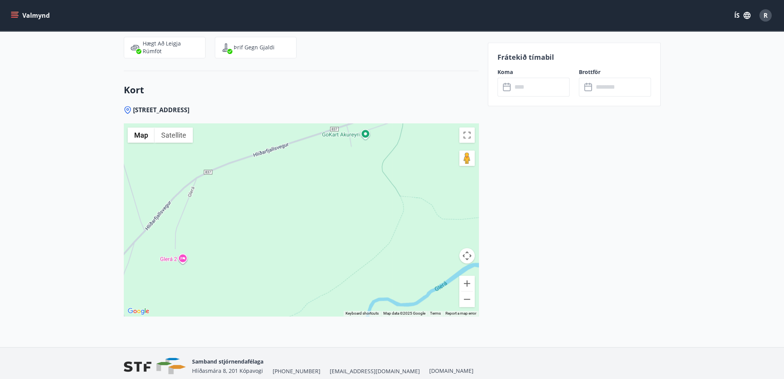
drag, startPoint x: 349, startPoint y: 255, endPoint x: 408, endPoint y: 253, distance: 58.7
click at [410, 252] on div at bounding box center [301, 219] width 355 height 193
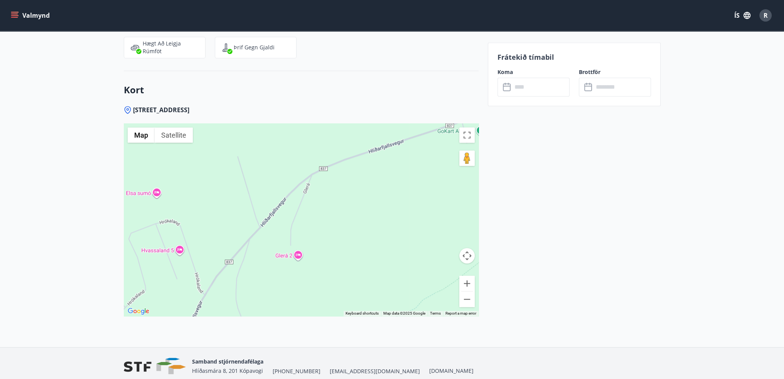
click at [407, 250] on div at bounding box center [301, 219] width 355 height 193
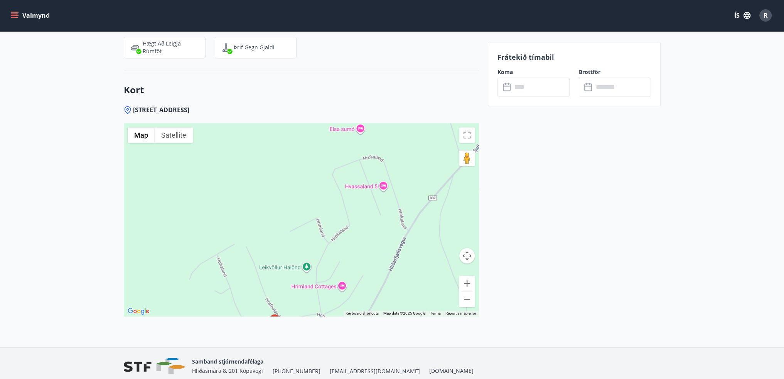
click at [423, 200] on div at bounding box center [301, 219] width 355 height 193
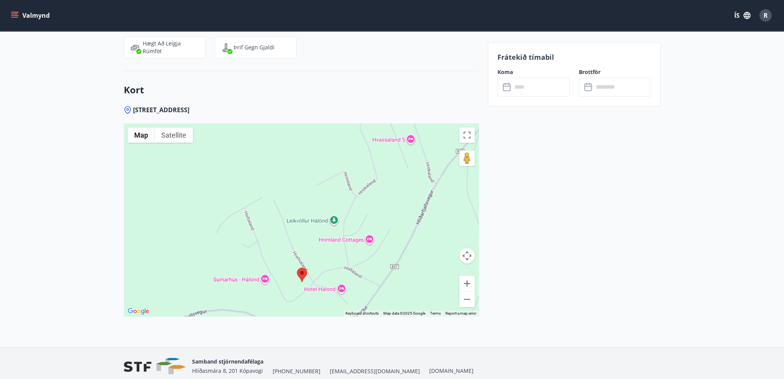
click at [413, 231] on div at bounding box center [301, 219] width 355 height 193
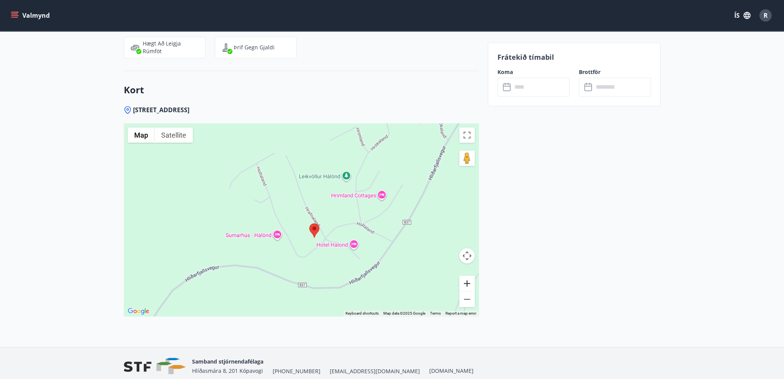
click at [462, 282] on button "Zoom in" at bounding box center [466, 283] width 15 height 15
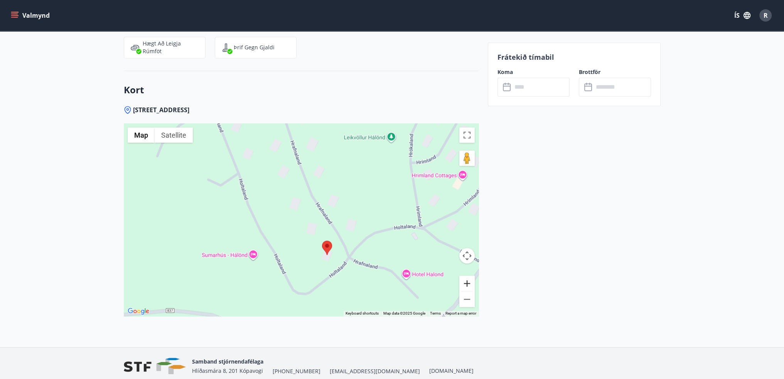
click at [462, 282] on button "Zoom in" at bounding box center [466, 283] width 15 height 15
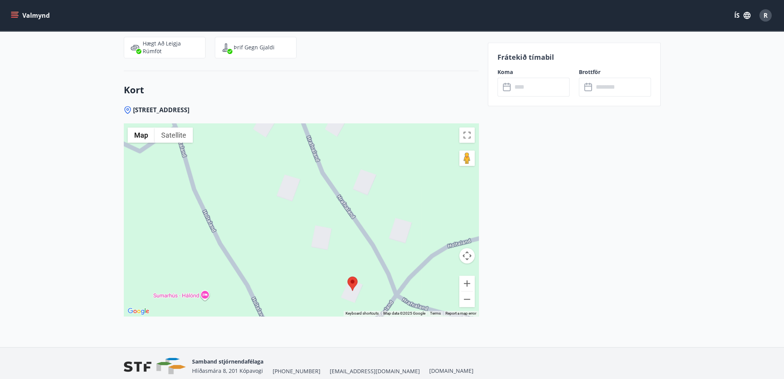
click at [392, 208] on div at bounding box center [301, 219] width 355 height 193
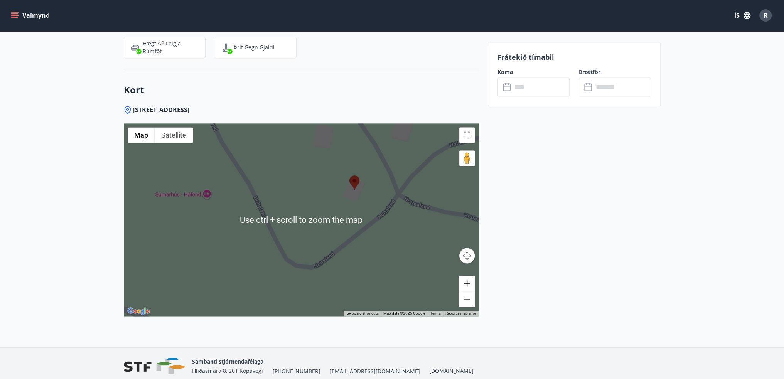
click at [471, 285] on button "Zoom in" at bounding box center [466, 283] width 15 height 15
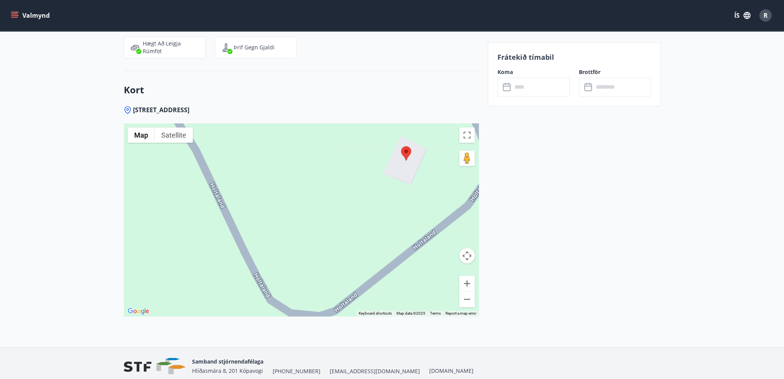
click at [343, 268] on div at bounding box center [301, 219] width 355 height 193
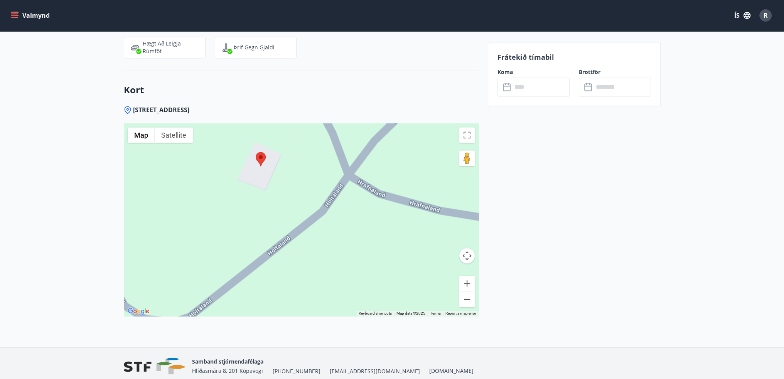
click at [464, 300] on button "Zoom out" at bounding box center [466, 299] width 15 height 15
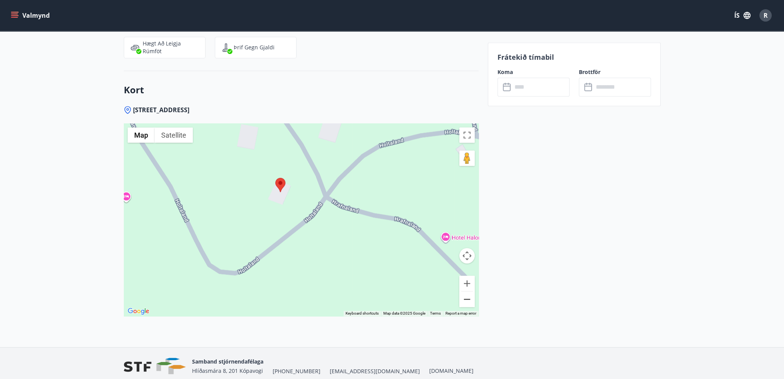
click at [464, 300] on button "Zoom out" at bounding box center [466, 299] width 15 height 15
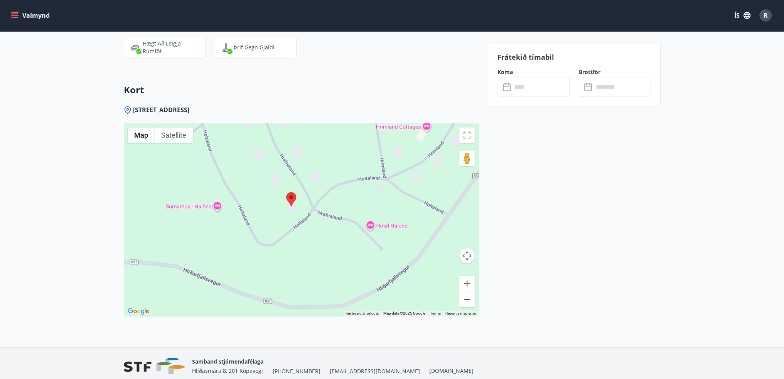
click at [464, 300] on button "Zoom out" at bounding box center [466, 299] width 15 height 15
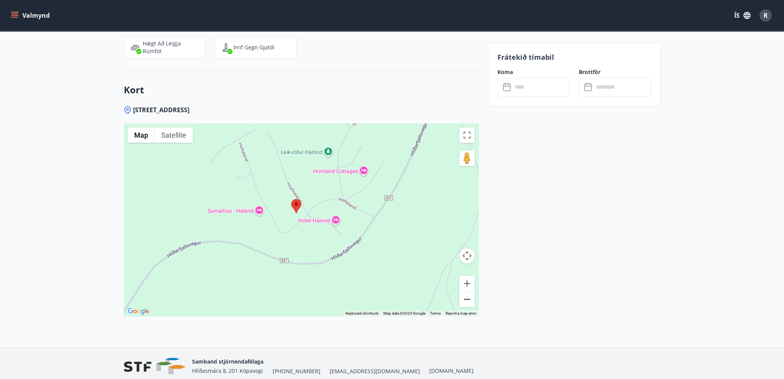
click at [464, 300] on button "Zoom out" at bounding box center [466, 299] width 15 height 15
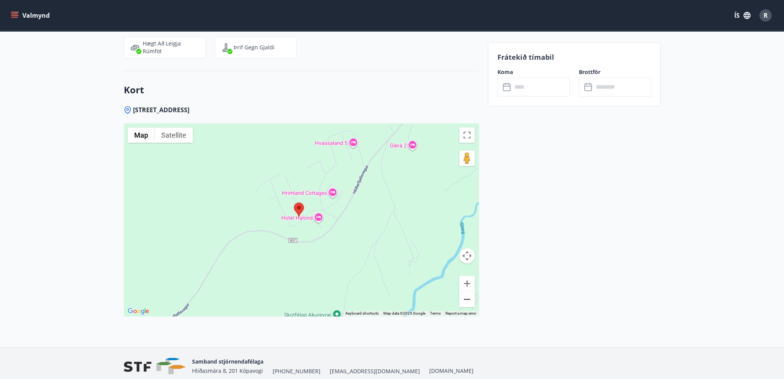
click at [464, 300] on button "Zoom out" at bounding box center [466, 299] width 15 height 15
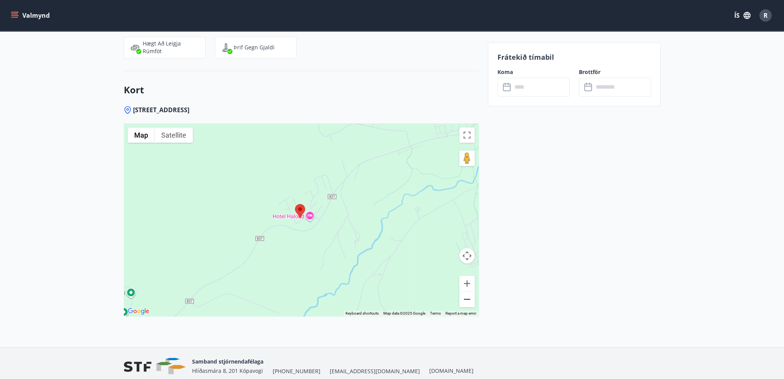
click at [464, 300] on button "Zoom out" at bounding box center [466, 299] width 15 height 15
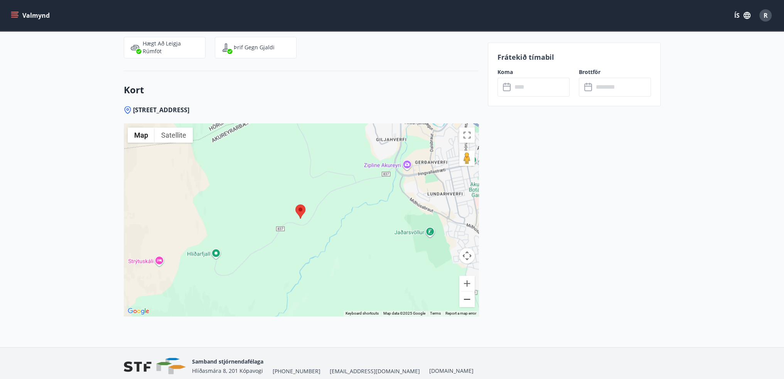
click at [464, 300] on button "Zoom out" at bounding box center [466, 299] width 15 height 15
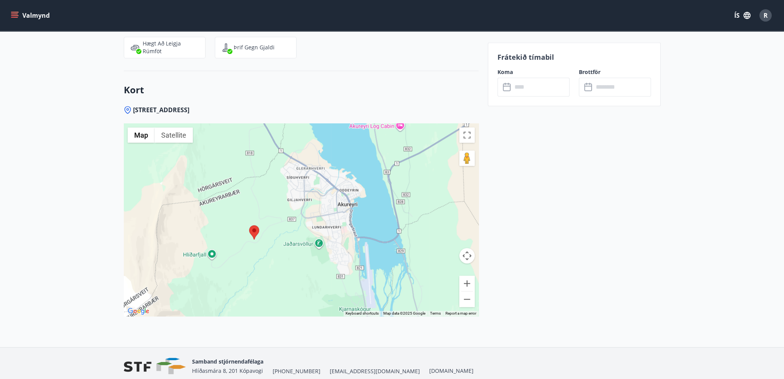
drag, startPoint x: 379, startPoint y: 230, endPoint x: 330, endPoint y: 250, distance: 53.4
click at [331, 250] on div at bounding box center [301, 219] width 355 height 193
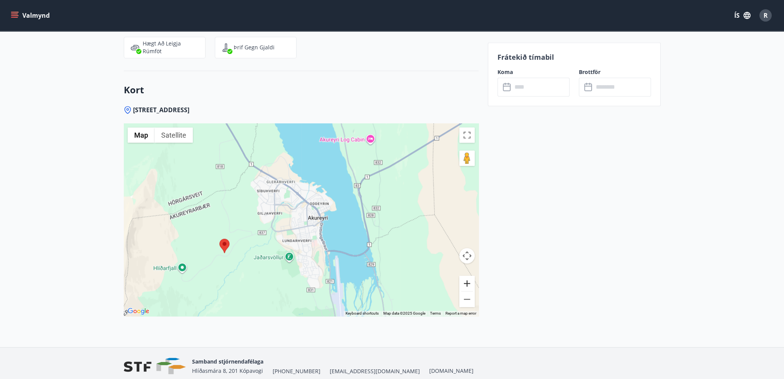
click at [471, 282] on button "Zoom in" at bounding box center [466, 283] width 15 height 15
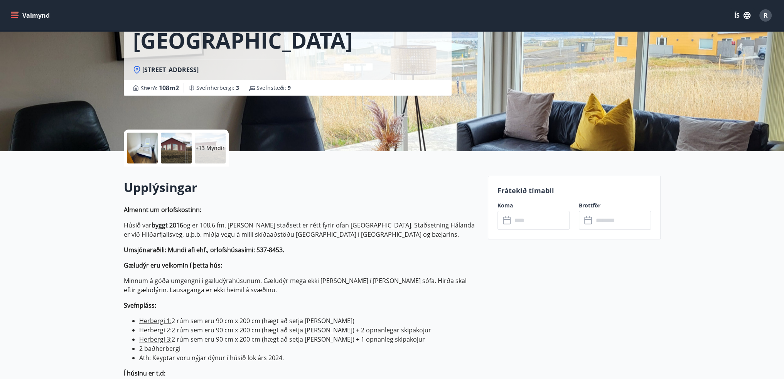
scroll to position [154, 0]
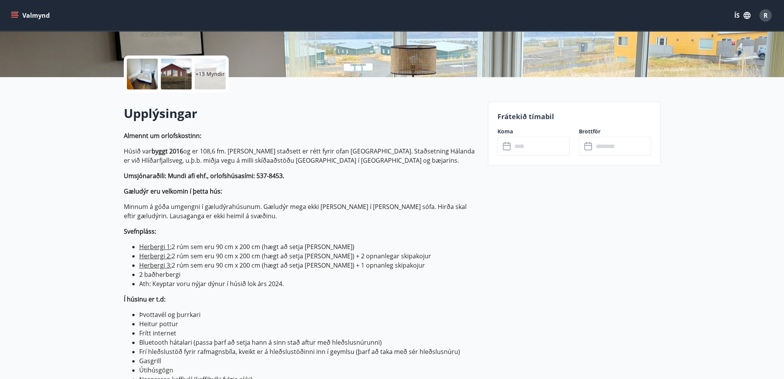
click at [531, 147] on input "text" at bounding box center [540, 146] width 57 height 19
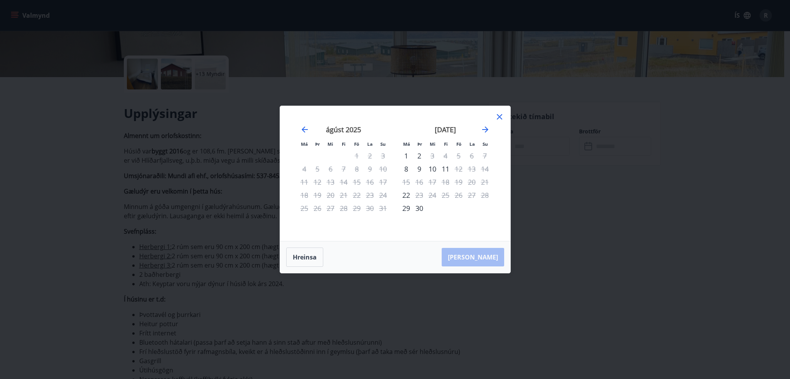
click at [420, 208] on div "30" at bounding box center [419, 208] width 13 height 13
click at [486, 132] on icon "Move forward to switch to the next month." at bounding box center [485, 129] width 9 height 9
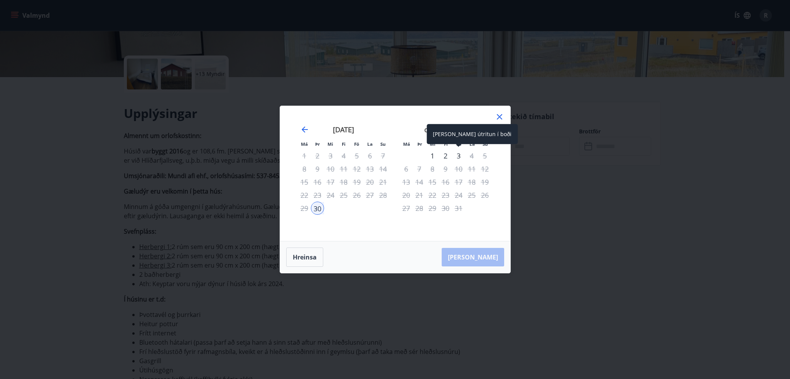
click at [455, 157] on div "3" at bounding box center [458, 155] width 13 height 13
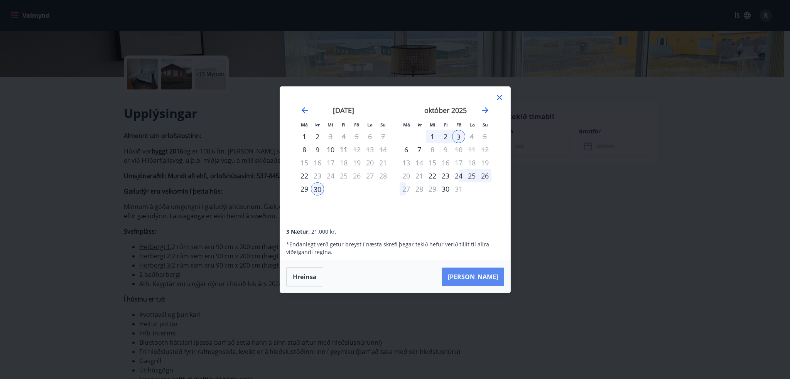
click at [490, 274] on button "Taka Frá" at bounding box center [473, 277] width 62 height 19
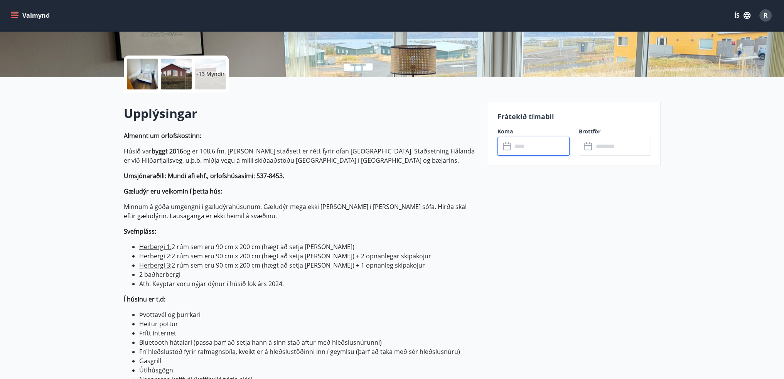
type input "******"
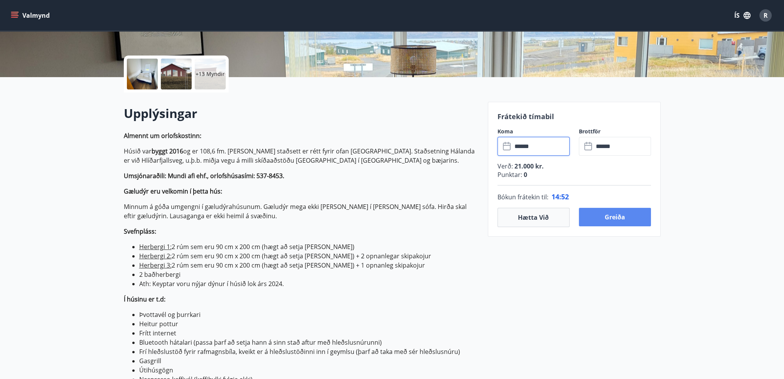
click at [596, 216] on button "Greiða" at bounding box center [615, 217] width 72 height 19
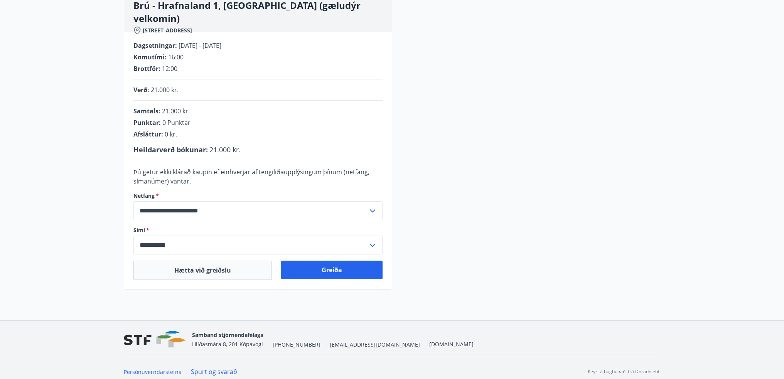
scroll to position [130, 0]
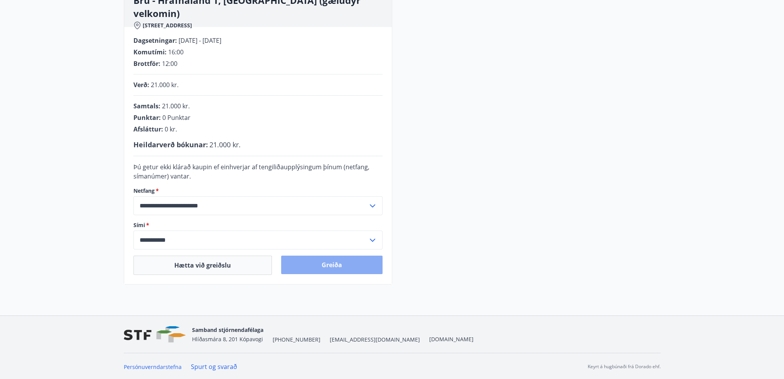
click at [306, 264] on button "Greiða" at bounding box center [331, 265] width 101 height 19
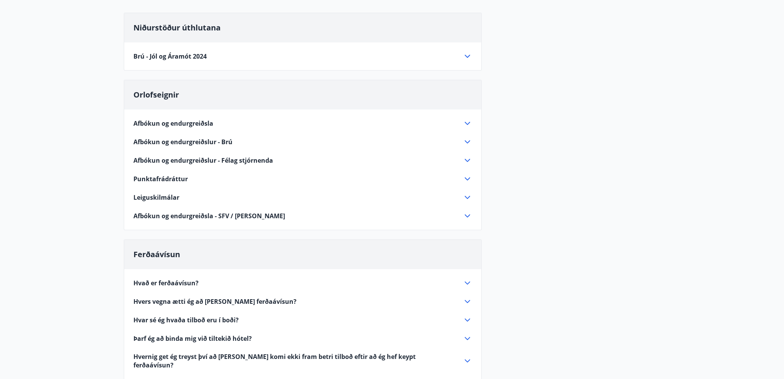
scroll to position [77, 0]
click at [472, 123] on icon at bounding box center [467, 122] width 9 height 9
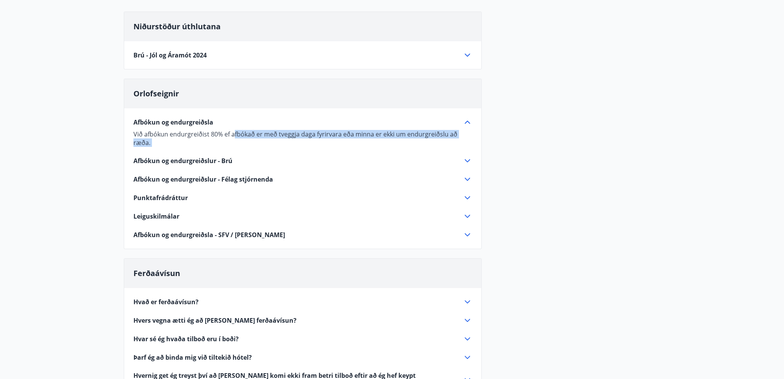
drag, startPoint x: 234, startPoint y: 135, endPoint x: 327, endPoint y: 142, distance: 93.6
click at [325, 142] on div "Afbókun og endurgreiðsla Við afbókun endurgreiðist 80% ef afbókað er með tveggj…" at bounding box center [302, 173] width 357 height 131
click at [333, 138] on p "Við afbókun endurgreiðist 80% ef afbókað er með tveggja daga fyrirvara eða minn…" at bounding box center [302, 138] width 339 height 17
drag, startPoint x: 373, startPoint y: 135, endPoint x: 467, endPoint y: 140, distance: 93.5
click at [467, 140] on div "Afbókun og endurgreiðsla Við afbókun endurgreiðist 80% ef afbókað er með tveggj…" at bounding box center [302, 173] width 357 height 131
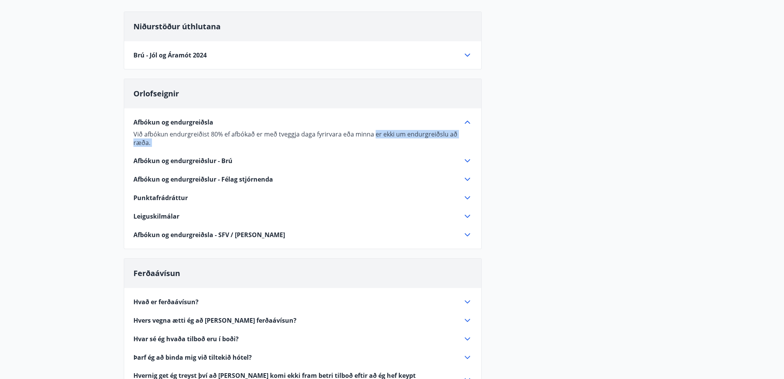
scroll to position [116, 0]
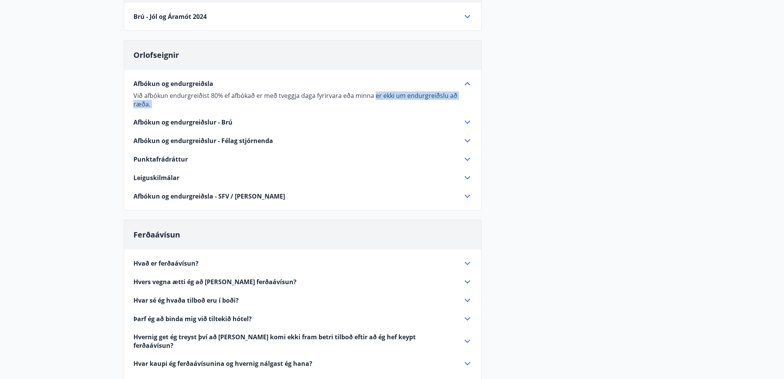
click at [469, 118] on icon at bounding box center [467, 122] width 9 height 9
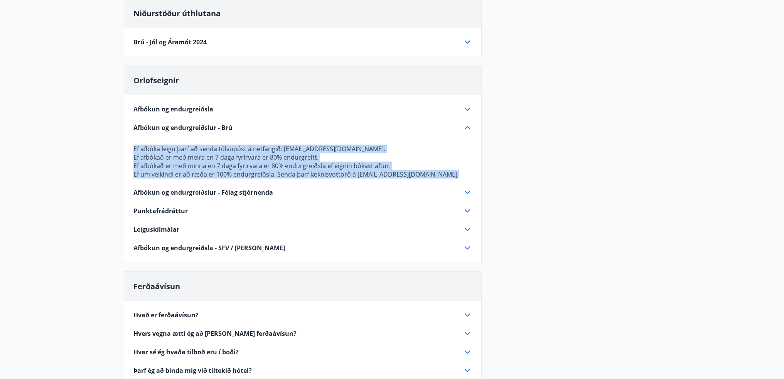
scroll to position [77, 0]
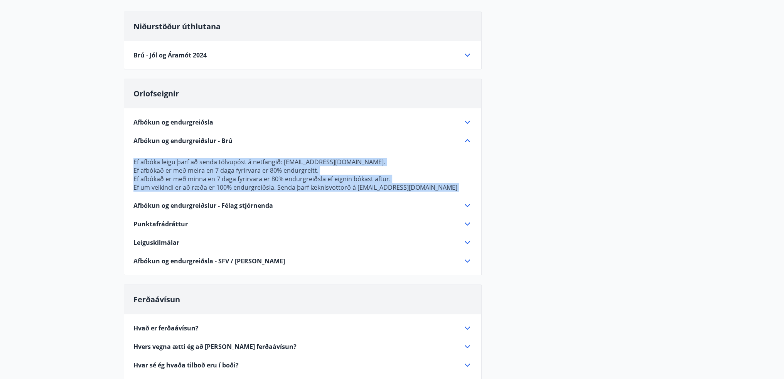
click at [469, 206] on icon at bounding box center [467, 205] width 9 height 9
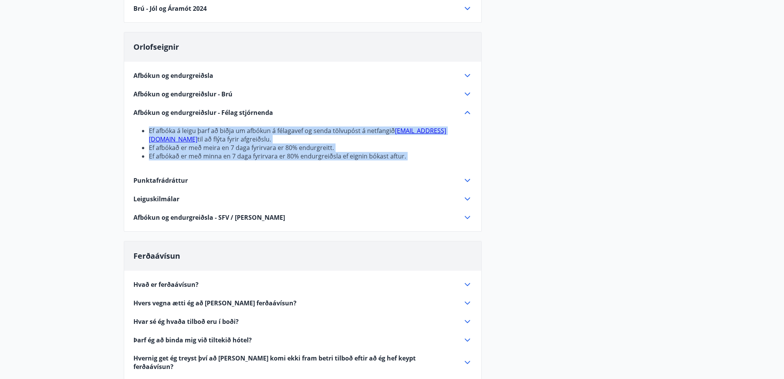
scroll to position [154, 0]
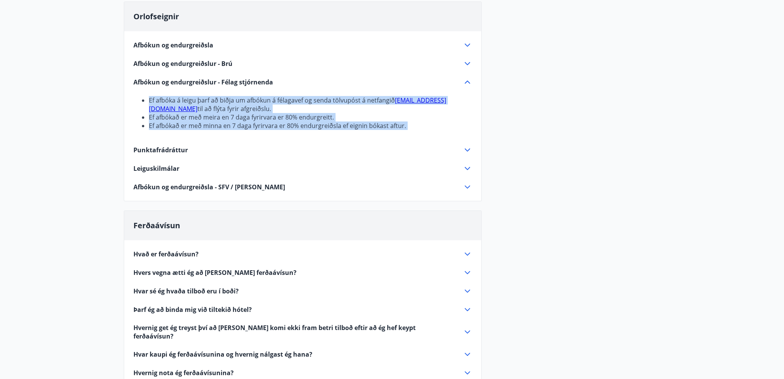
click at [467, 167] on icon at bounding box center [467, 168] width 9 height 9
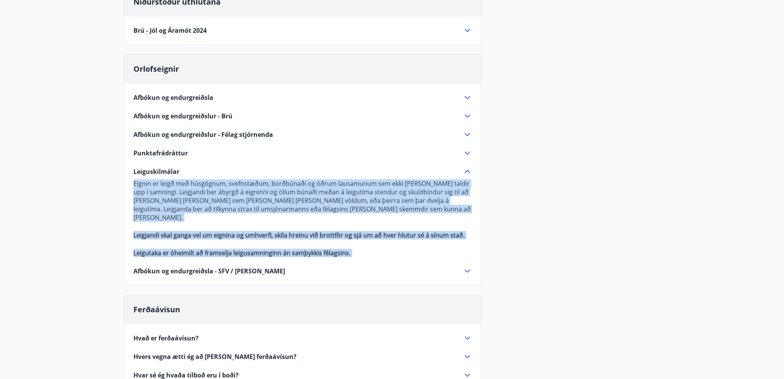
scroll to position [116, 0]
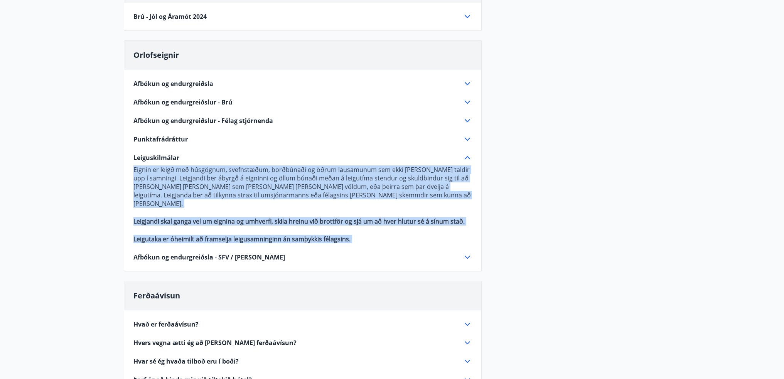
click at [249, 226] on p at bounding box center [302, 230] width 339 height 9
drag, startPoint x: 342, startPoint y: 232, endPoint x: 148, endPoint y: 164, distance: 205.4
click at [148, 164] on div "Eignin er leigð með húsgögnum, svefnstæðum, borðbúnaði og öðrum lausamunum sem …" at bounding box center [302, 202] width 339 height 81
click at [201, 156] on div "Leiguskilmálar" at bounding box center [297, 157] width 329 height 8
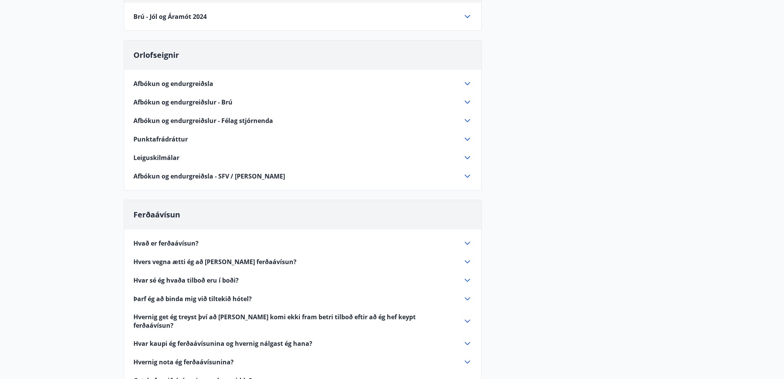
click at [182, 139] on span "Punktafrádráttur" at bounding box center [160, 139] width 54 height 8
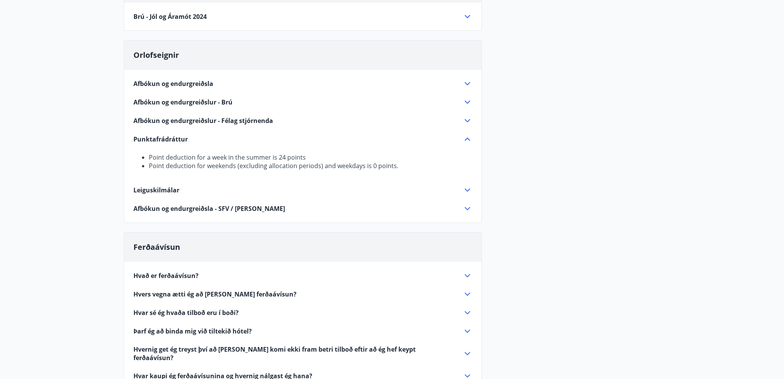
click at [230, 143] on div "Punktafrádráttur" at bounding box center [302, 139] width 339 height 9
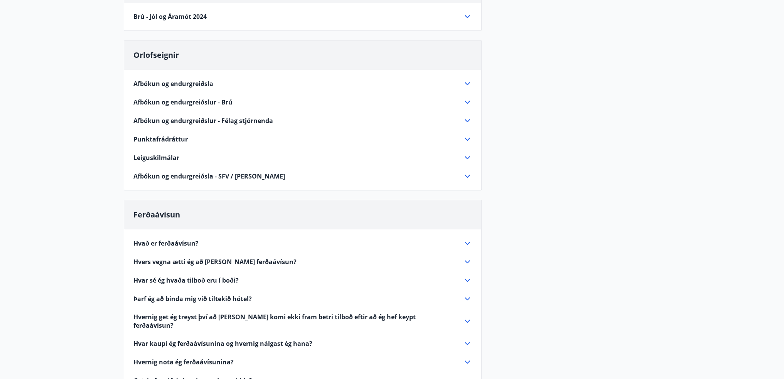
click at [238, 121] on span "Afbókun og endurgreiðslur - Félag stjórnenda" at bounding box center [203, 120] width 140 height 8
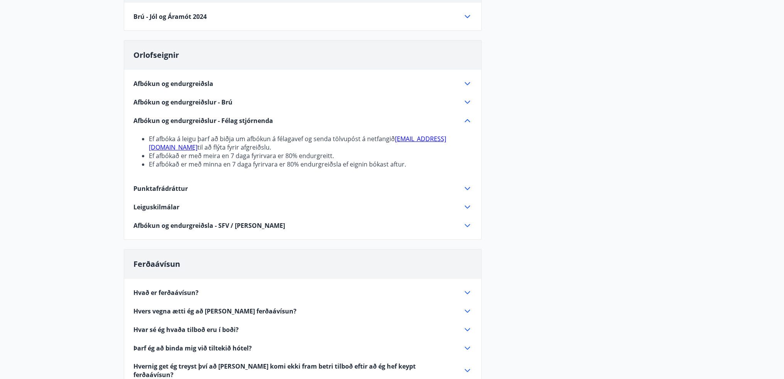
click at [238, 121] on span "Afbókun og endurgreiðslur - Félag stjórnenda" at bounding box center [203, 120] width 140 height 8
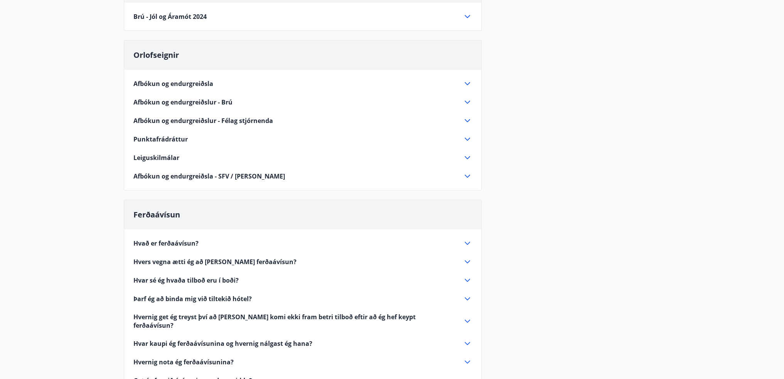
click at [226, 102] on span "Afbókun og endurgreiðslur - Brú" at bounding box center [182, 102] width 99 height 8
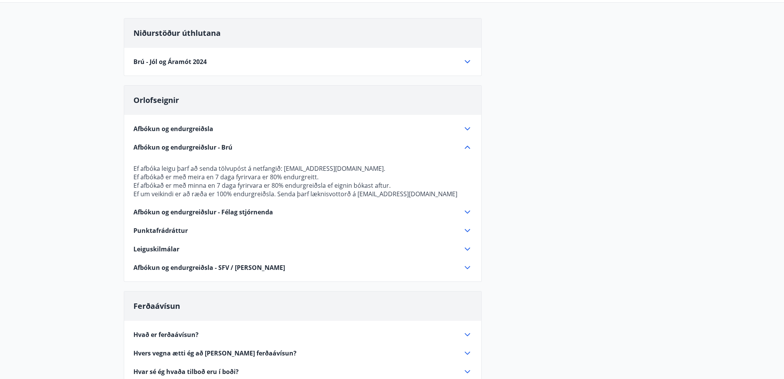
scroll to position [0, 0]
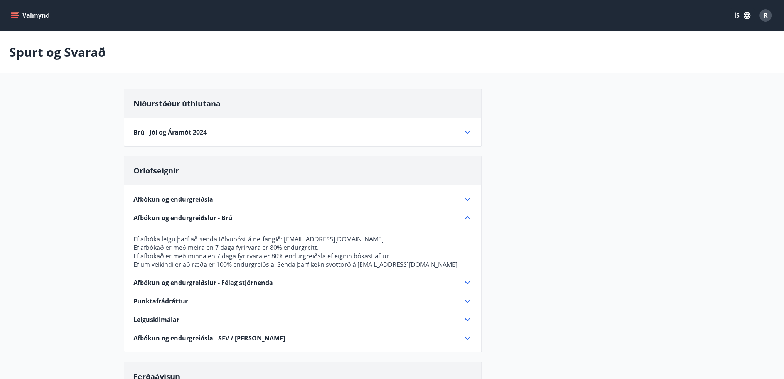
click at [241, 137] on div "Niðurstöður úthlutana [GEOGRAPHIC_DATA] og [PERSON_NAME] 2024 [PERSON_NAME] 12 …" at bounding box center [303, 118] width 358 height 58
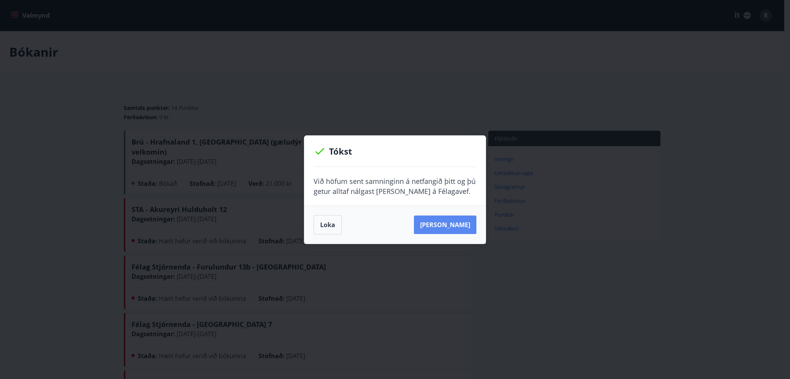
click at [455, 229] on button "Sjá samning" at bounding box center [445, 225] width 62 height 19
click at [333, 225] on button "Loka" at bounding box center [328, 224] width 28 height 19
